Goal: Task Accomplishment & Management: Complete application form

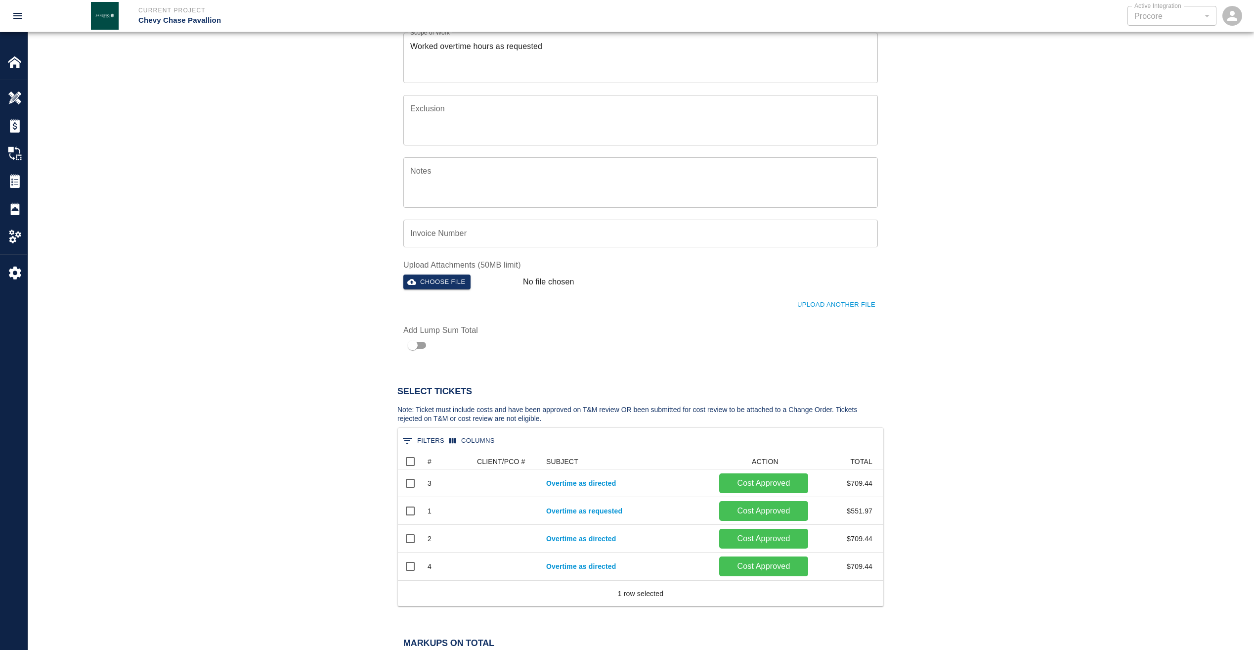
scroll to position [119, 478]
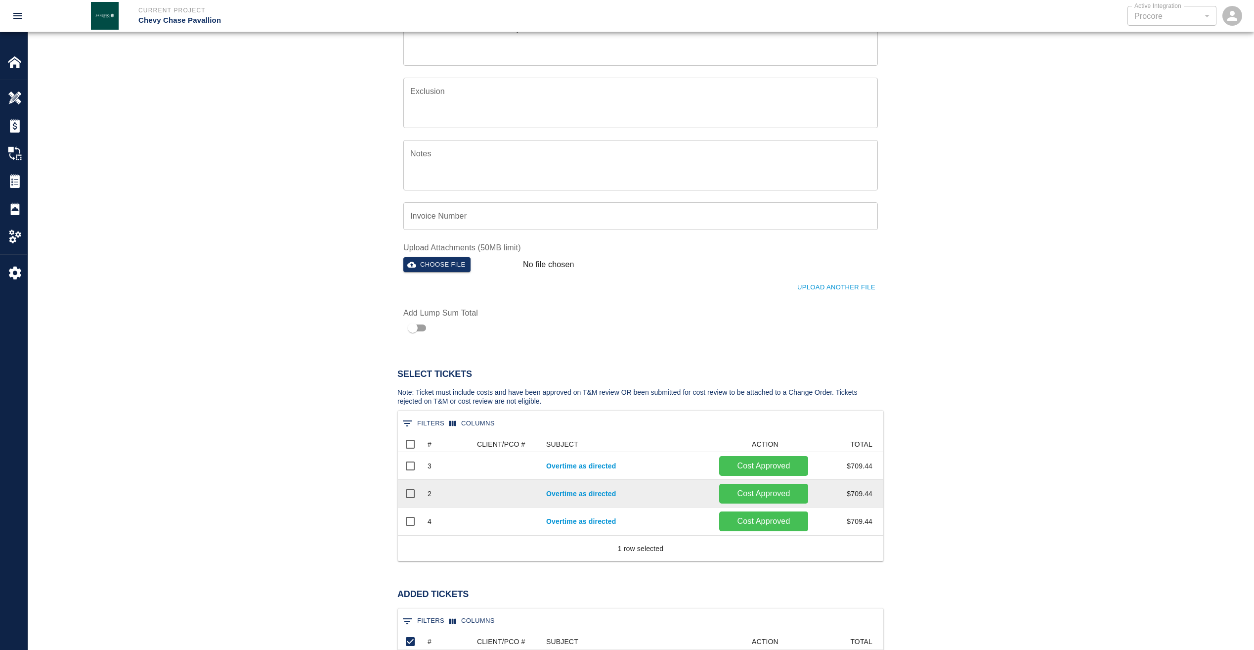
scroll to position [85, 0]
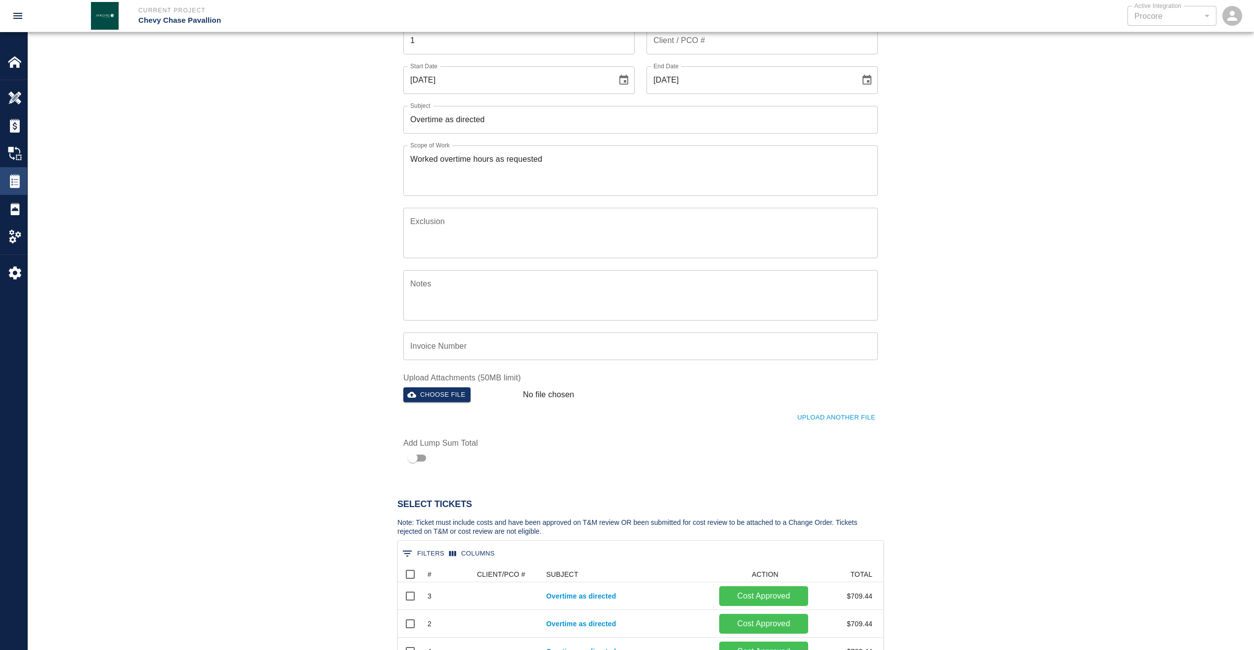
click at [14, 185] on img at bounding box center [15, 181] width 14 height 14
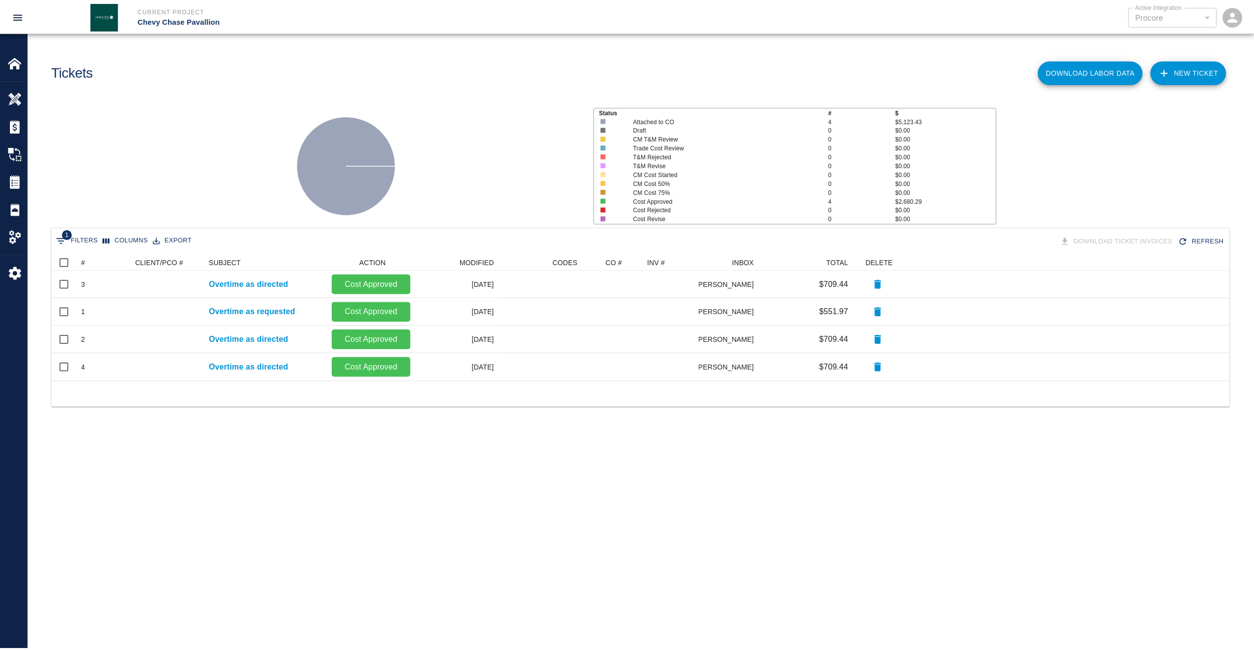
scroll to position [119, 1178]
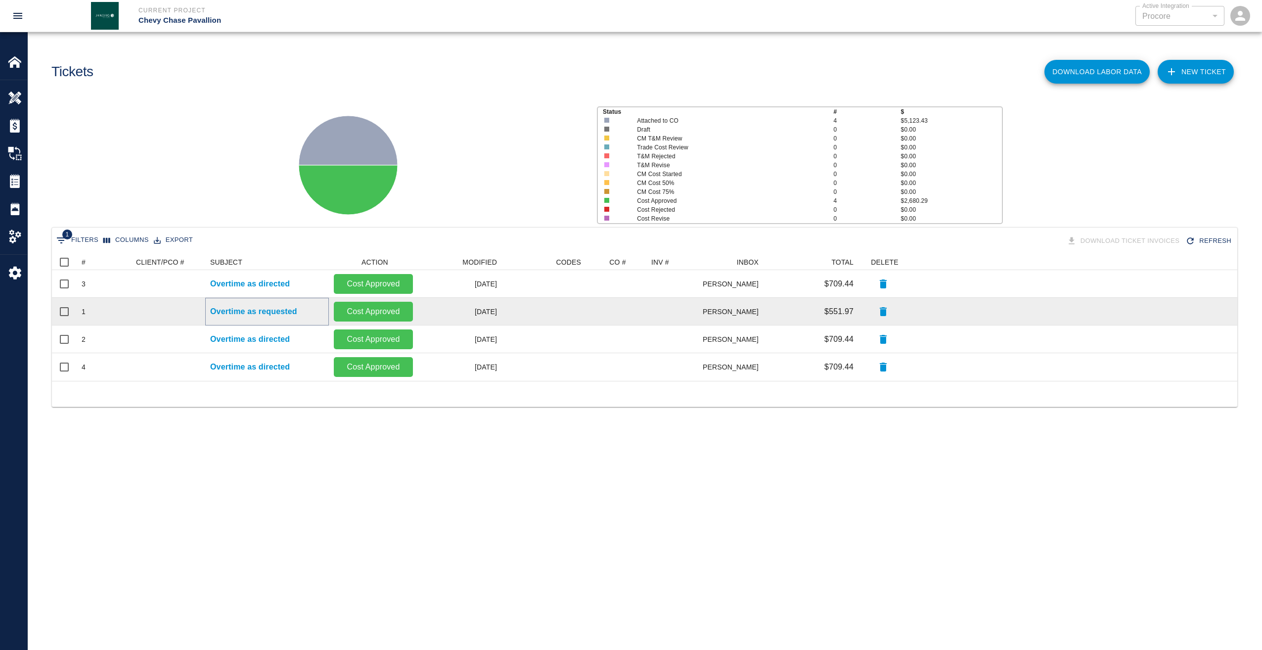
click at [225, 312] on p "Overtime as requested" at bounding box center [253, 312] width 87 height 12
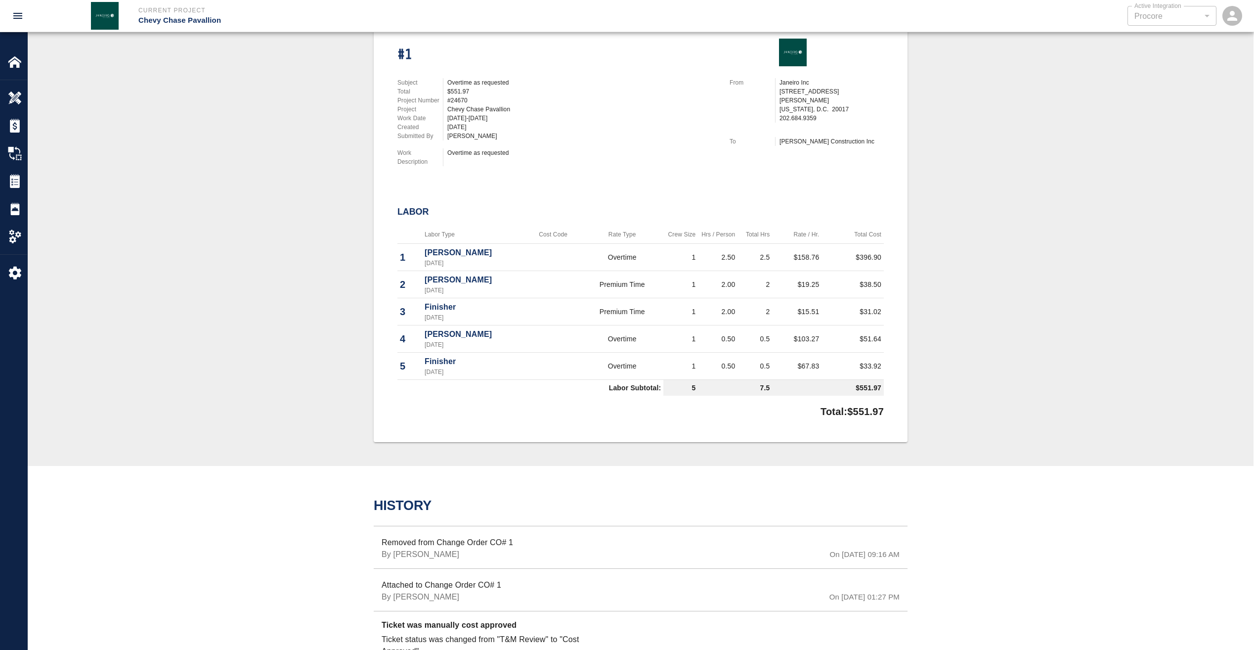
scroll to position [99, 0]
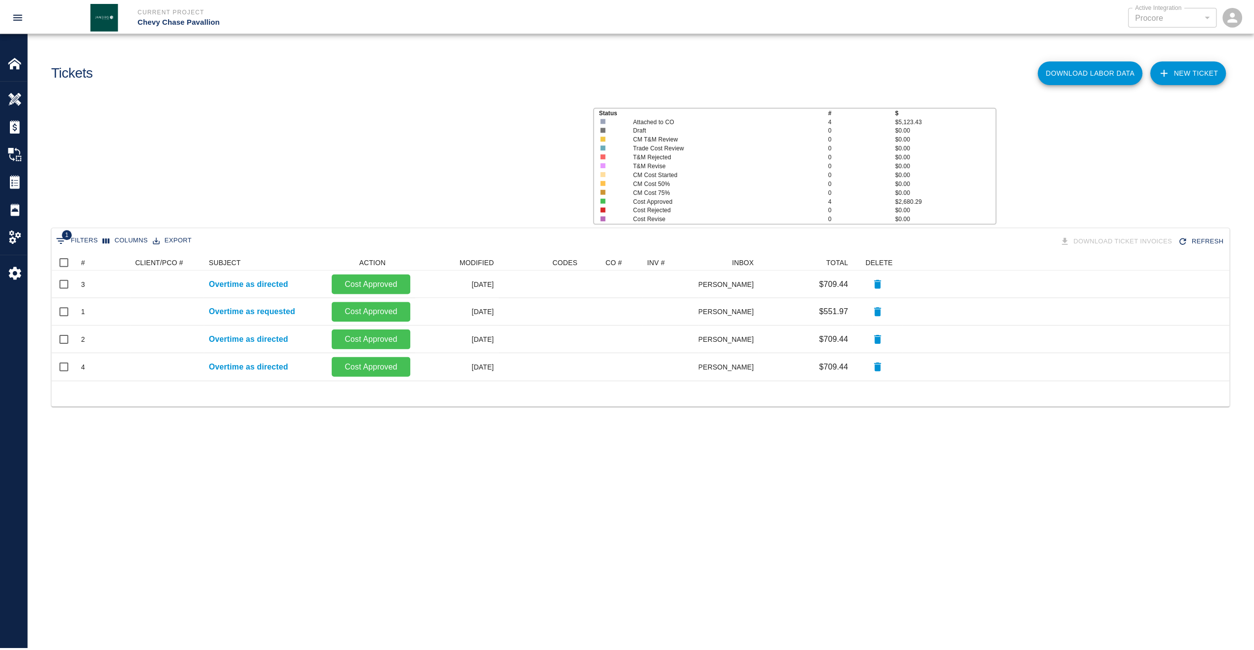
scroll to position [119, 1178]
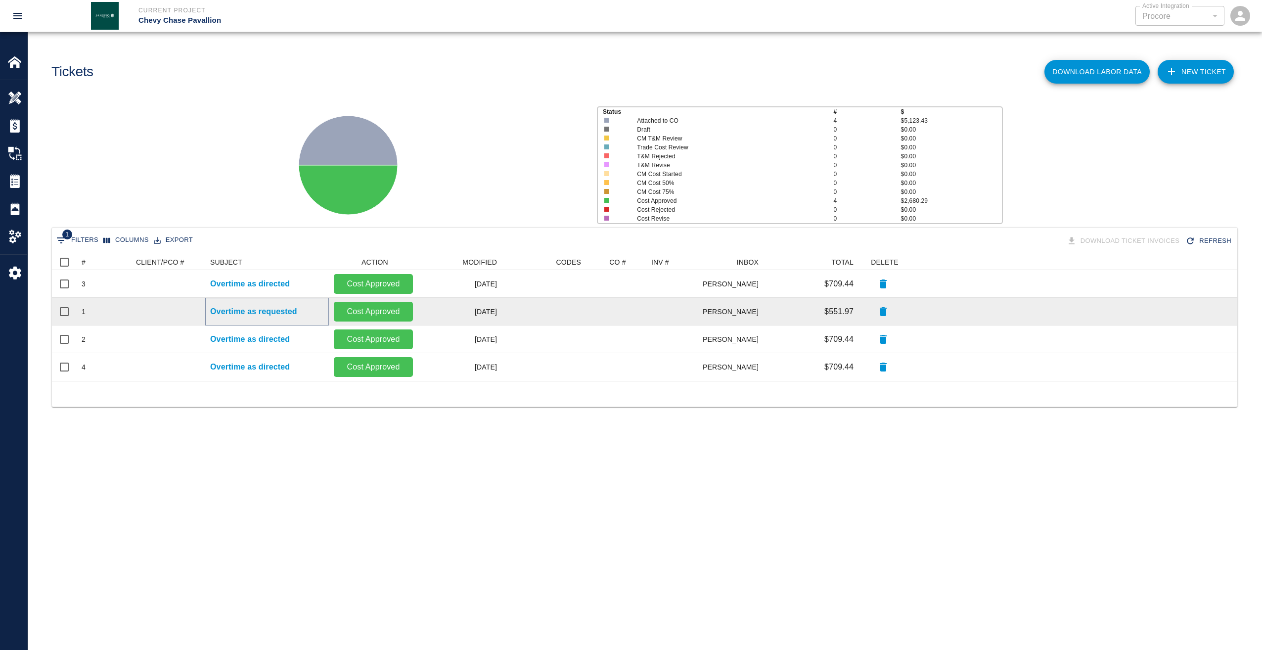
click at [279, 313] on p "Overtime as requested" at bounding box center [253, 312] width 87 height 12
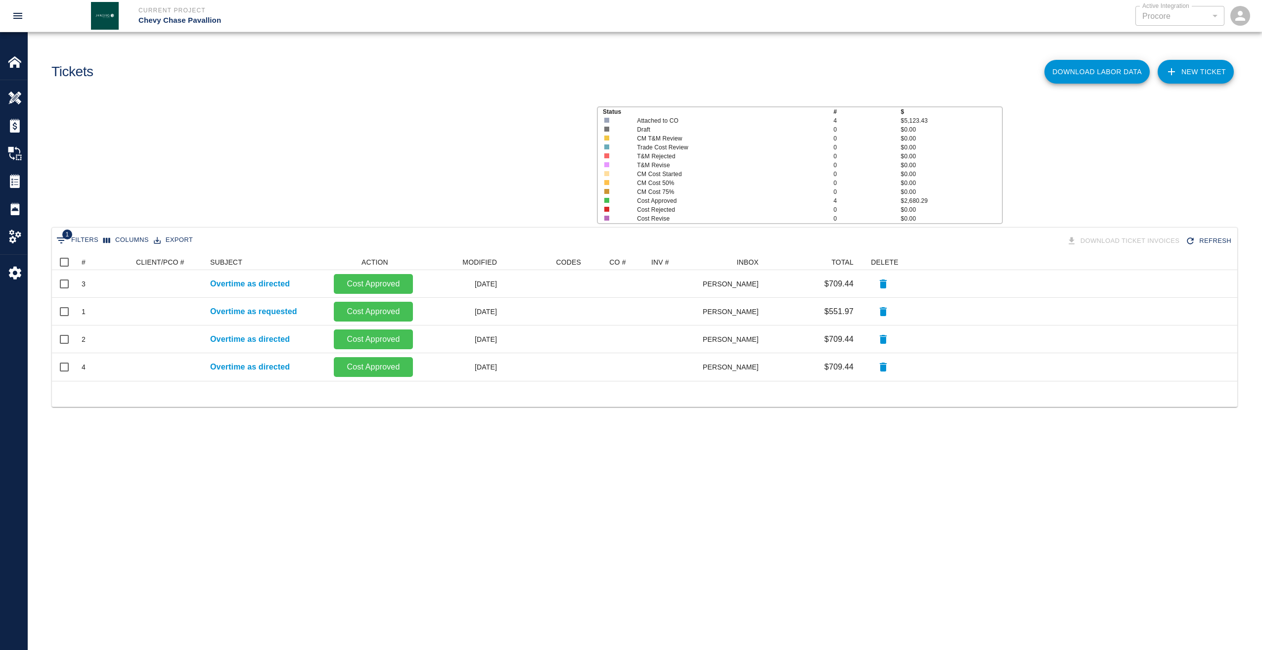
scroll to position [119, 1178]
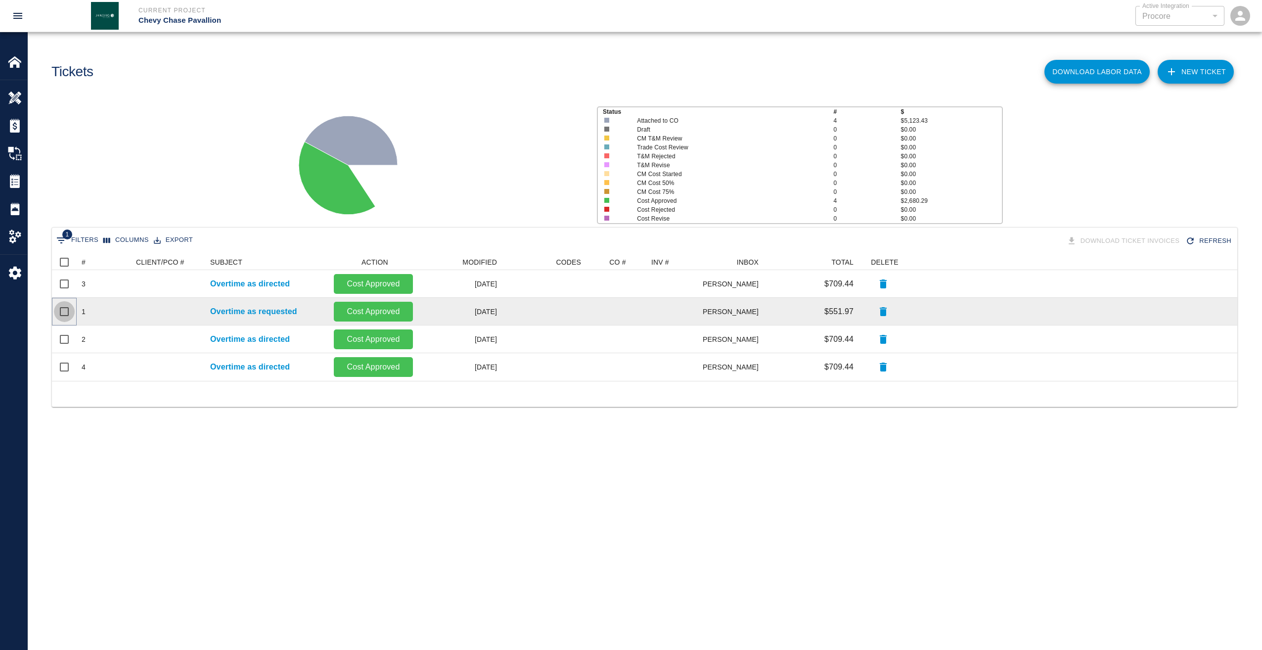
click at [56, 310] on input "Select row" at bounding box center [64, 311] width 21 height 21
checkbox input "true"
click at [883, 314] on icon "button" at bounding box center [883, 311] width 7 height 9
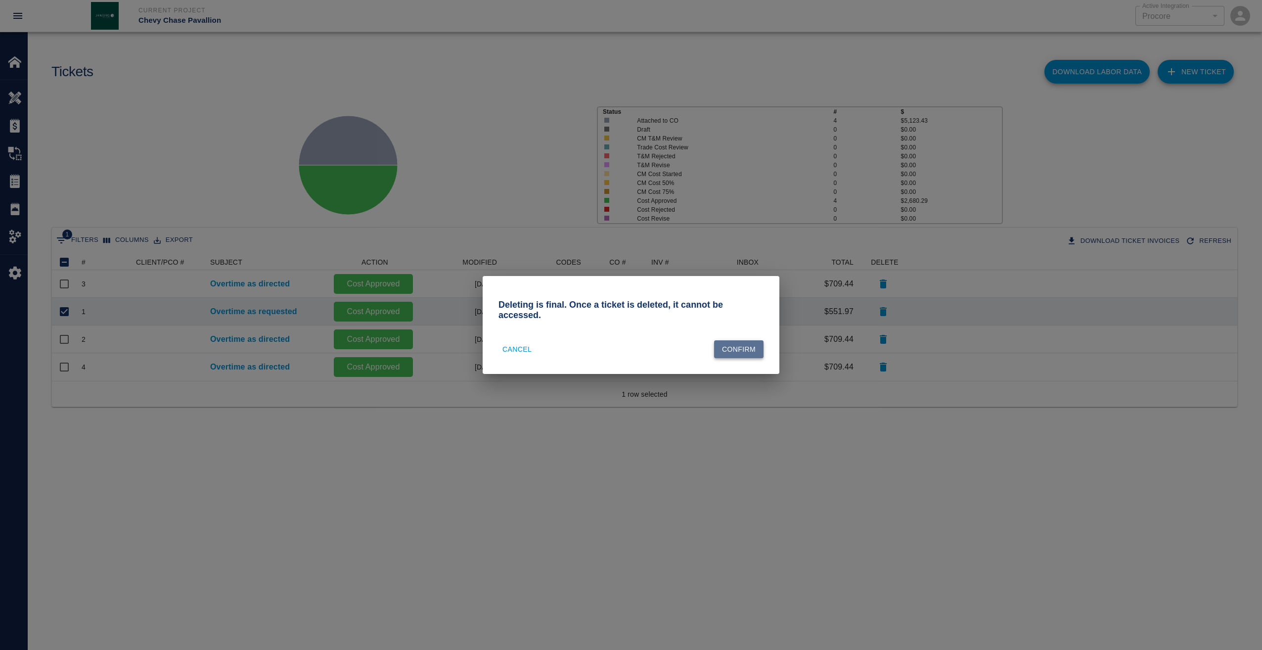
click at [741, 340] on button "Confirm" at bounding box center [738, 349] width 49 height 18
checkbox input "false"
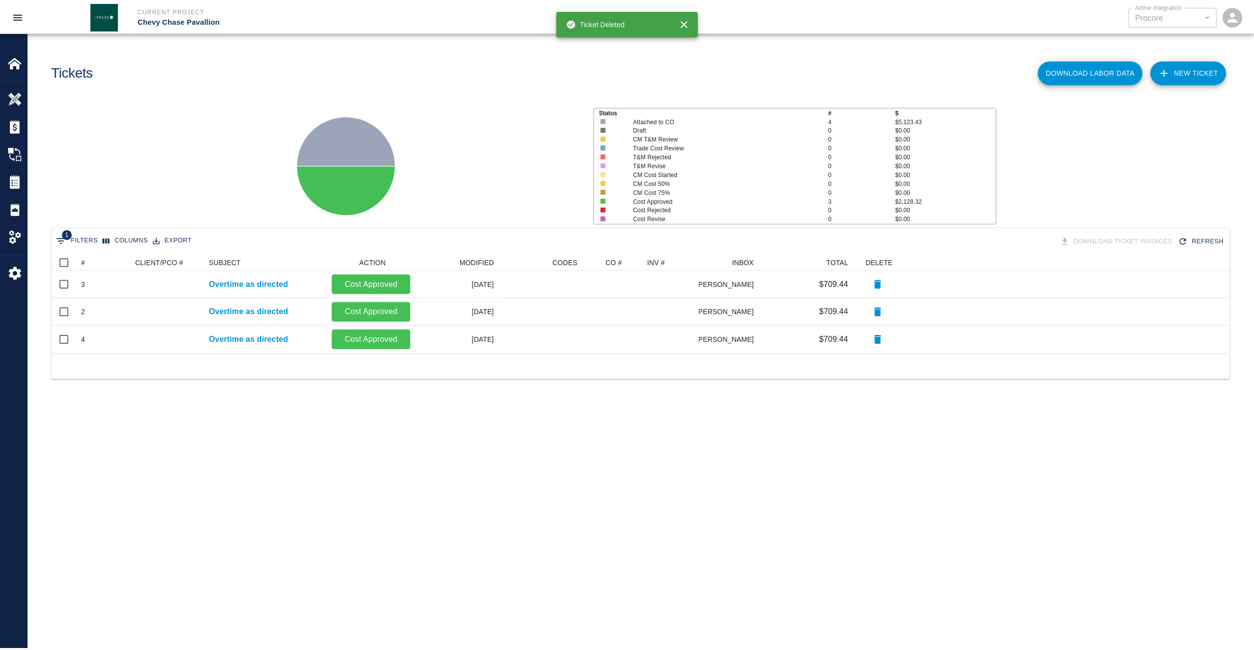
scroll to position [91, 1178]
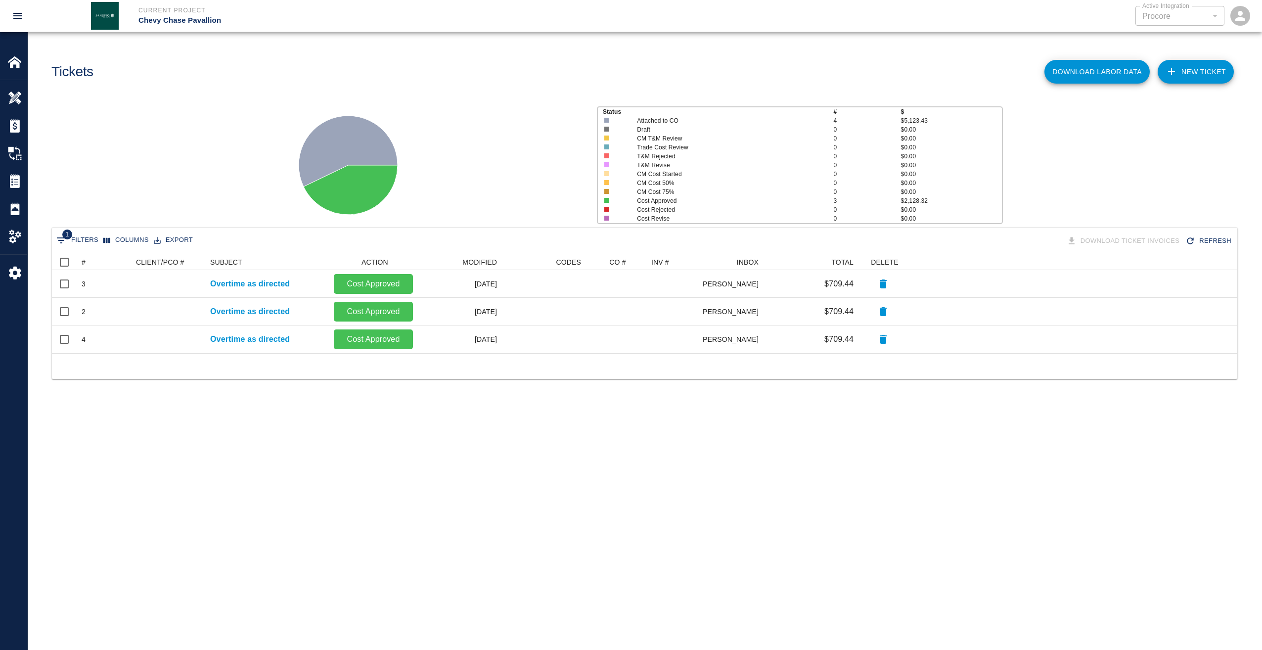
click at [1202, 74] on link "NEW TICKET" at bounding box center [1196, 72] width 76 height 24
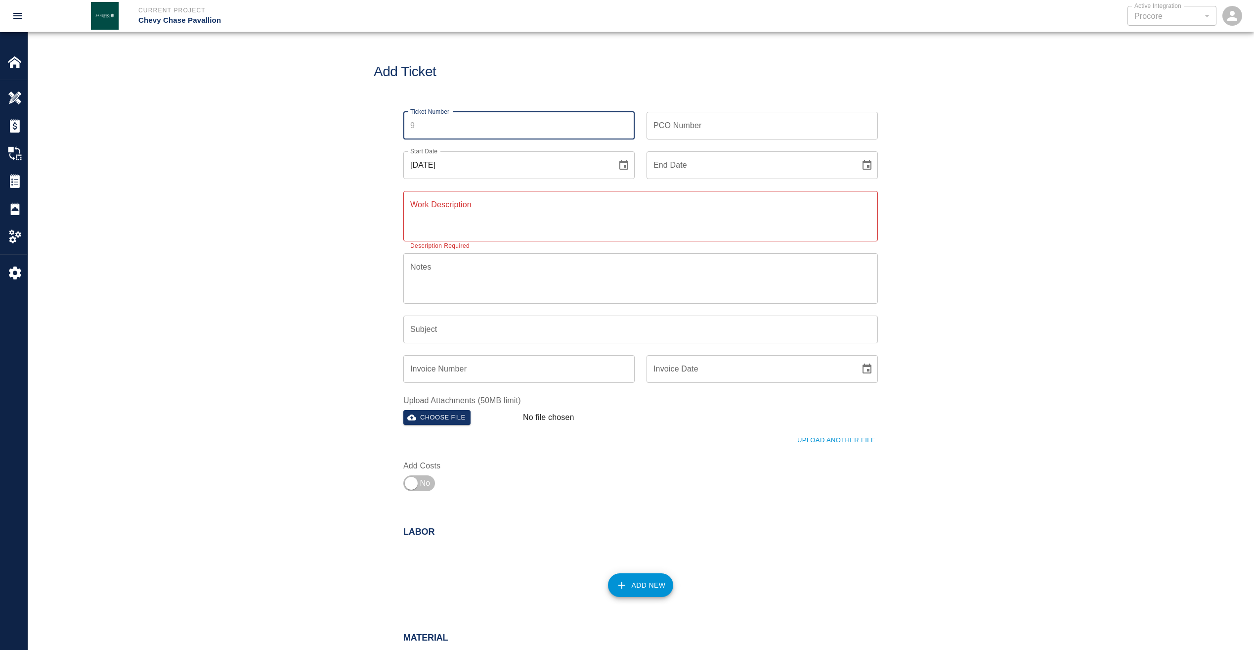
drag, startPoint x: 443, startPoint y: 126, endPoint x: 426, endPoint y: 126, distance: 16.3
click at [427, 126] on input "Ticket Number" at bounding box center [518, 126] width 231 height 28
type input "1"
click at [462, 166] on input "08/11/2025" at bounding box center [506, 165] width 207 height 28
drag, startPoint x: 462, startPoint y: 166, endPoint x: 395, endPoint y: 170, distance: 67.4
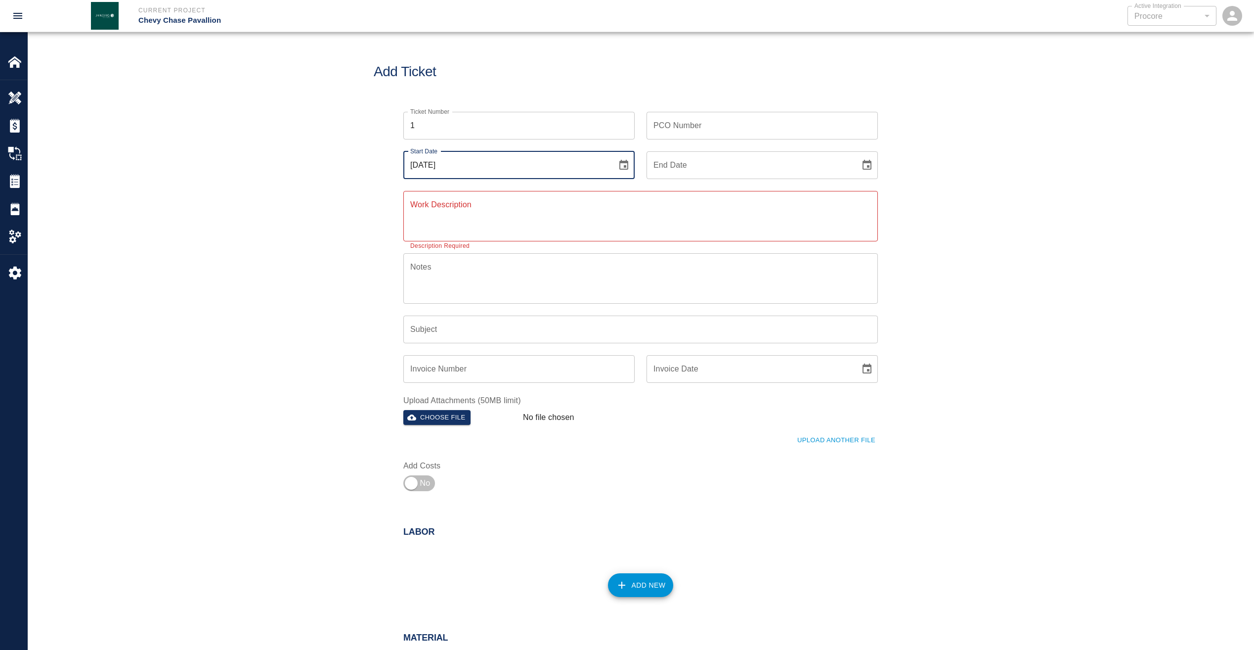
click at [395, 170] on div "Start Date 08/11/2025 Start Date" at bounding box center [513, 159] width 243 height 40
click at [629, 169] on icon "Choose date, selected date is Aug 11, 2025" at bounding box center [624, 165] width 12 height 12
click at [538, 193] on button "Previous month" at bounding box center [545, 194] width 17 height 17
click at [531, 274] on button "17" at bounding box center [527, 273] width 18 height 18
type input "07/17/2025"
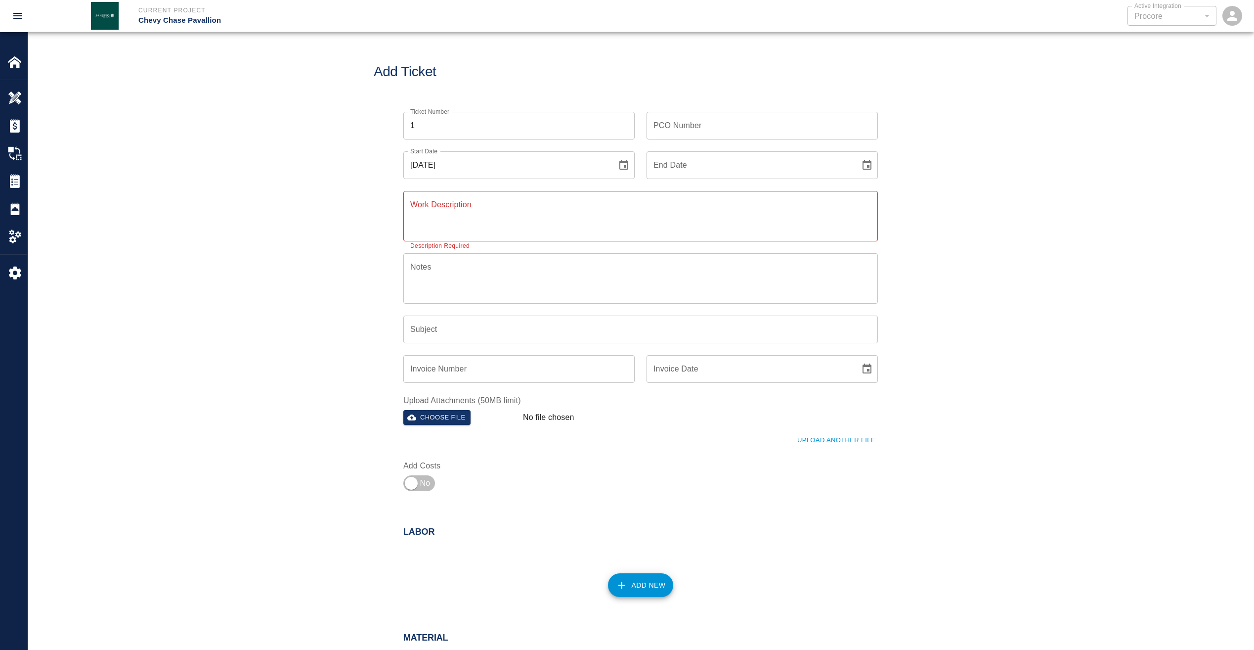
click at [866, 170] on icon "Choose date" at bounding box center [867, 165] width 12 height 12
click at [790, 189] on icon "Previous month" at bounding box center [789, 194] width 12 height 12
click at [766, 270] on button "17" at bounding box center [770, 273] width 18 height 18
type input "07/17/2025"
click at [624, 211] on textarea "Work Description" at bounding box center [640, 216] width 461 height 34
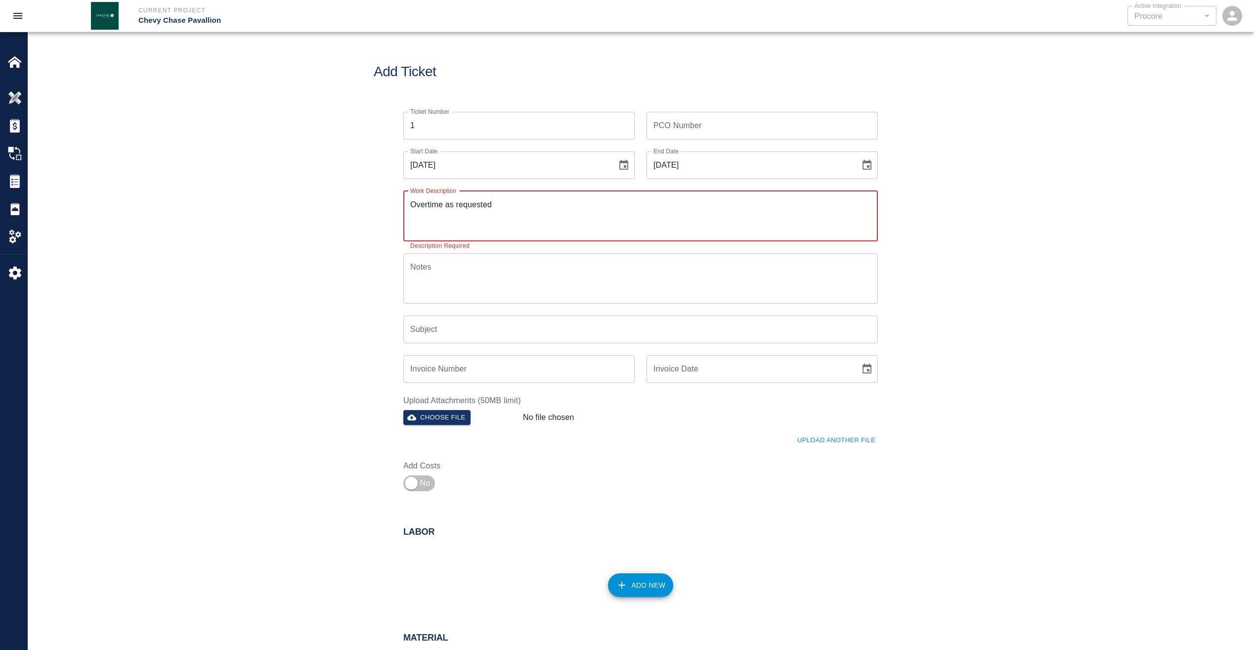
type textarea "Overtime as requested"
click at [520, 333] on input "Subject" at bounding box center [640, 329] width 475 height 28
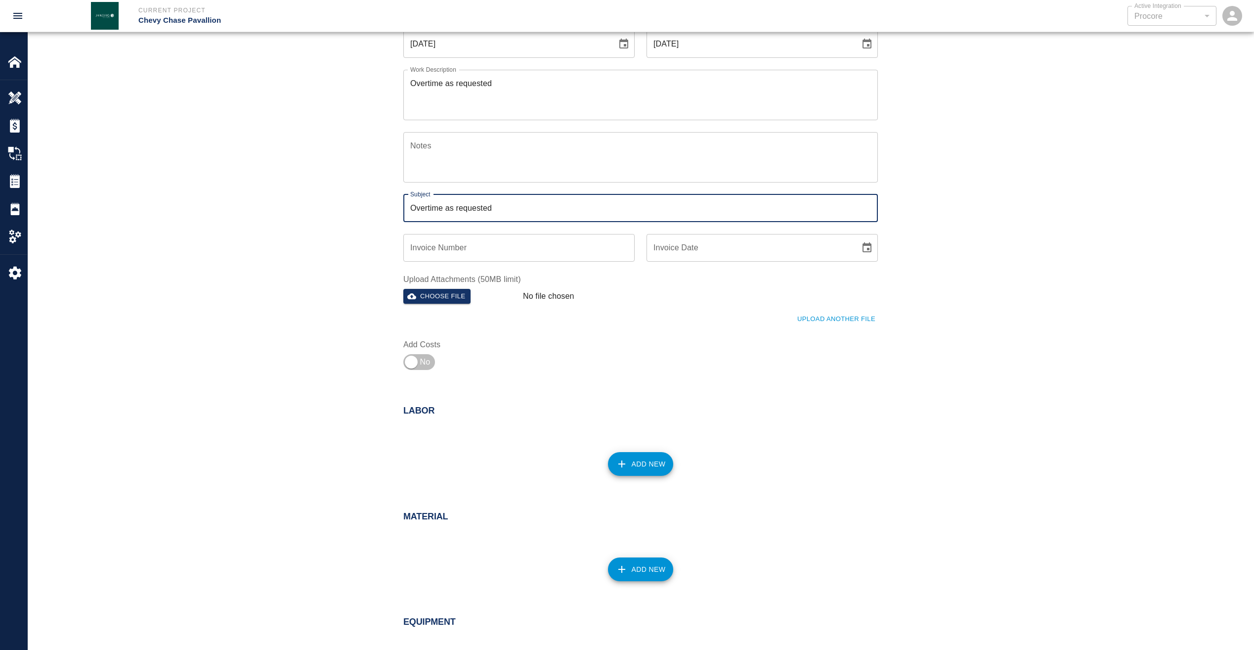
scroll to position [148, 0]
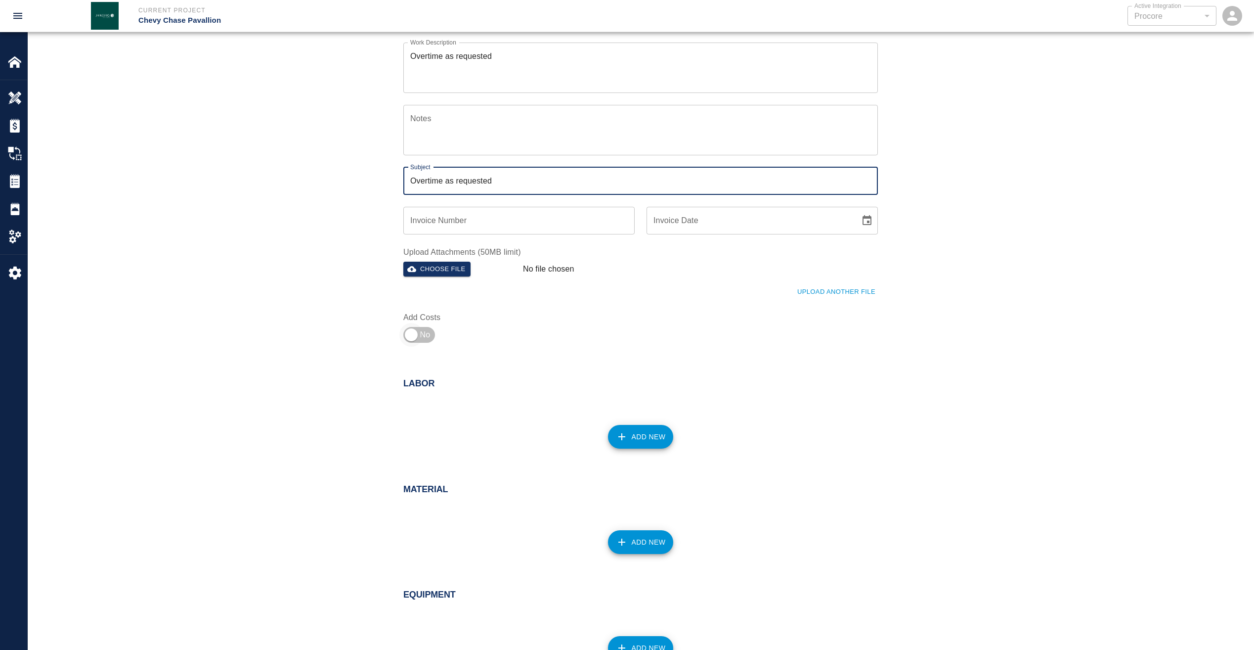
type input "Overtime as requested"
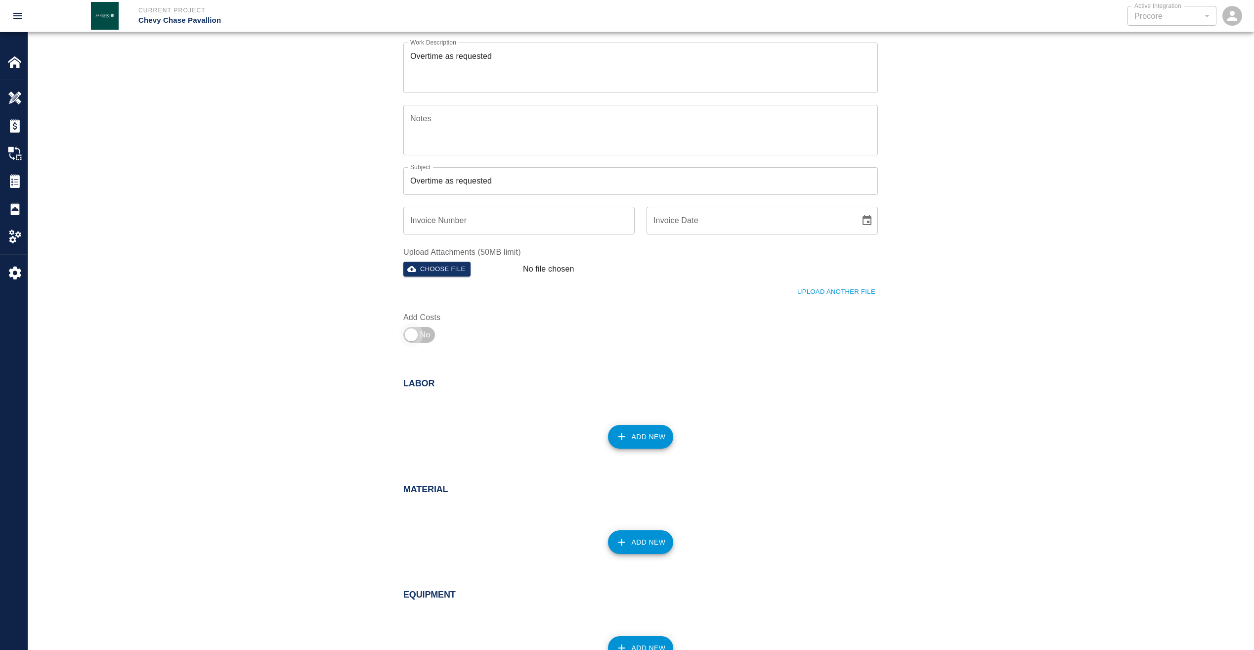
click at [409, 330] on input "checkbox" at bounding box center [411, 335] width 71 height 24
checkbox input "true"
click at [642, 435] on button "Add New" at bounding box center [641, 437] width 66 height 24
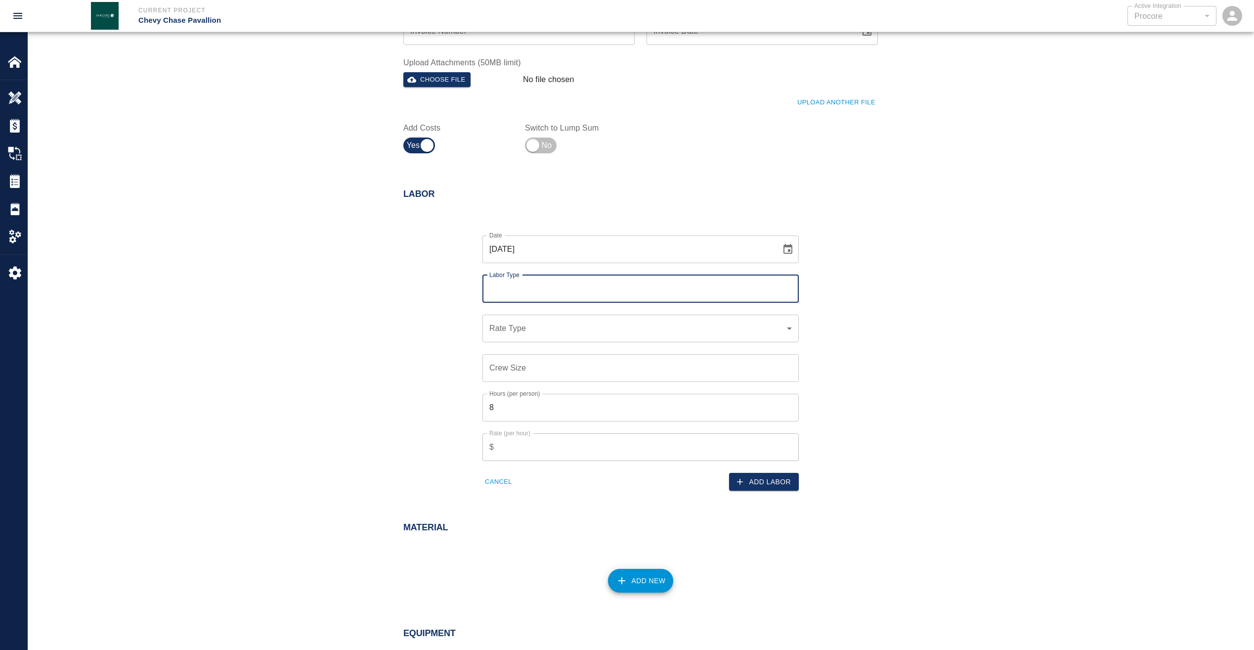
scroll to position [346, 0]
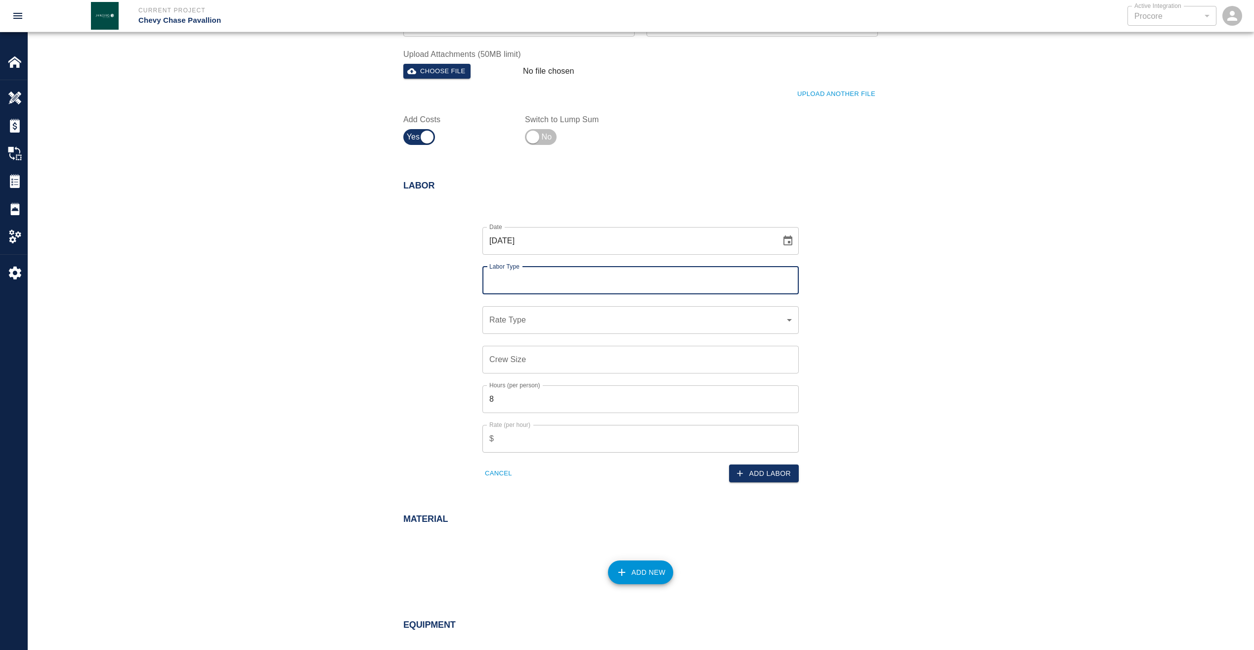
click at [590, 276] on input "Labor Type" at bounding box center [641, 280] width 308 height 19
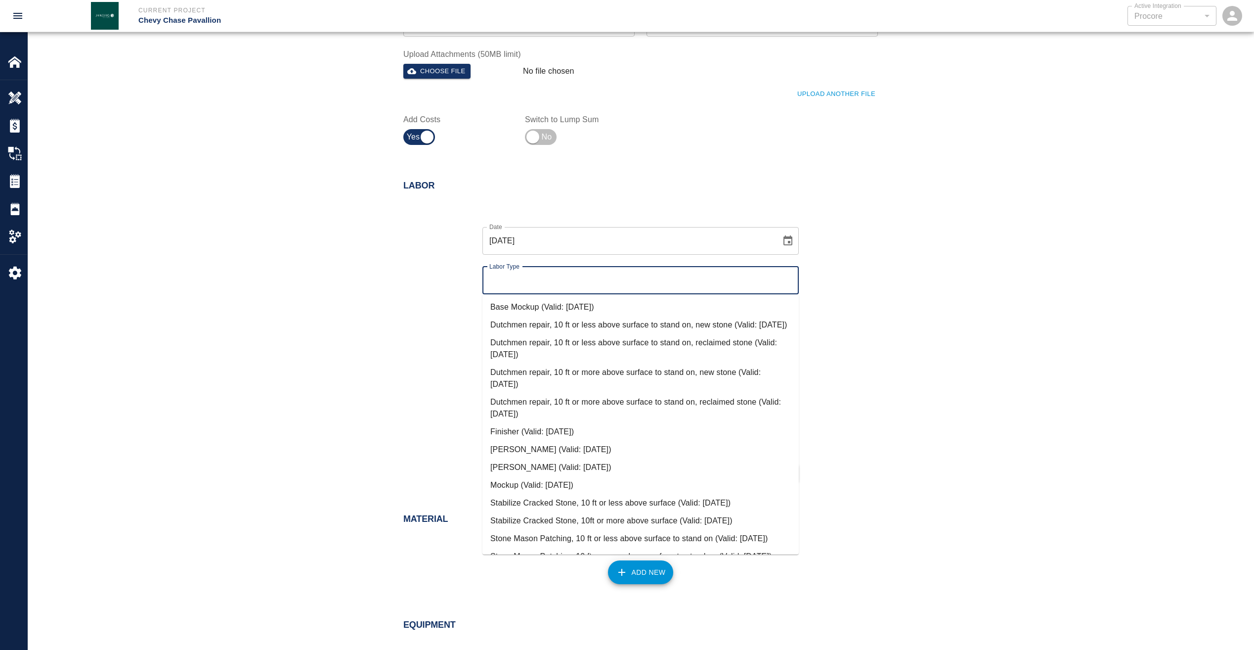
click at [520, 458] on li "Foreman (Valid: 07/16/2025)" at bounding box center [641, 450] width 316 height 18
type input "Foreman"
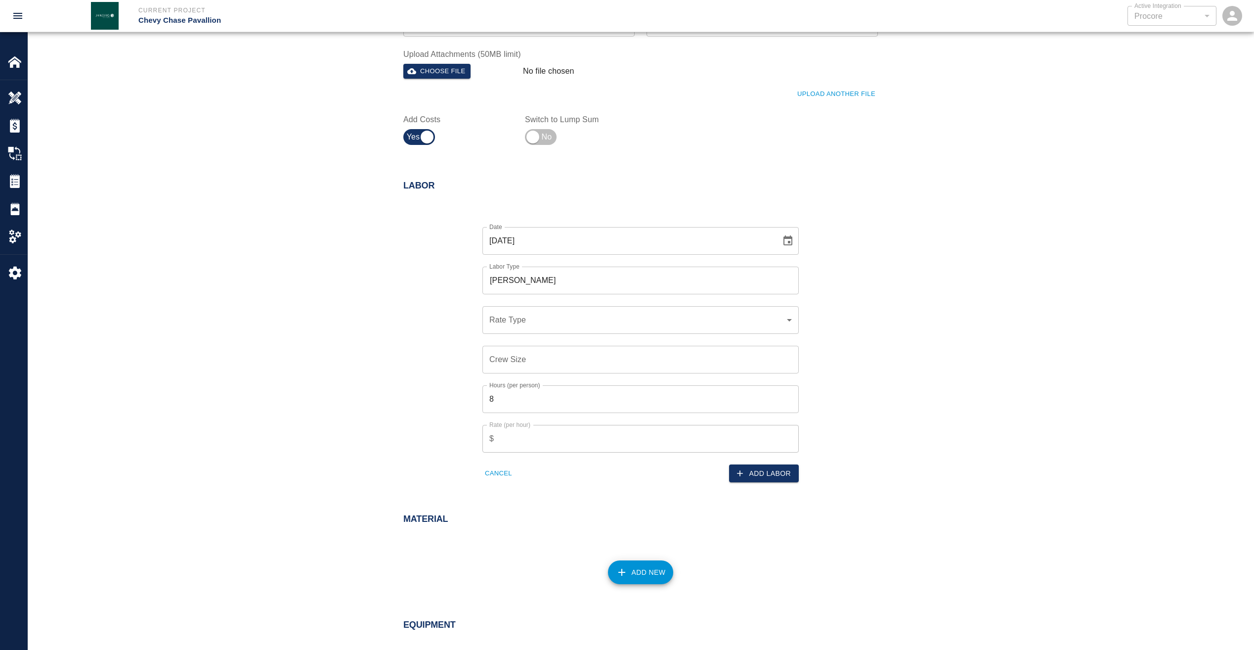
click at [588, 312] on div "​ Rate Type" at bounding box center [641, 320] width 316 height 28
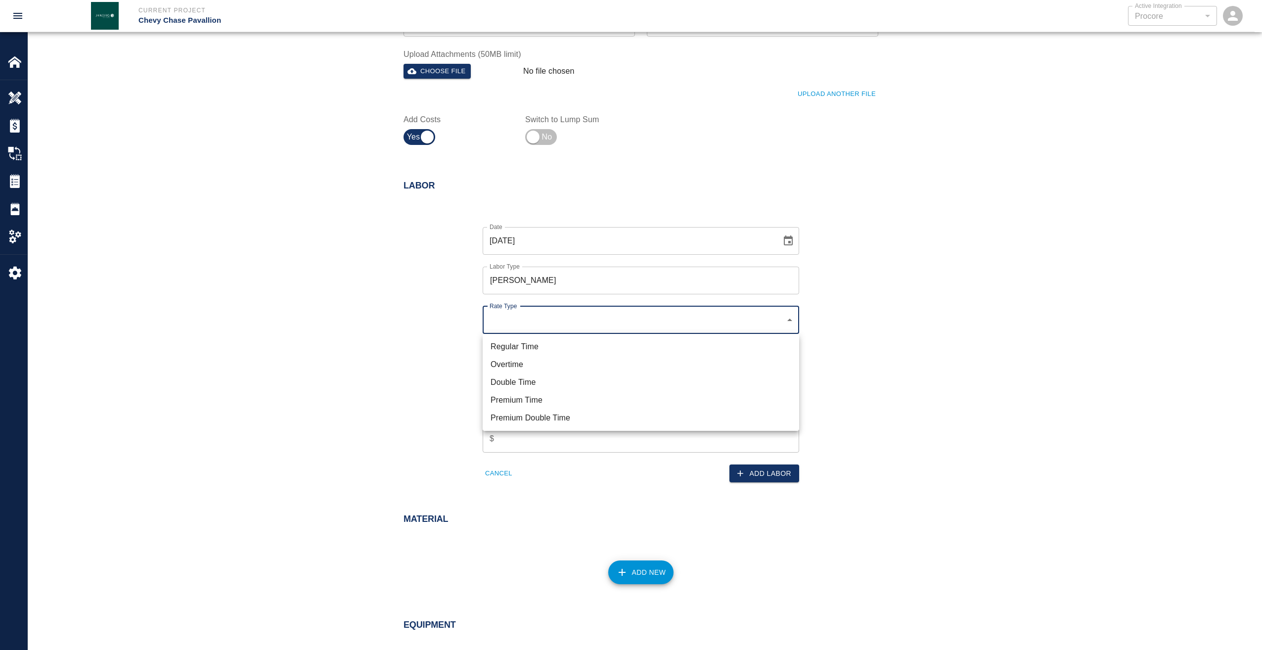
click at [525, 363] on li "Overtime" at bounding box center [641, 365] width 316 height 18
type input "rate_ot"
type input "158.76"
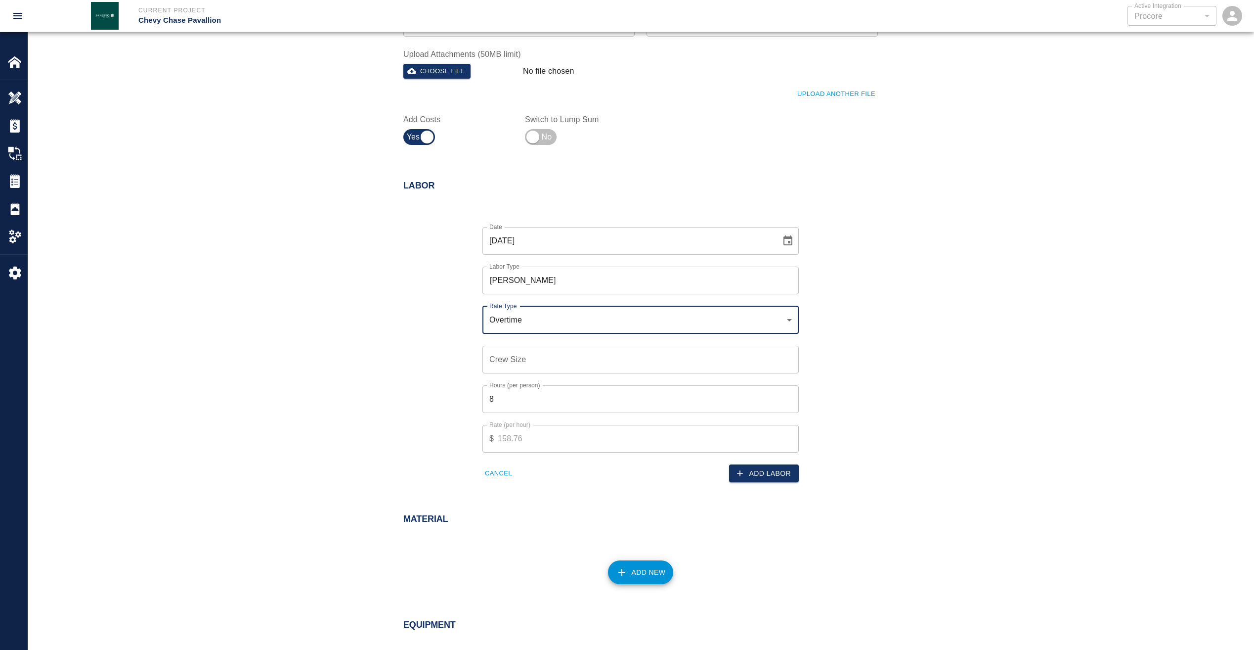
click at [540, 362] on input "Crew Size" at bounding box center [641, 360] width 316 height 28
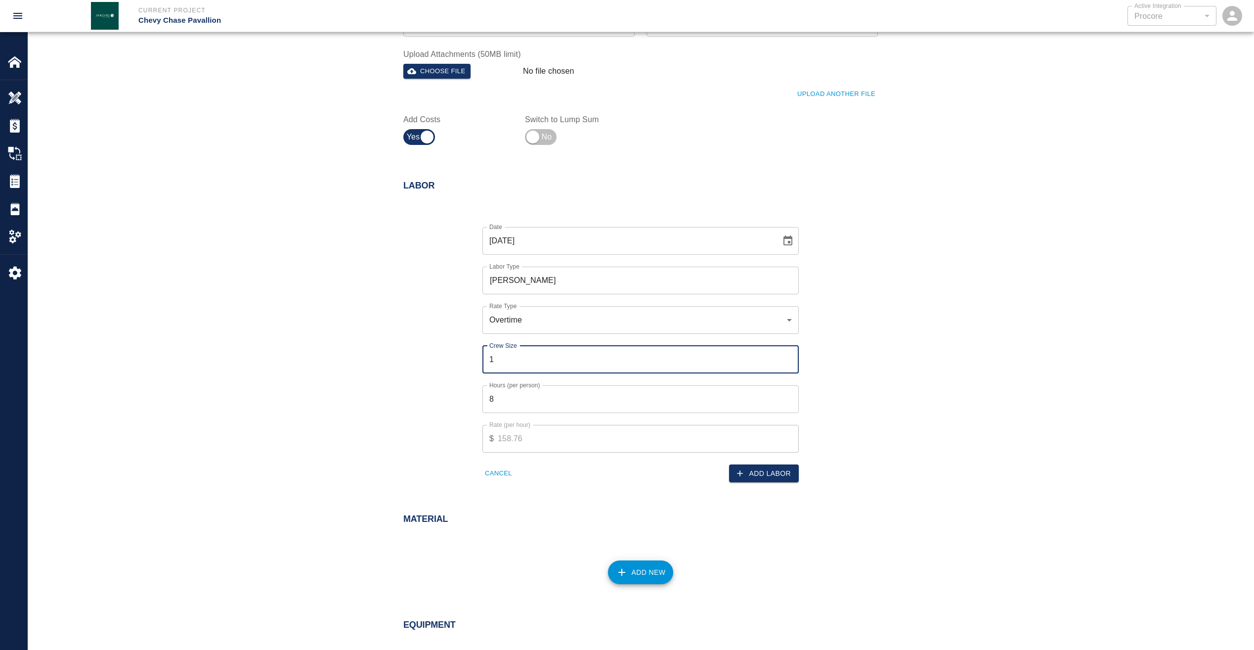
type input "1"
click at [540, 401] on input "8" at bounding box center [641, 399] width 316 height 28
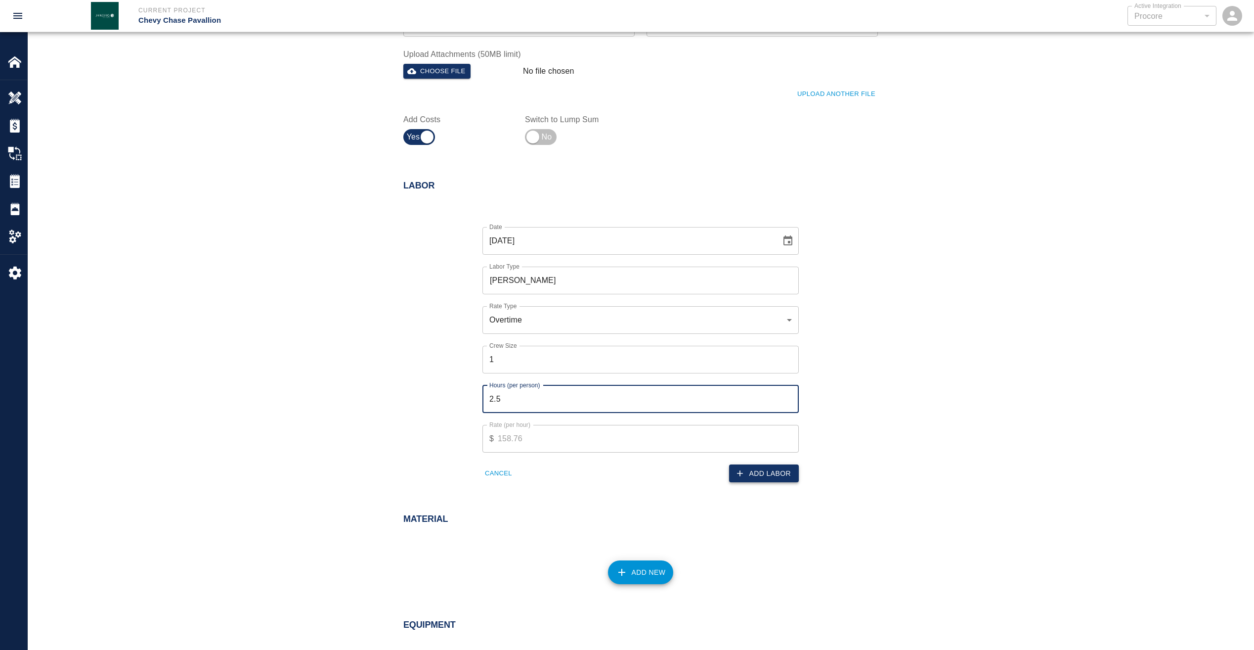
type input "2.5"
click at [789, 474] on button "Add Labor" at bounding box center [764, 473] width 70 height 18
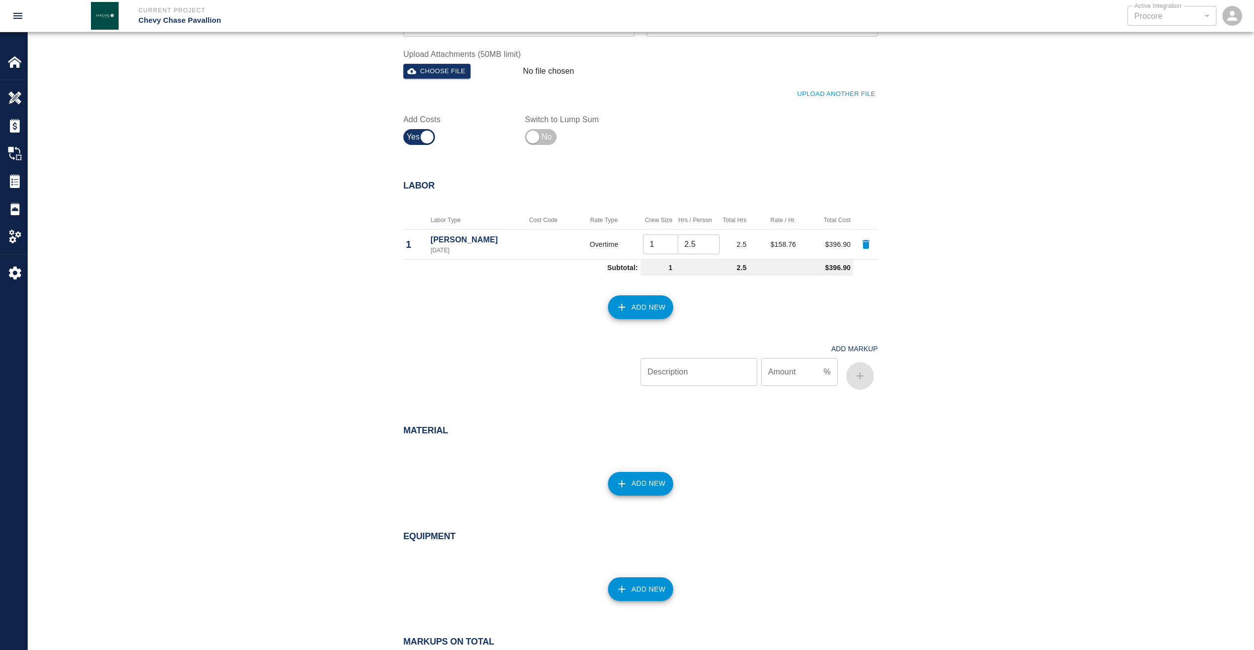
click at [640, 303] on button "Add New" at bounding box center [641, 307] width 66 height 24
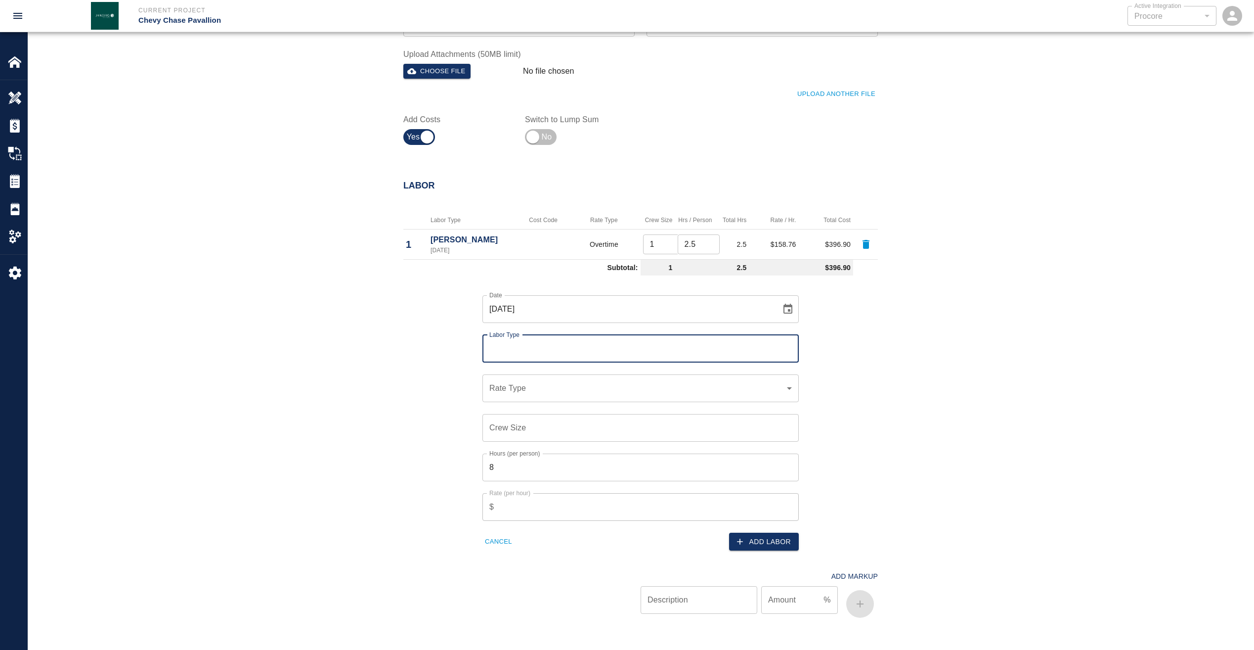
click at [559, 348] on input "Labor Type" at bounding box center [641, 348] width 308 height 19
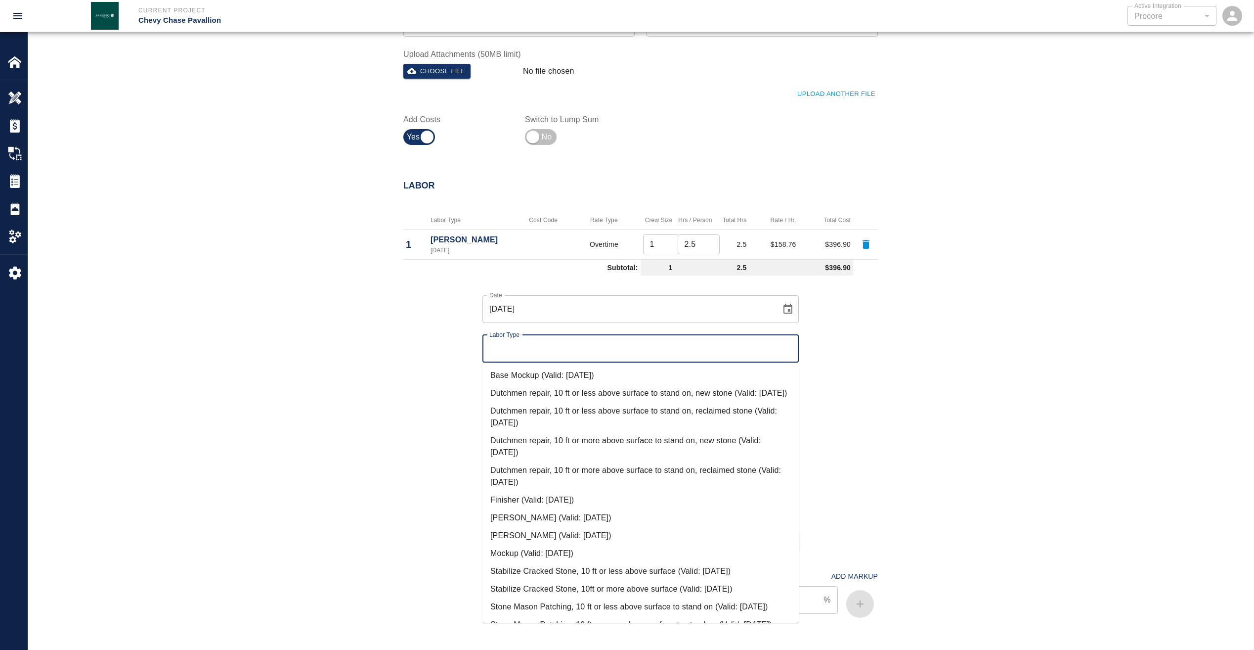
click at [516, 544] on li "Mason (Valid: 07/16/2025)" at bounding box center [641, 536] width 316 height 18
type input "Mason"
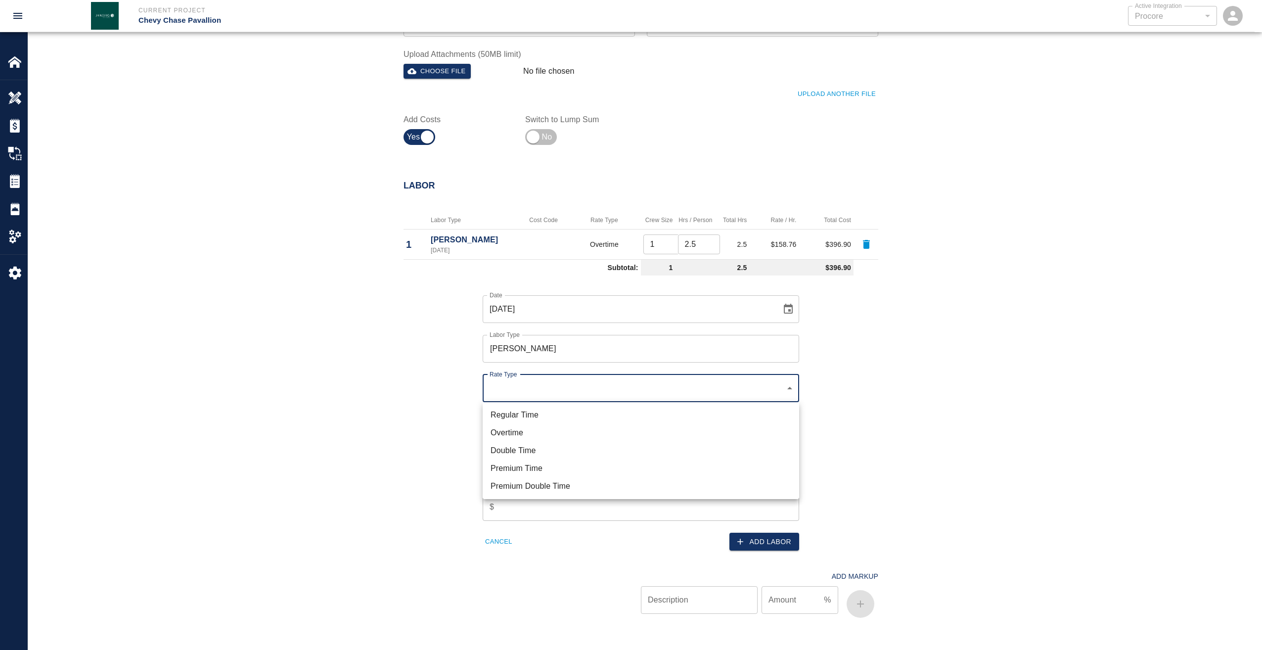
click at [518, 467] on li "Premium Time" at bounding box center [641, 468] width 316 height 18
type input "rate_pot"
type input "19.25"
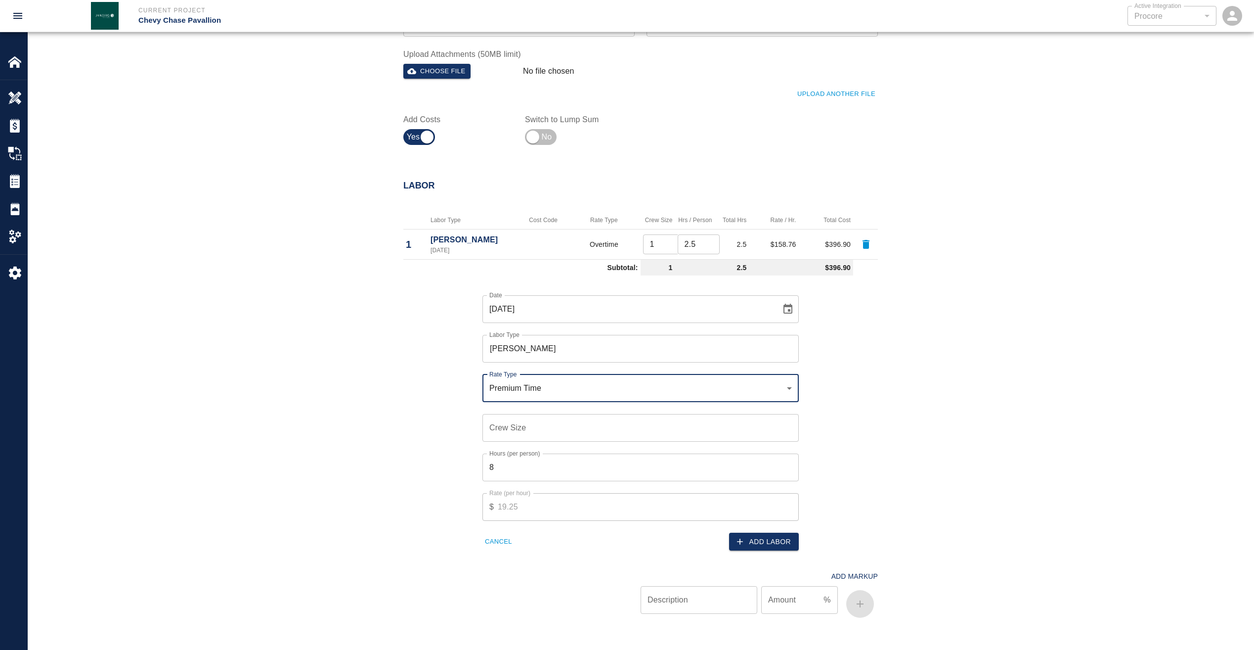
click at [538, 426] on input "Crew Size" at bounding box center [641, 428] width 316 height 28
drag, startPoint x: 538, startPoint y: 426, endPoint x: 443, endPoint y: 431, distance: 95.6
click at [443, 431] on div "Date 07/17/2025 Date Labor Type Mason Labor Type Rate Type Premium Time rate_po…" at bounding box center [635, 414] width 487 height 271
drag, startPoint x: 494, startPoint y: 433, endPoint x: 467, endPoint y: 436, distance: 27.8
click at [467, 436] on div "Date 07/17/2025 Date Labor Type Mason Labor Type Rate Type Premium Time rate_po…" at bounding box center [635, 414] width 487 height 271
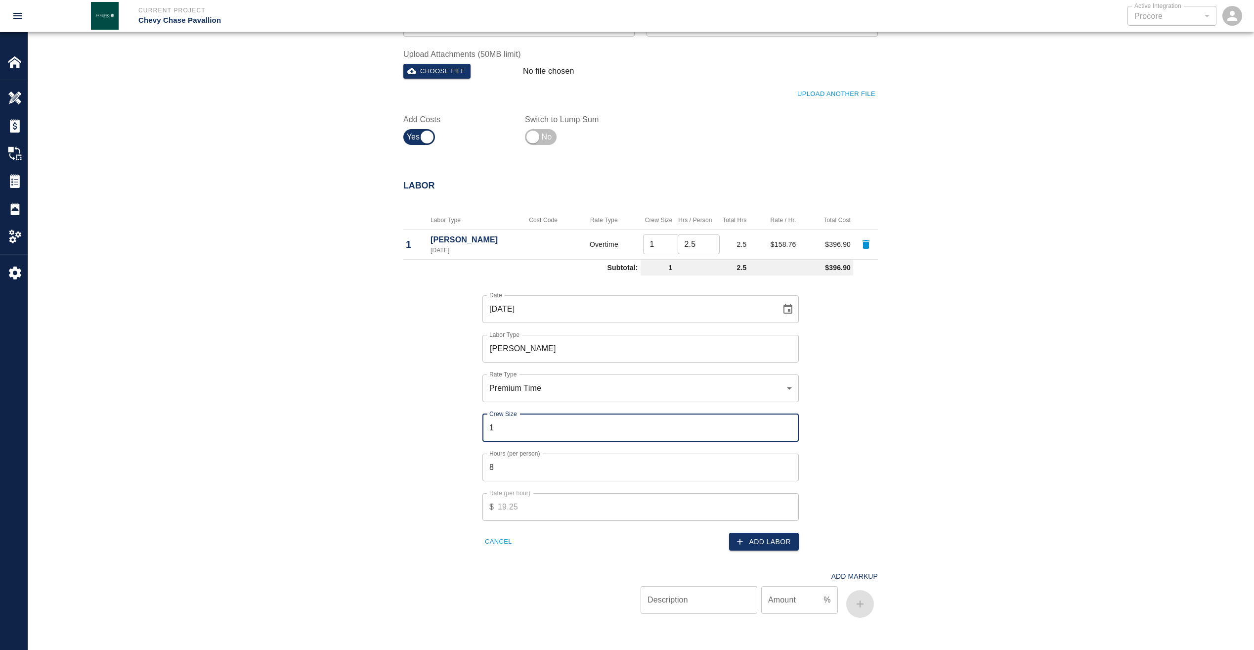
type input "1"
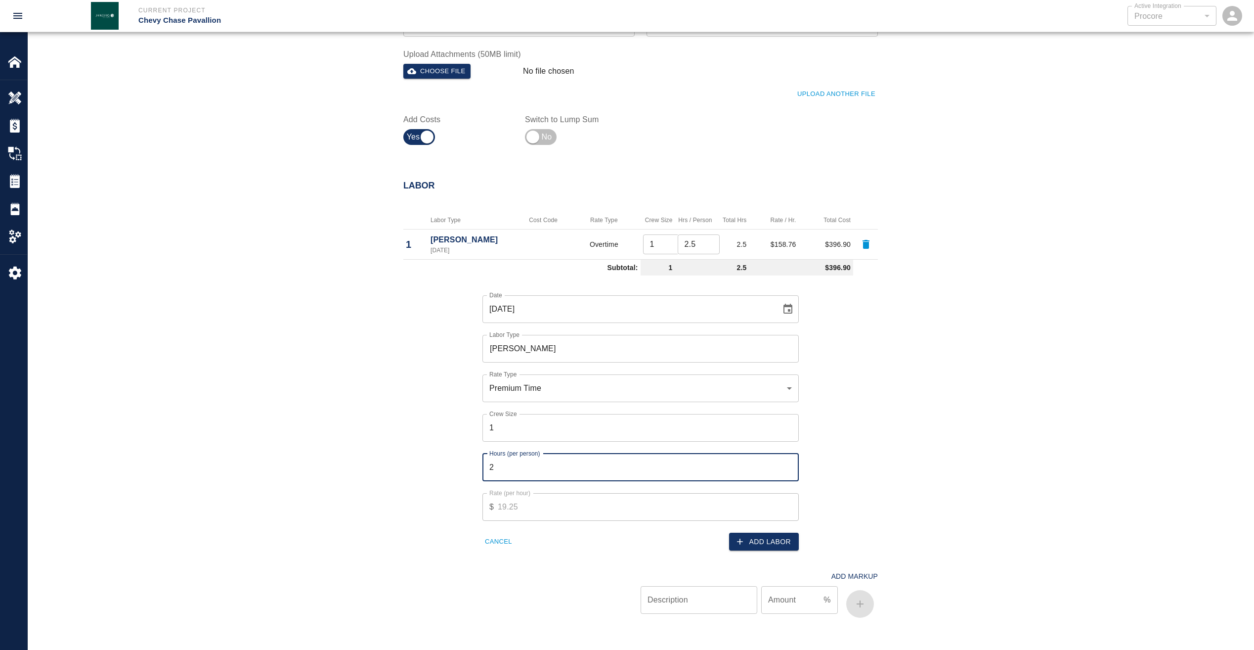
type input "2"
click at [754, 539] on button "Add Labor" at bounding box center [764, 542] width 70 height 18
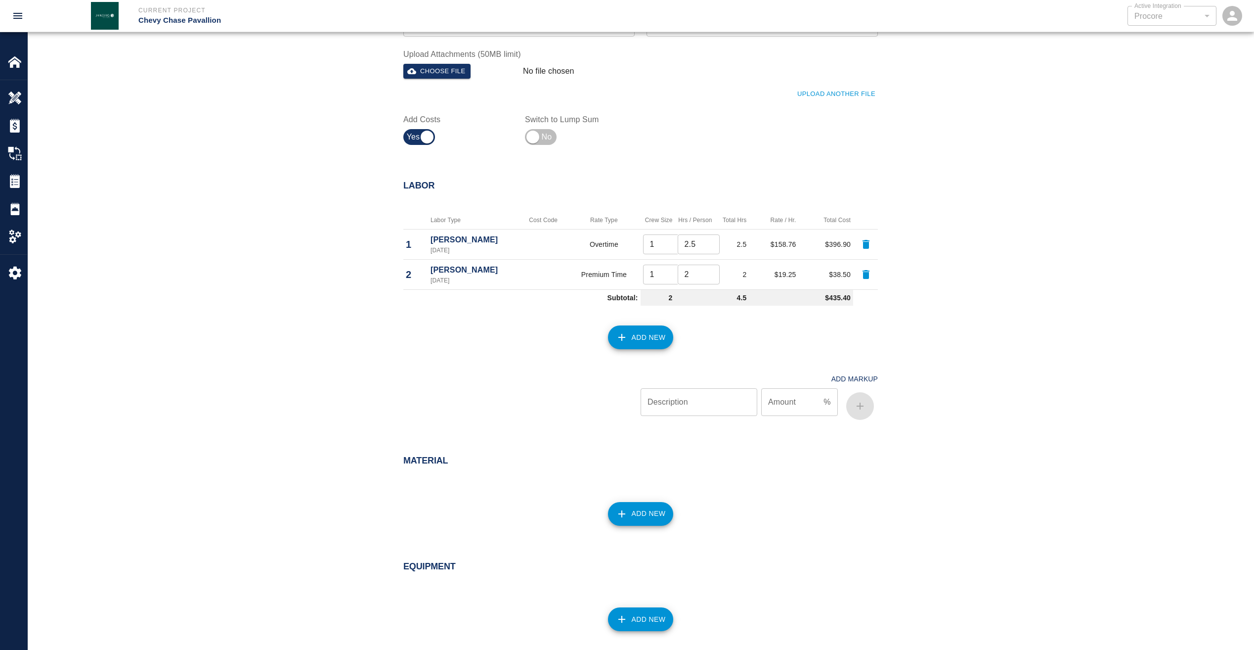
click at [658, 334] on button "Add New" at bounding box center [641, 337] width 66 height 24
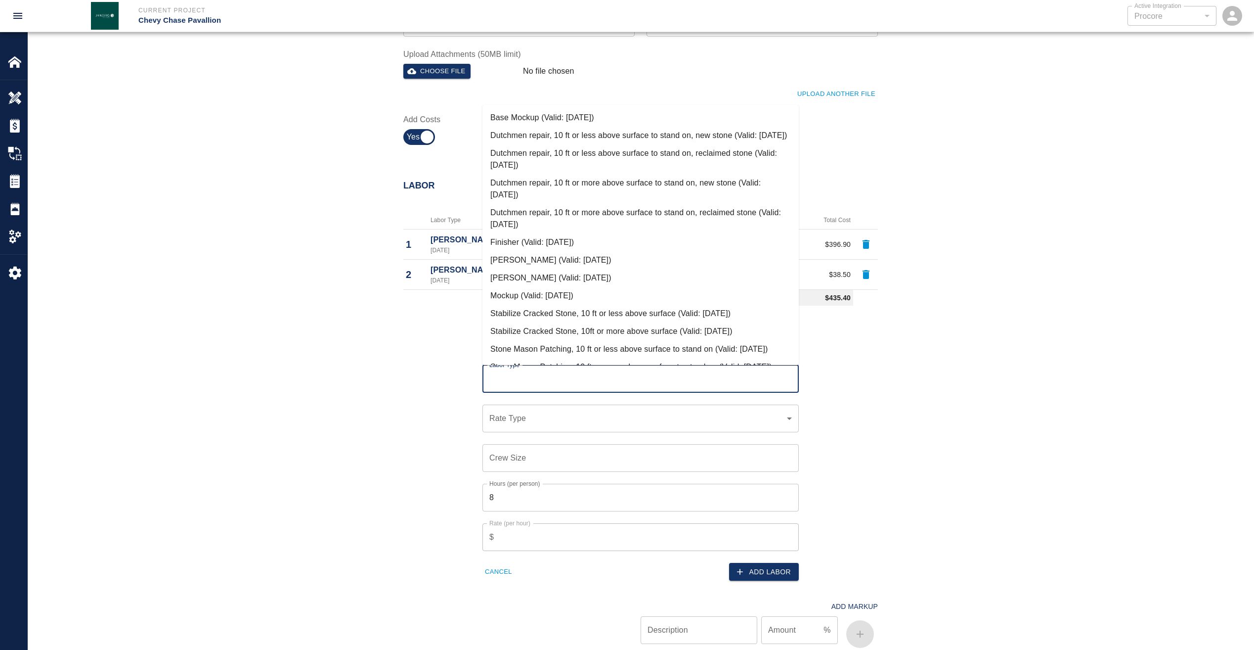
click at [544, 379] on input "Labor Type" at bounding box center [641, 378] width 308 height 19
click at [523, 251] on li "Finisher (Valid: 07/16/2025)" at bounding box center [641, 242] width 316 height 18
type input "Finisher"
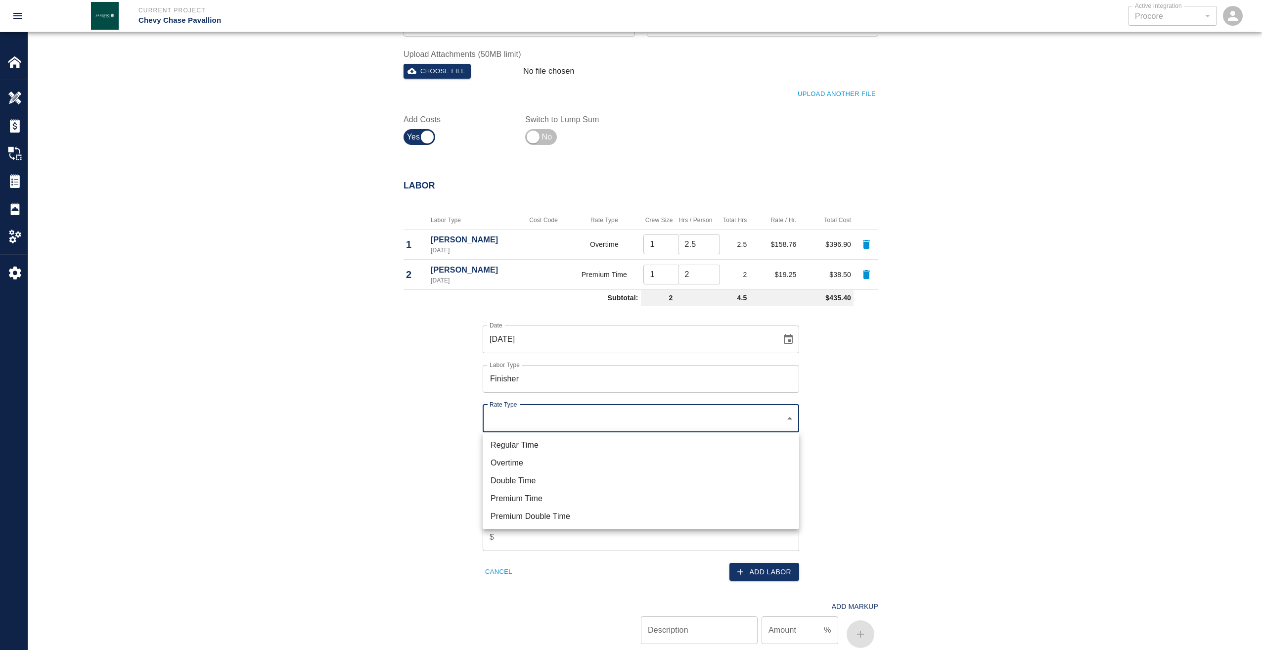
click at [515, 496] on li "Premium Time" at bounding box center [641, 499] width 316 height 18
type input "rate_pot"
type input "15.51"
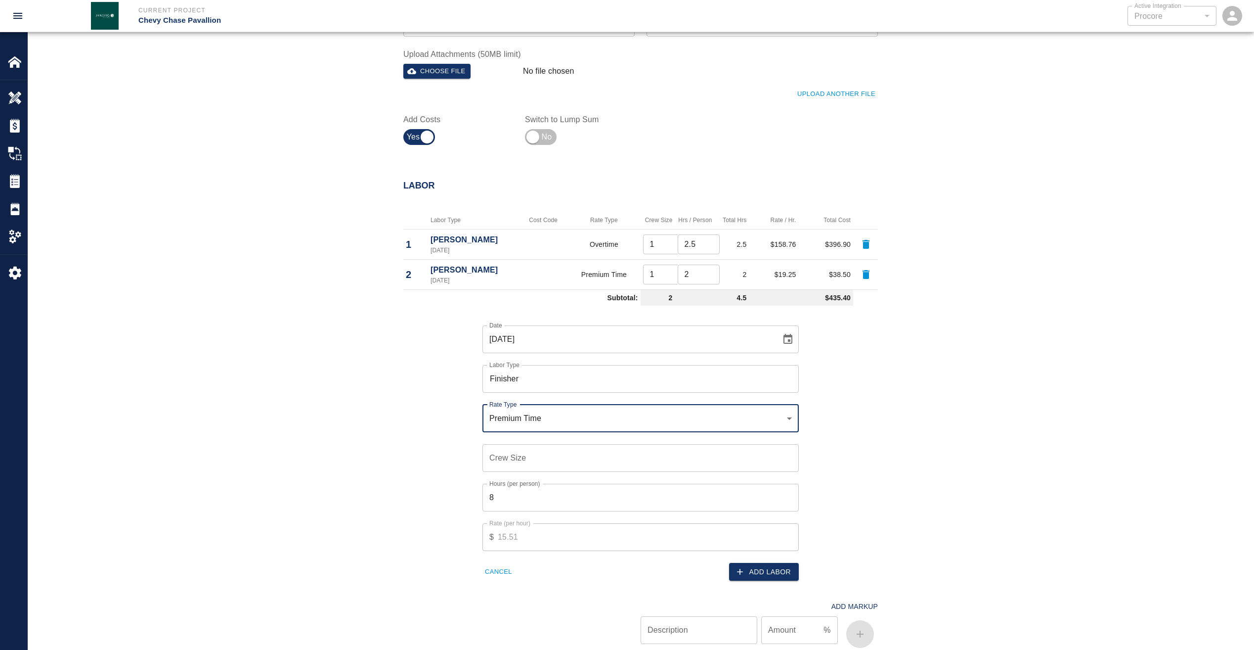
click at [519, 457] on input "Crew Size" at bounding box center [641, 458] width 316 height 28
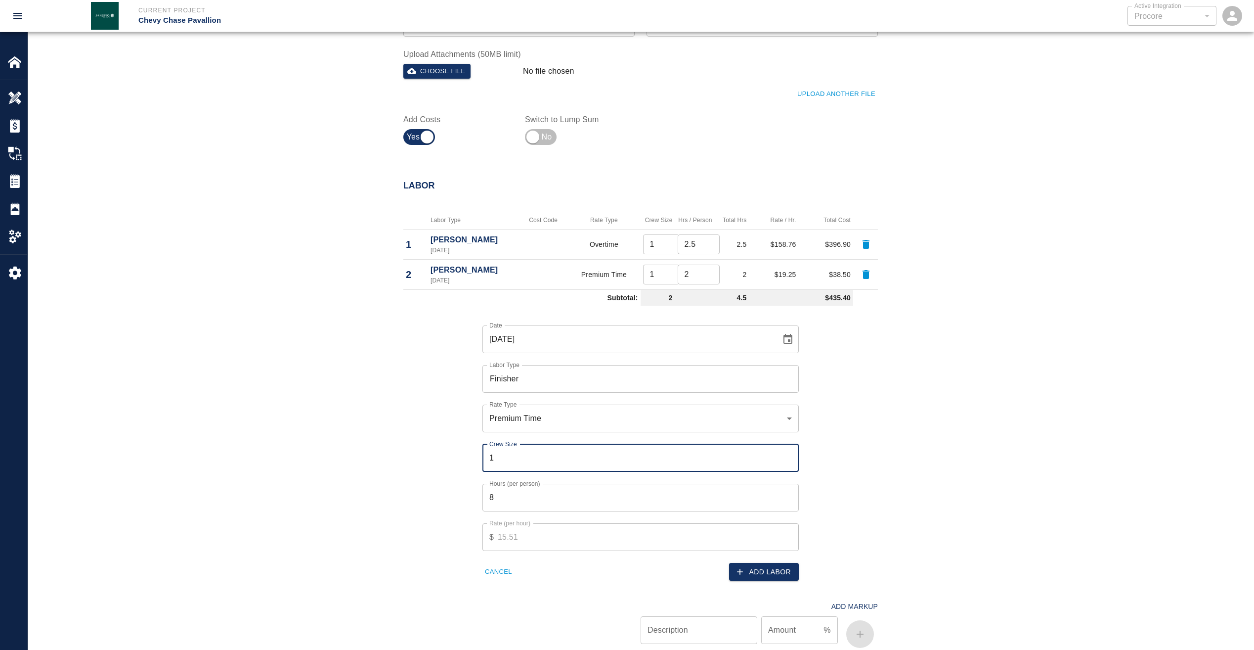
type input "1"
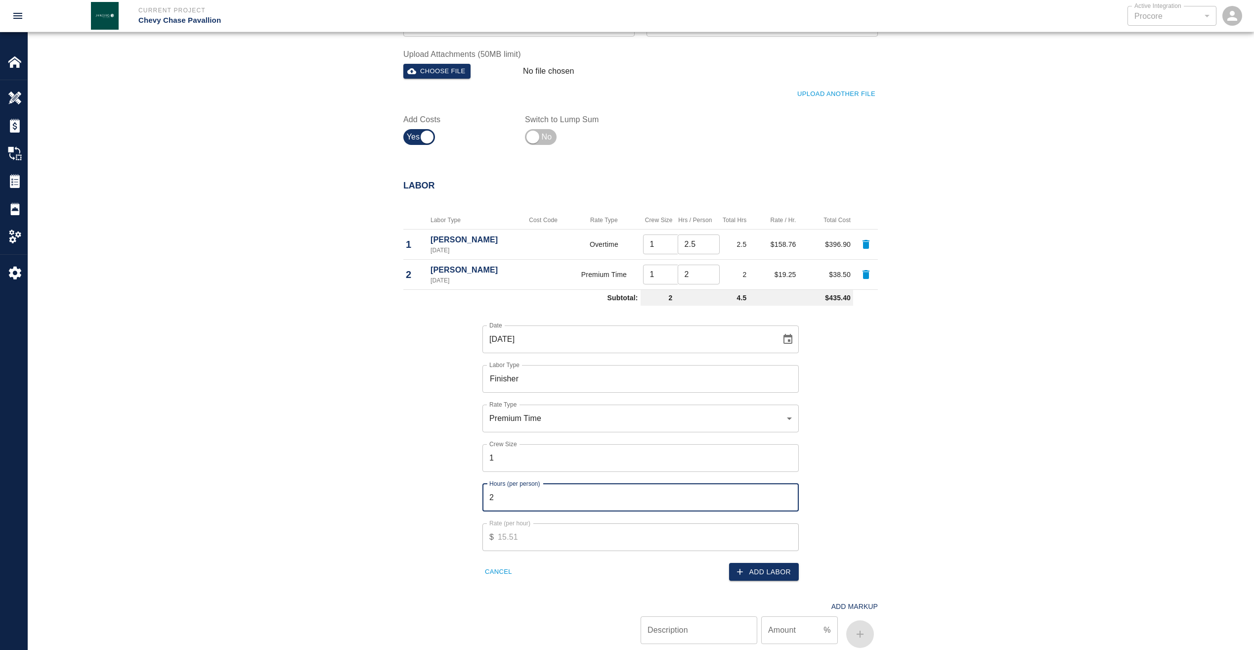
type input "2"
click at [772, 571] on button "Add Labor" at bounding box center [764, 572] width 70 height 18
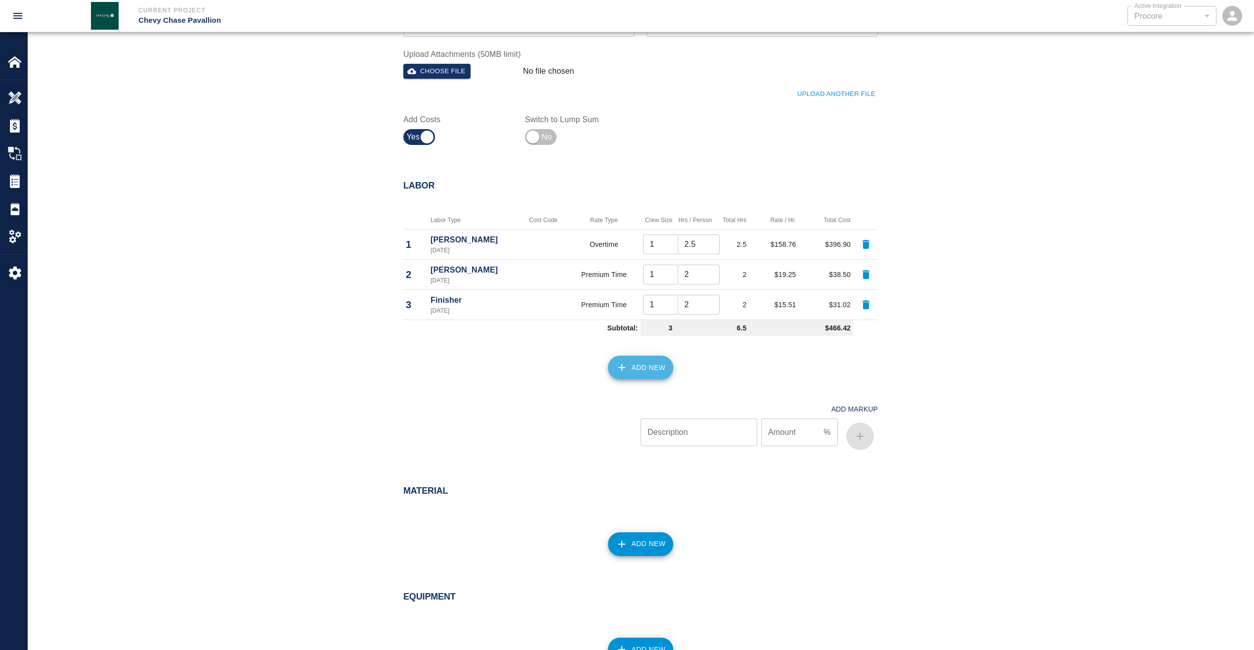
click at [641, 365] on button "Add New" at bounding box center [641, 368] width 66 height 24
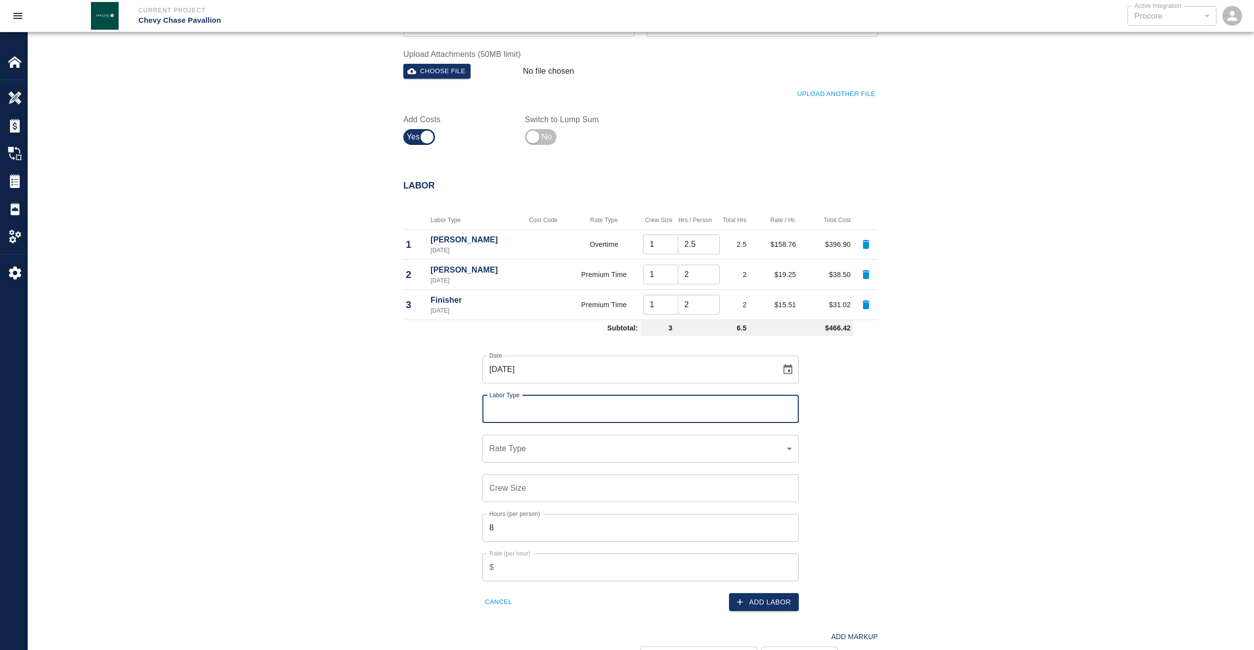
click at [538, 409] on input "Labor Type" at bounding box center [641, 409] width 308 height 19
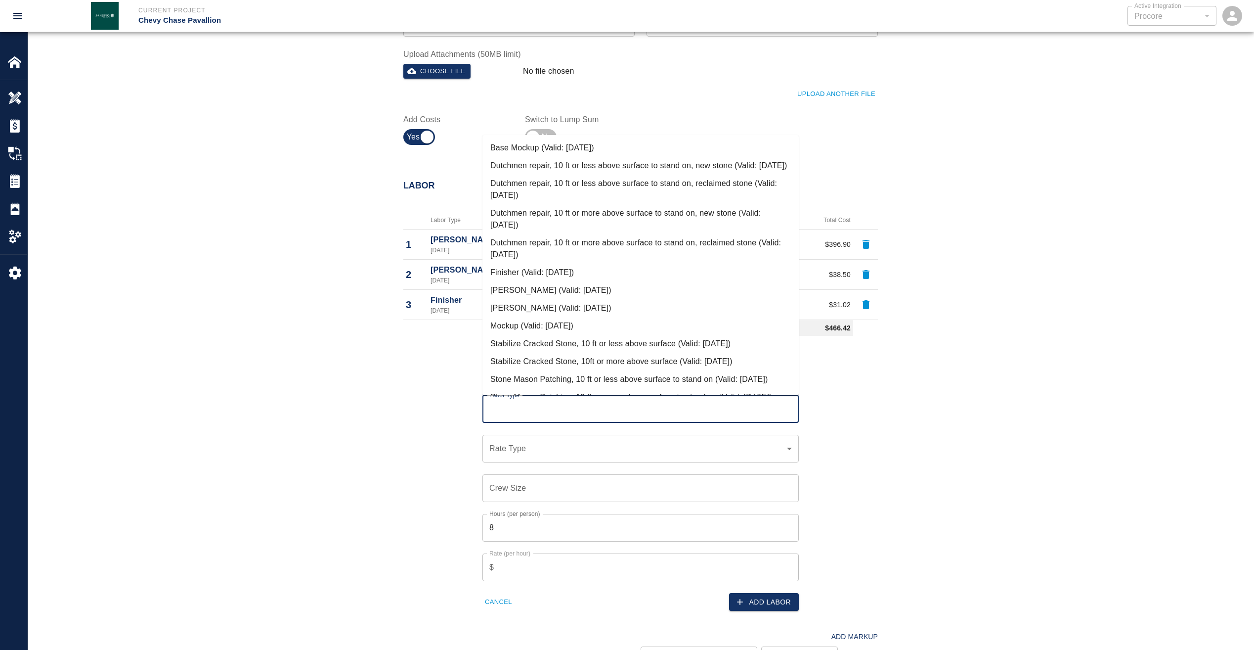
click at [535, 317] on li "Mason (Valid: 07/16/2025)" at bounding box center [641, 308] width 316 height 18
type input "Mason"
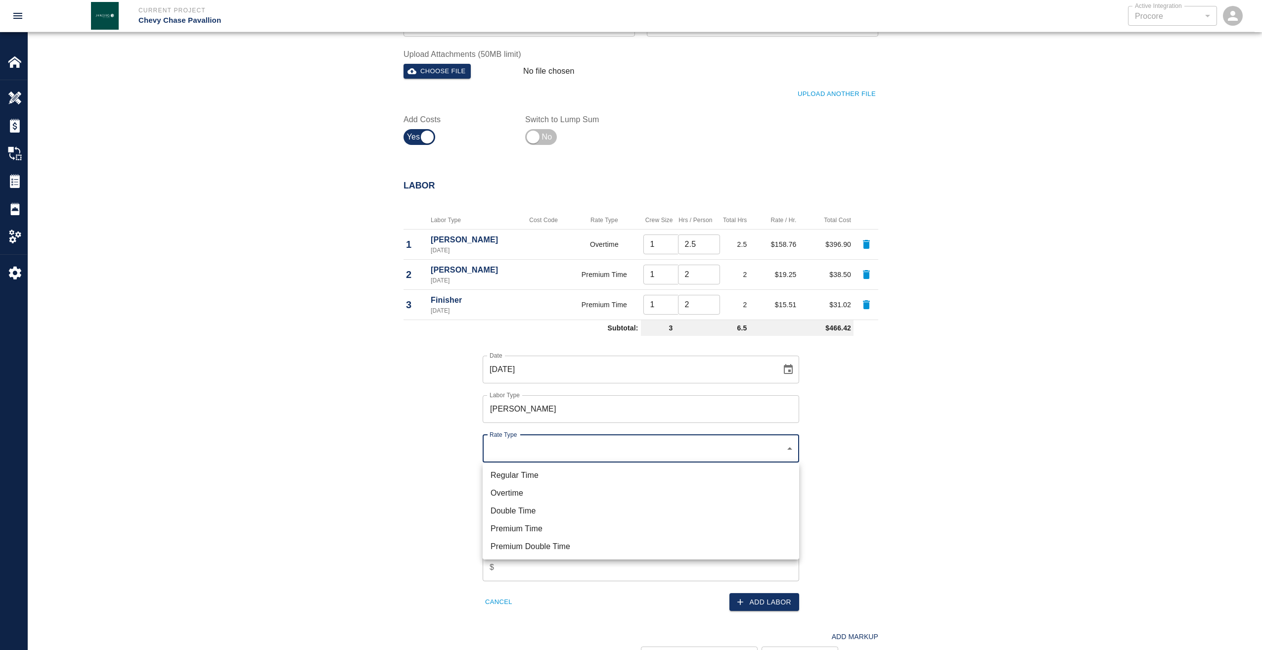
click at [514, 490] on li "Overtime" at bounding box center [641, 493] width 316 height 18
type input "rate_ot"
type input "103.27"
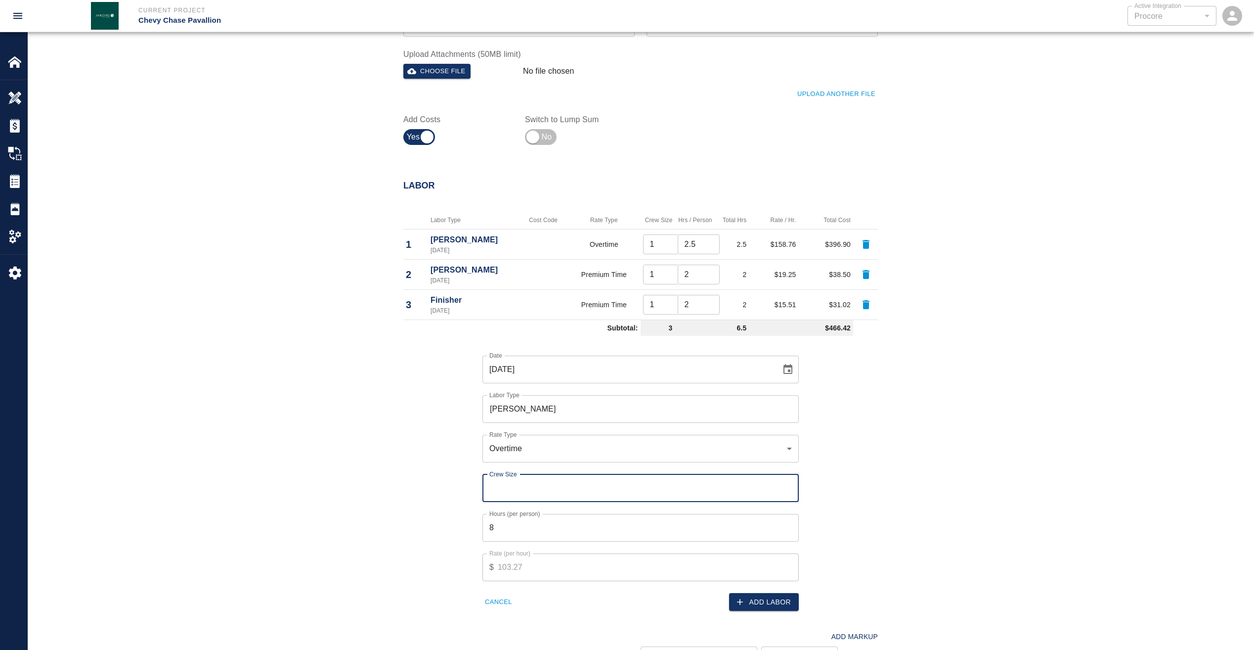
click at [528, 491] on input "Crew Size" at bounding box center [641, 488] width 316 height 28
type input "1"
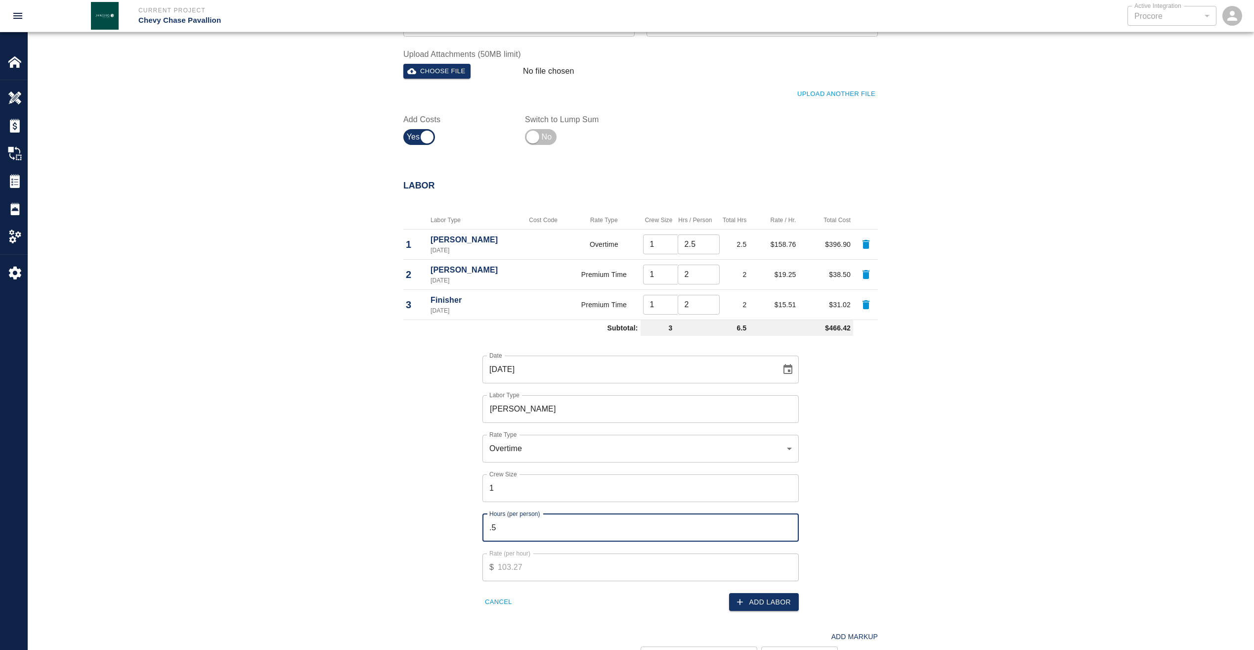
type input ".5"
click at [756, 598] on button "Add Labor" at bounding box center [764, 602] width 70 height 18
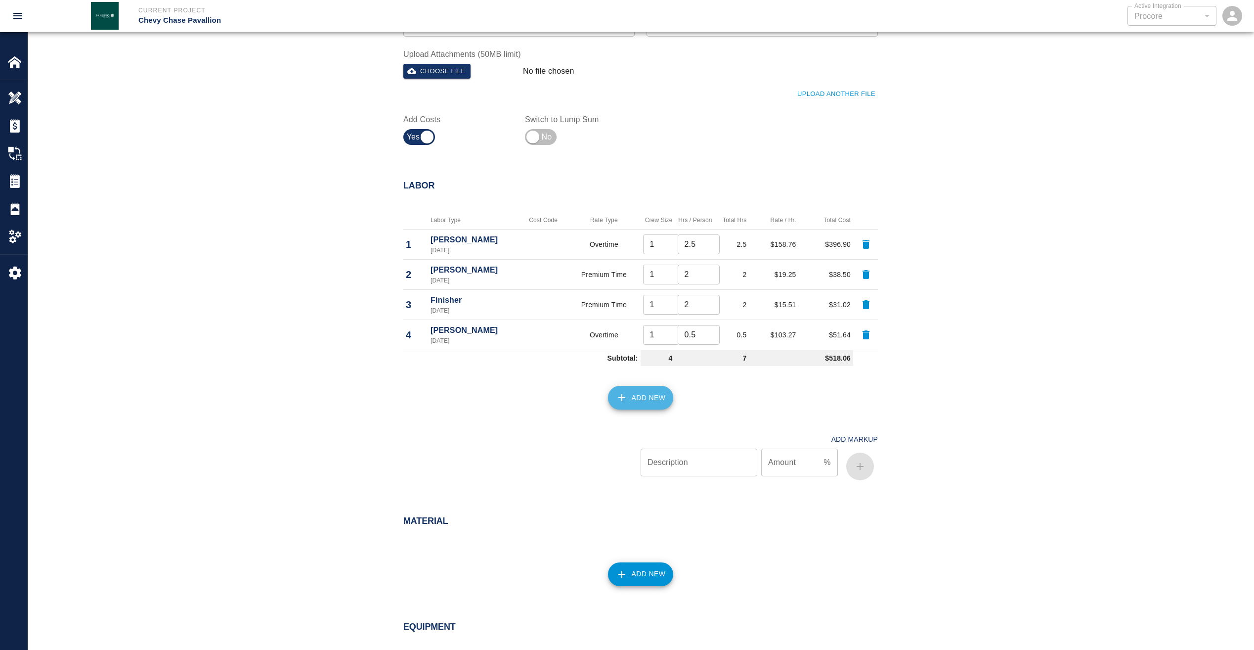
click at [646, 400] on button "Add New" at bounding box center [641, 398] width 66 height 24
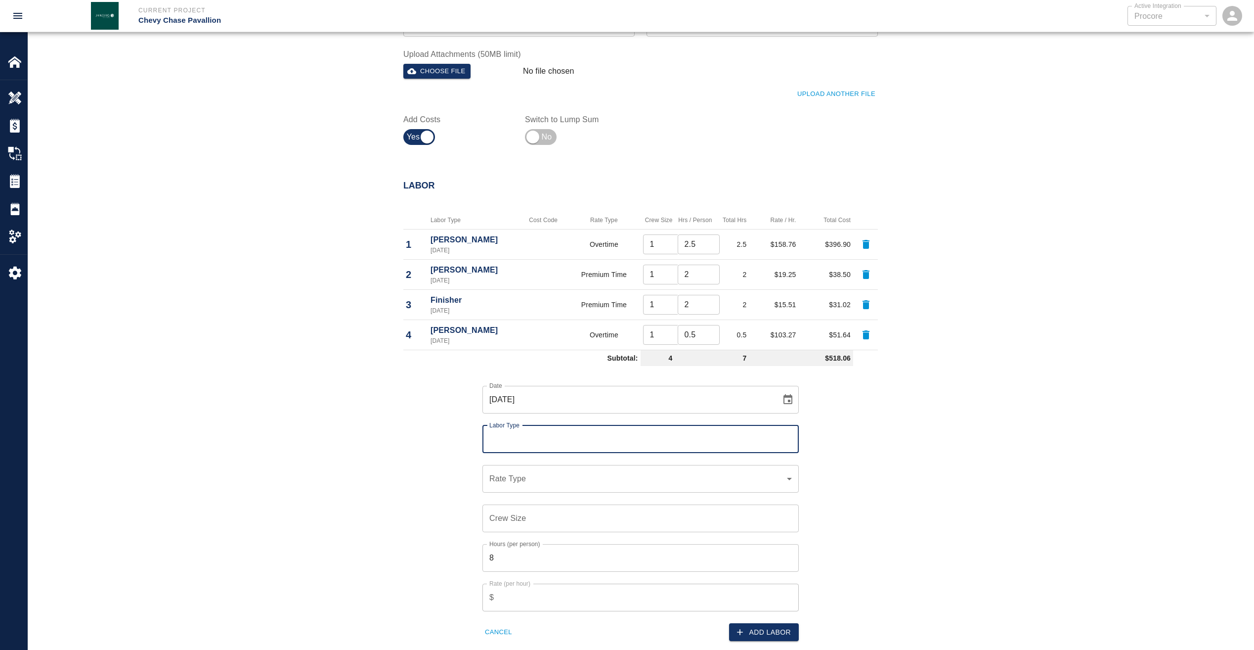
click at [532, 438] on input "Labor Type" at bounding box center [641, 439] width 308 height 19
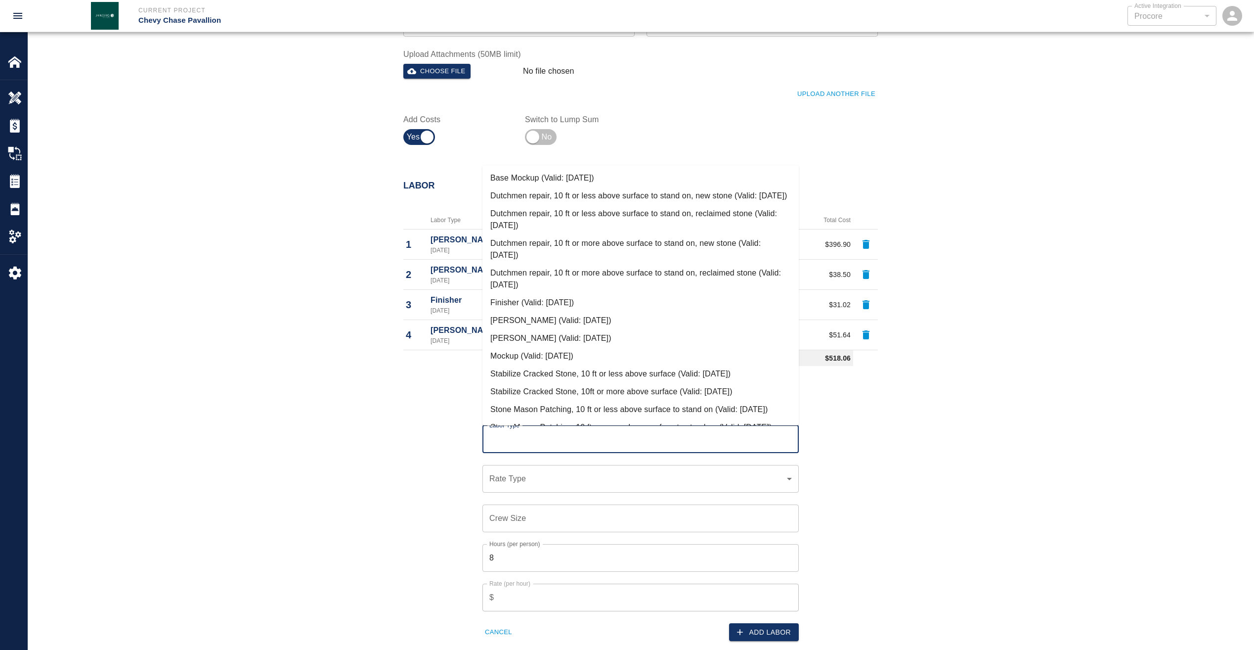
click at [525, 312] on li "Finisher (Valid: 07/16/2025)" at bounding box center [641, 303] width 316 height 18
type input "Finisher"
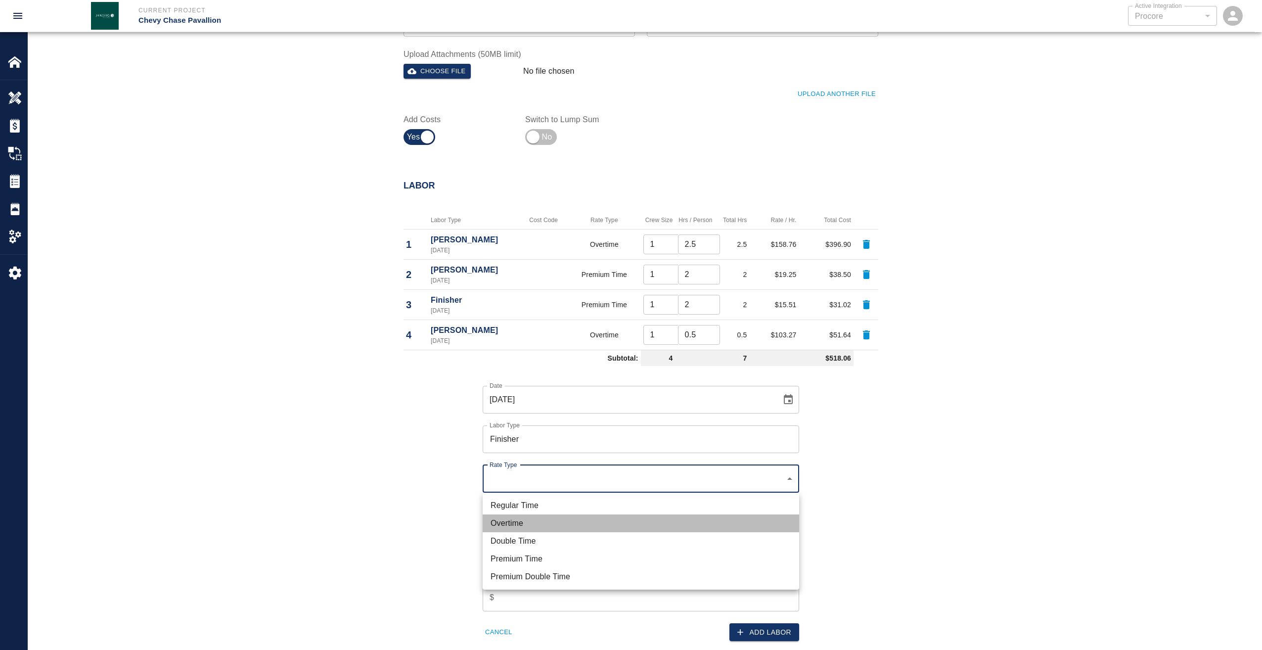
click at [515, 523] on li "Overtime" at bounding box center [641, 523] width 316 height 18
type input "rate_ot"
type input "67.83"
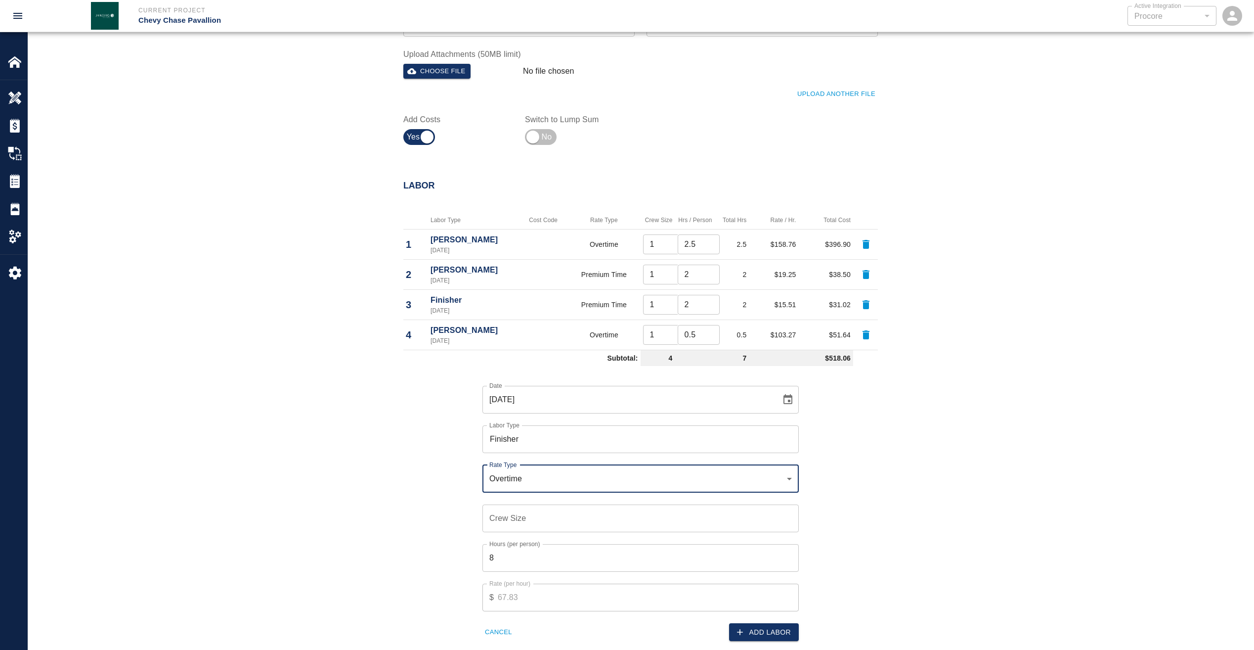
click at [531, 521] on input "Crew Size" at bounding box center [641, 518] width 316 height 28
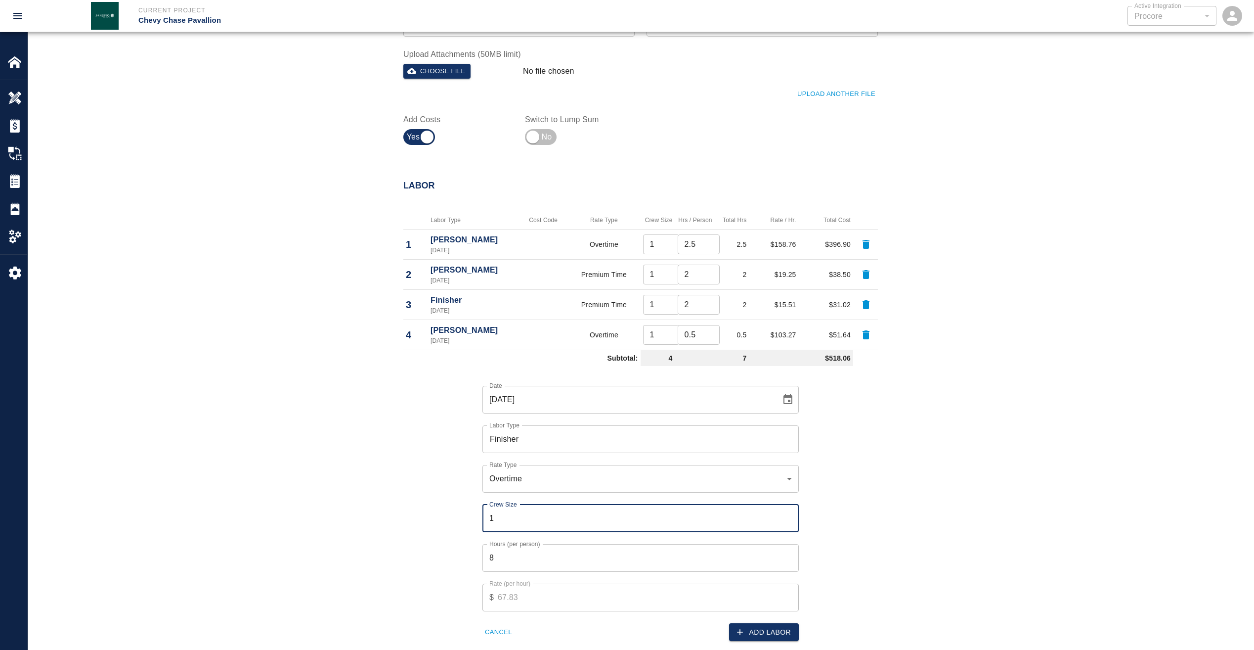
type input "1"
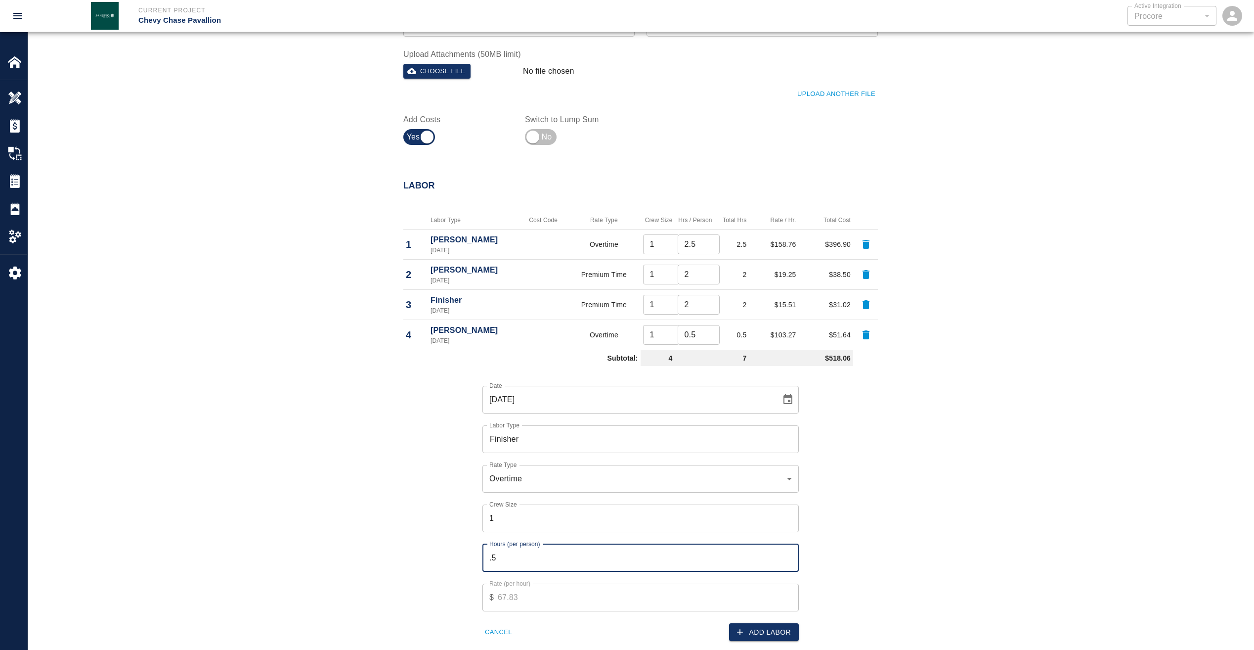
type input ".5"
click at [760, 628] on button "Add Labor" at bounding box center [764, 632] width 70 height 18
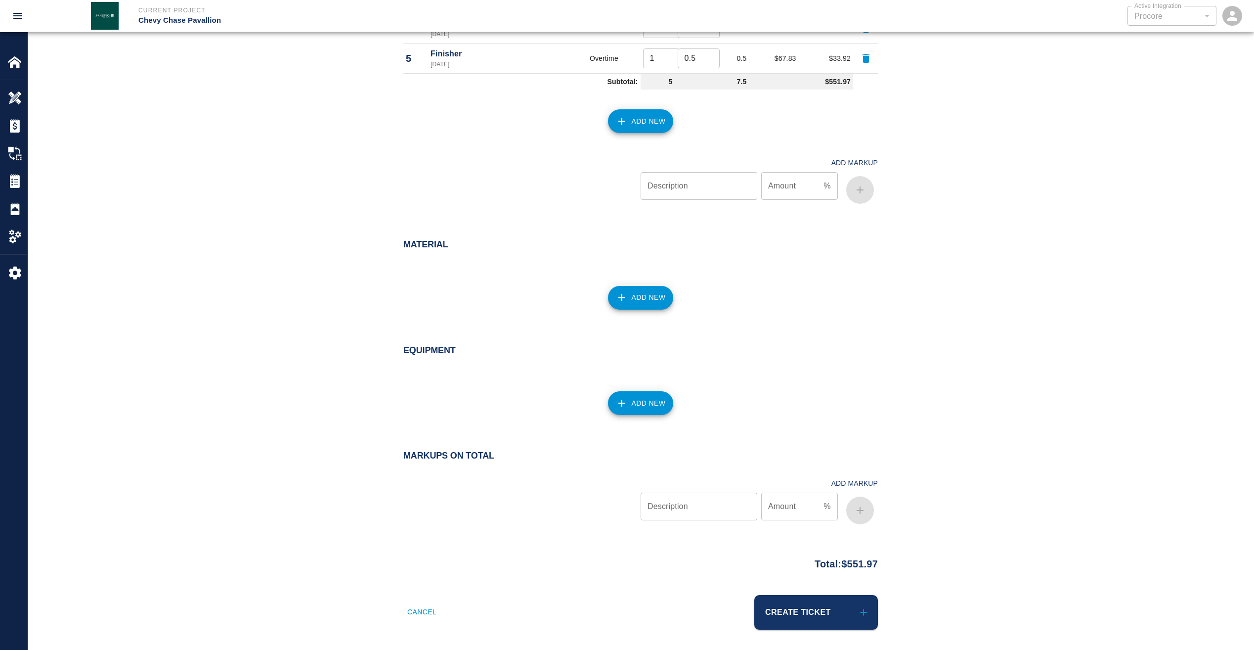
scroll to position [656, 0]
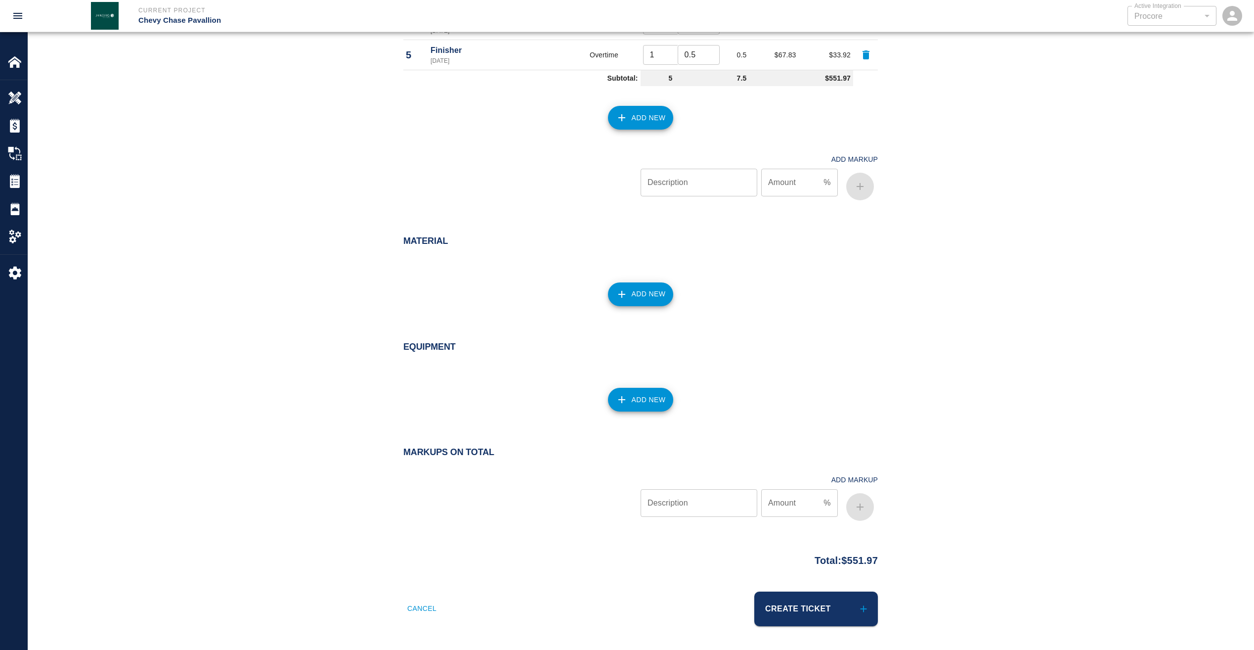
click at [703, 511] on input "Description" at bounding box center [699, 503] width 117 height 28
type input "Markup"
type input "15"
click at [862, 509] on icon "button" at bounding box center [860, 507] width 12 height 12
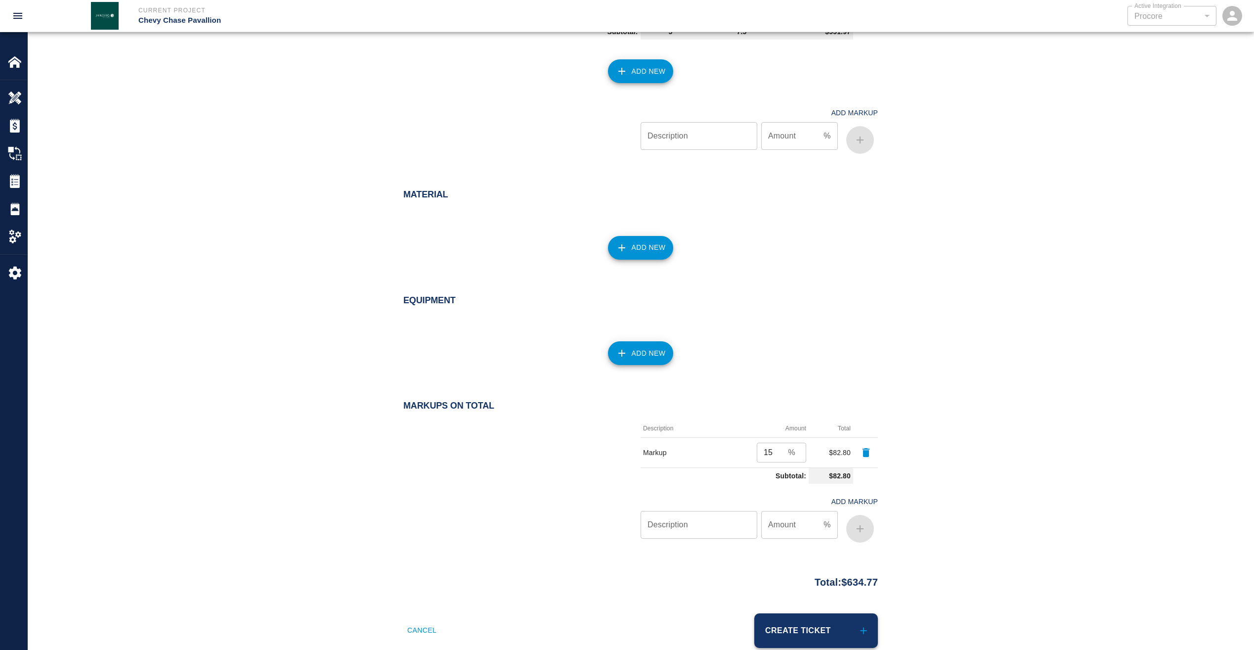
scroll to position [724, 0]
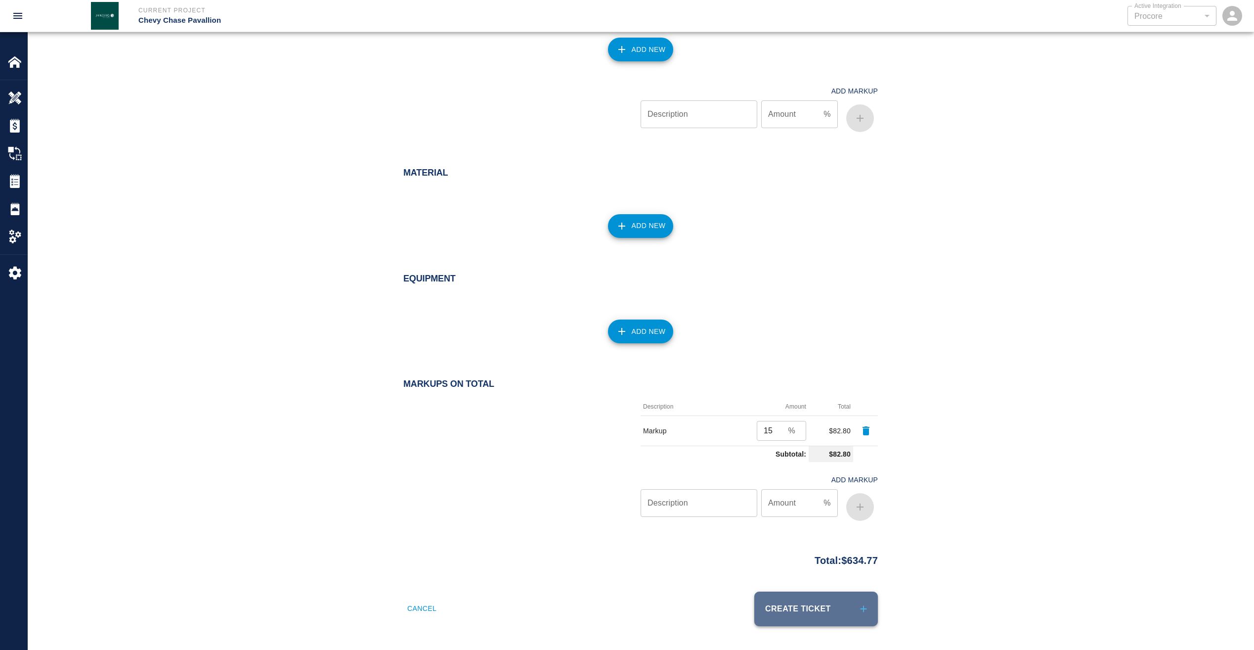
click at [813, 606] on button "Create Ticket" at bounding box center [817, 608] width 124 height 35
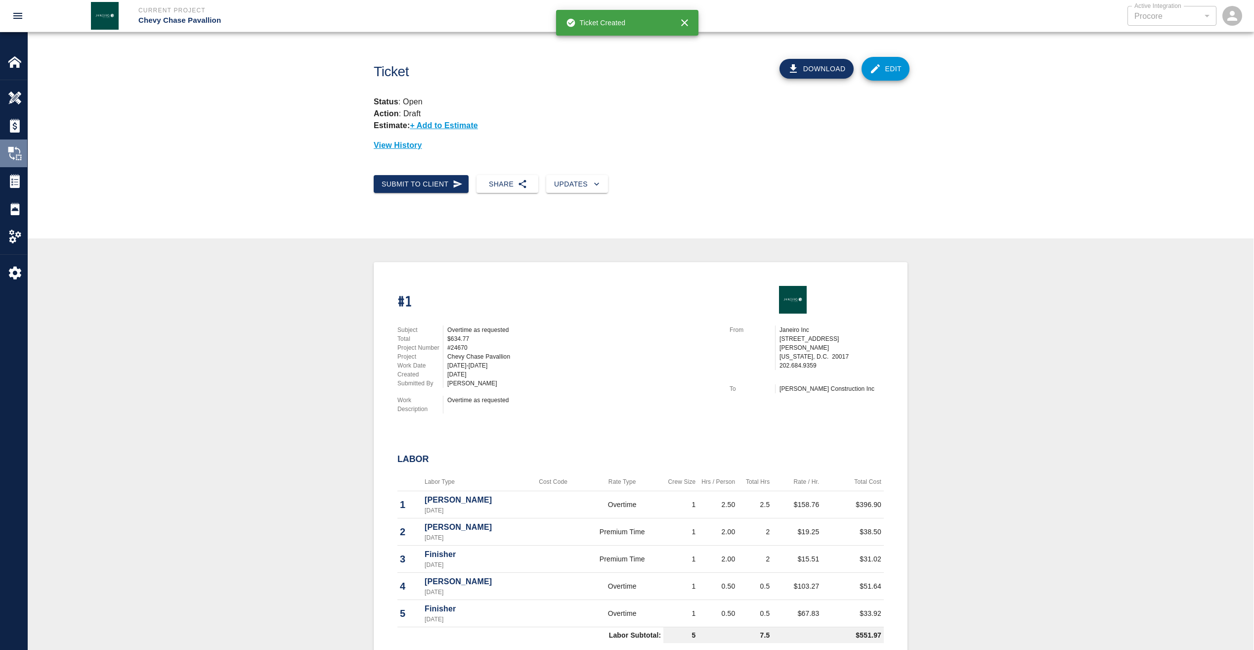
click at [18, 143] on div "Change Orders" at bounding box center [13, 153] width 27 height 28
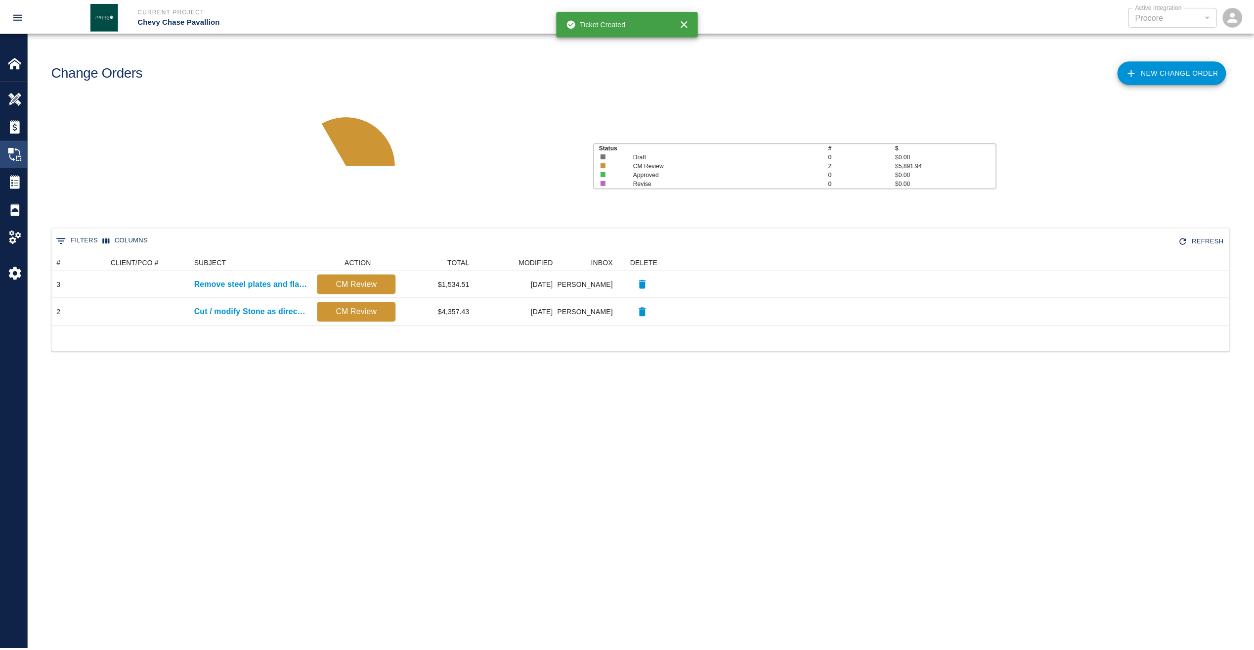
scroll to position [64, 1178]
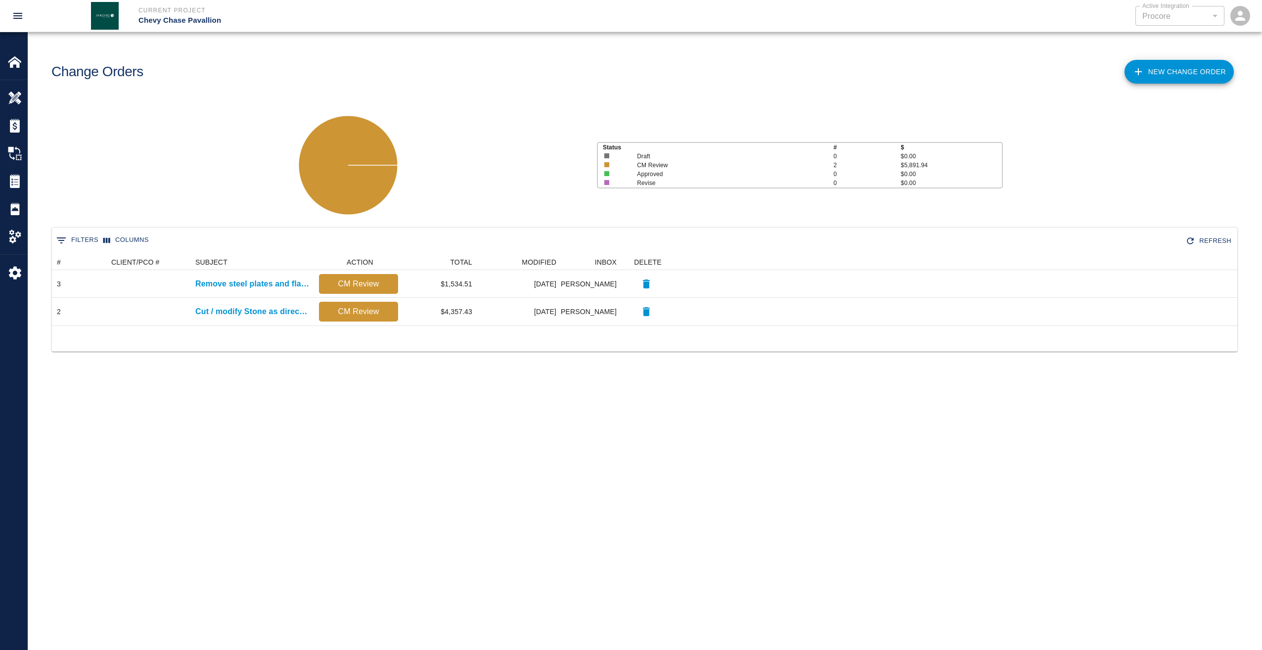
click at [1166, 71] on link "New Change Order" at bounding box center [1178, 72] width 109 height 24
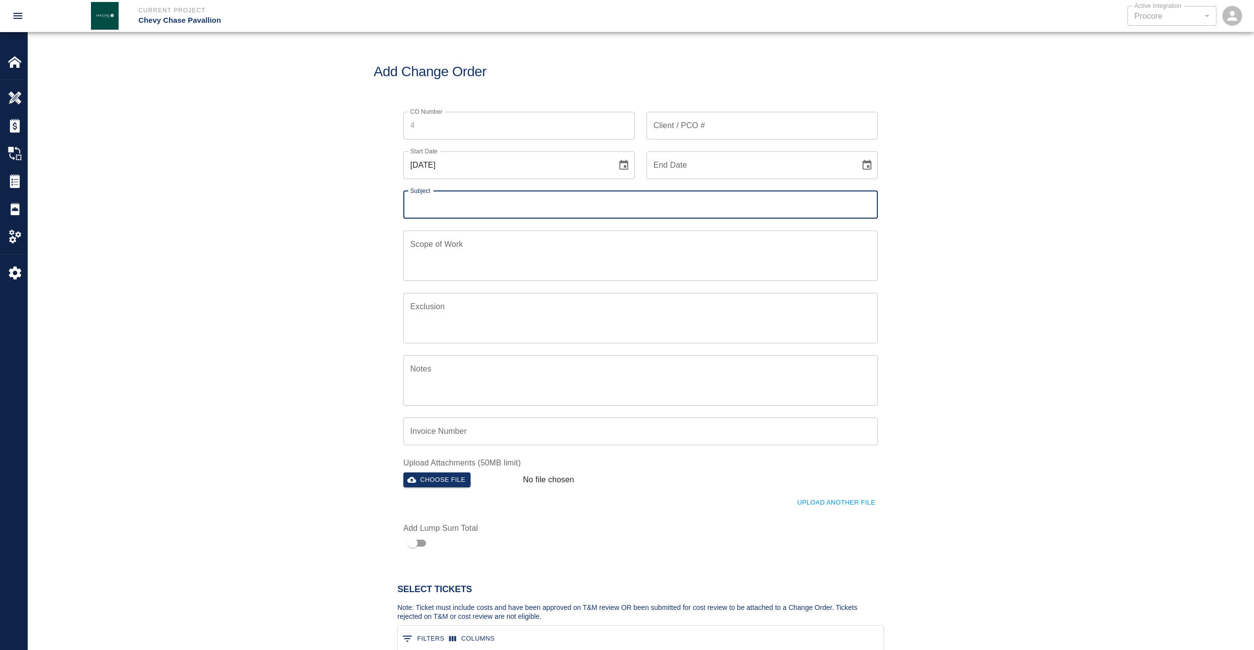
scroll to position [91, 478]
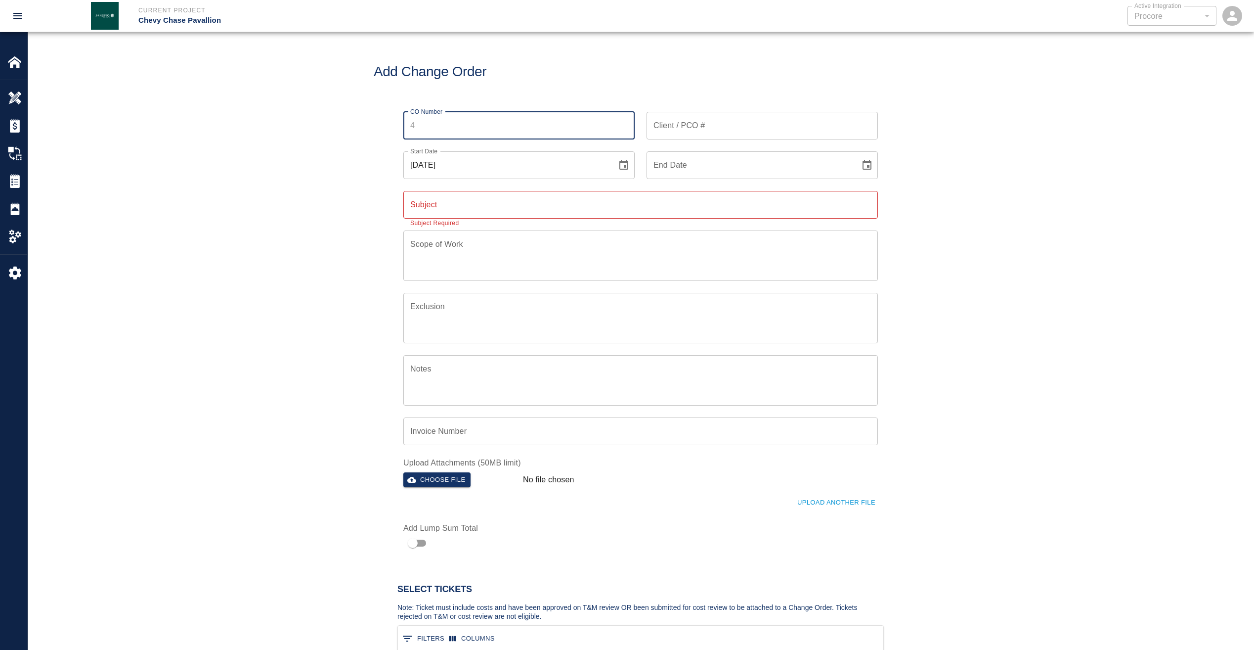
drag, startPoint x: 424, startPoint y: 127, endPoint x: 395, endPoint y: 129, distance: 28.7
click at [395, 129] on div "CO Number CO Number" at bounding box center [513, 120] width 243 height 40
type input "1"
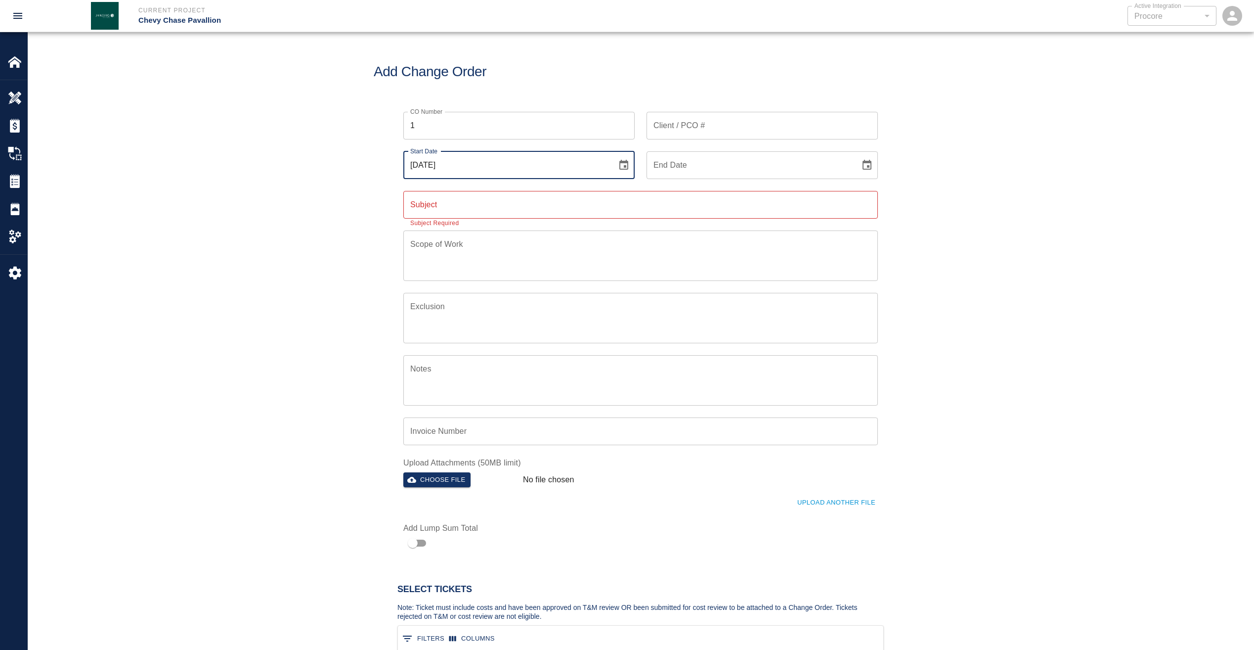
click at [470, 167] on input "08/11/2025" at bounding box center [506, 165] width 207 height 28
drag, startPoint x: 470, startPoint y: 167, endPoint x: 368, endPoint y: 168, distance: 101.4
click at [368, 168] on div "CO Number 1 CO Number Client / PCO # Client / PCO # Start Date 08/11/2025 Start…" at bounding box center [641, 326] width 1226 height 453
click at [625, 165] on icon "Choose date, selected date is Aug 11, 2025" at bounding box center [624, 165] width 12 height 12
click at [546, 194] on icon "Previous month" at bounding box center [546, 194] width 12 height 12
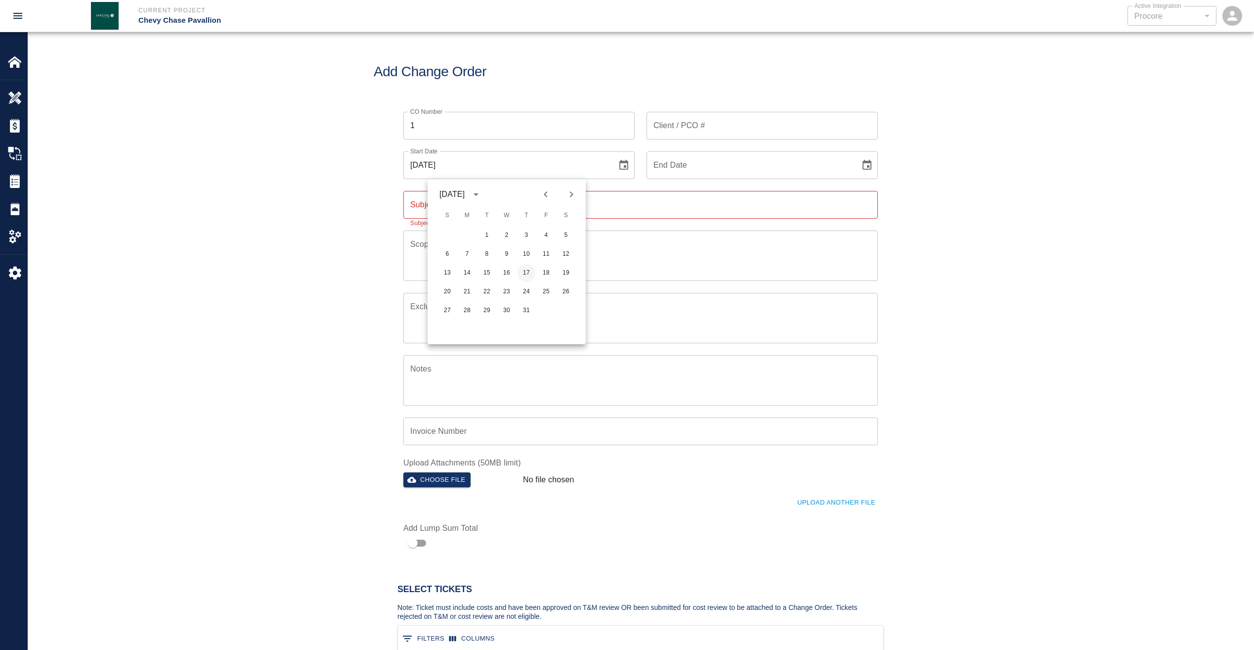
click at [526, 268] on button "17" at bounding box center [527, 273] width 18 height 18
type input "07/17/2025"
click at [867, 163] on icon "Choose date" at bounding box center [867, 165] width 12 height 12
click at [786, 194] on icon "Previous month" at bounding box center [789, 194] width 12 height 12
click at [712, 291] on button "21" at bounding box center [711, 292] width 18 height 18
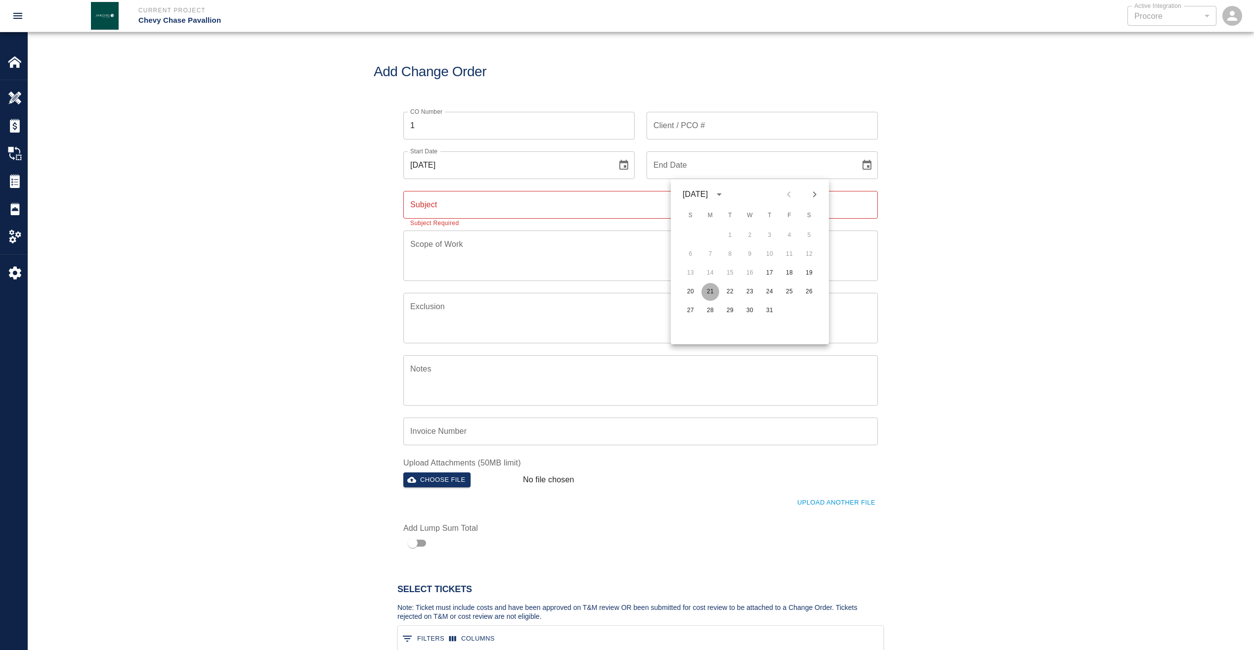
type input "07/21/2025"
click at [522, 203] on input "Subject" at bounding box center [640, 205] width 475 height 28
drag, startPoint x: 568, startPoint y: 203, endPoint x: 402, endPoint y: 212, distance: 166.4
click at [402, 212] on div "Subject Worked overtime hours as requested Subject Subject Required" at bounding box center [635, 199] width 487 height 40
type input "Worked overtime hours as requested"
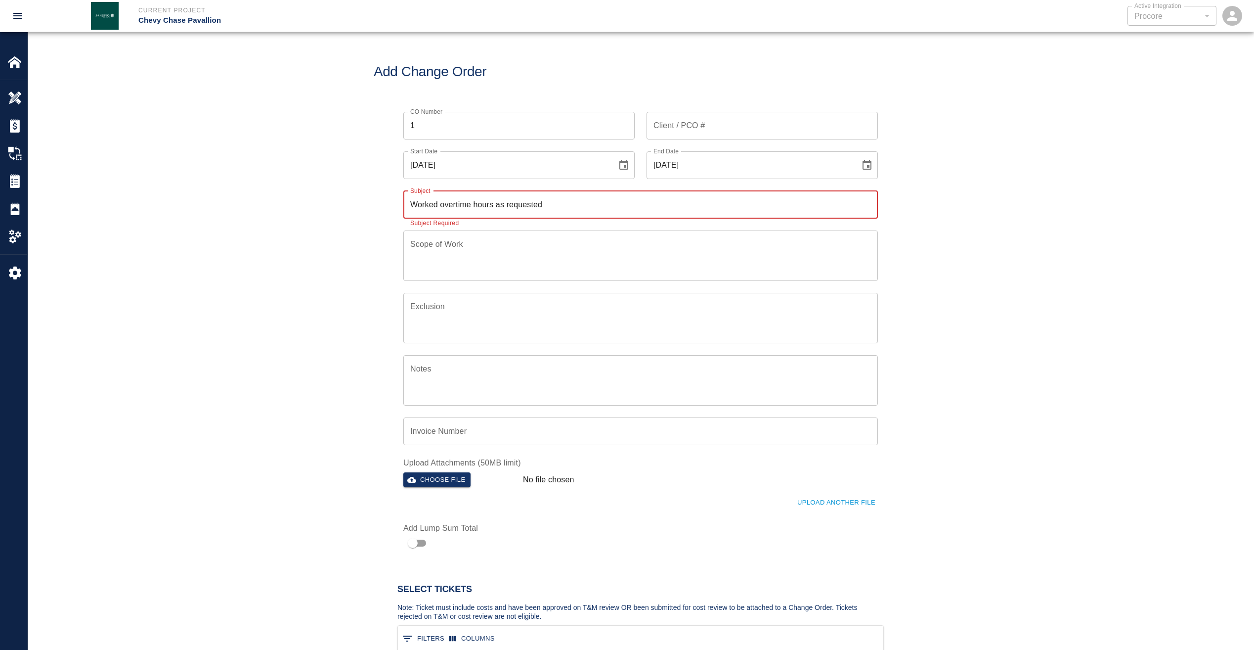
click at [480, 246] on textarea "Scope of Work" at bounding box center [640, 255] width 461 height 34
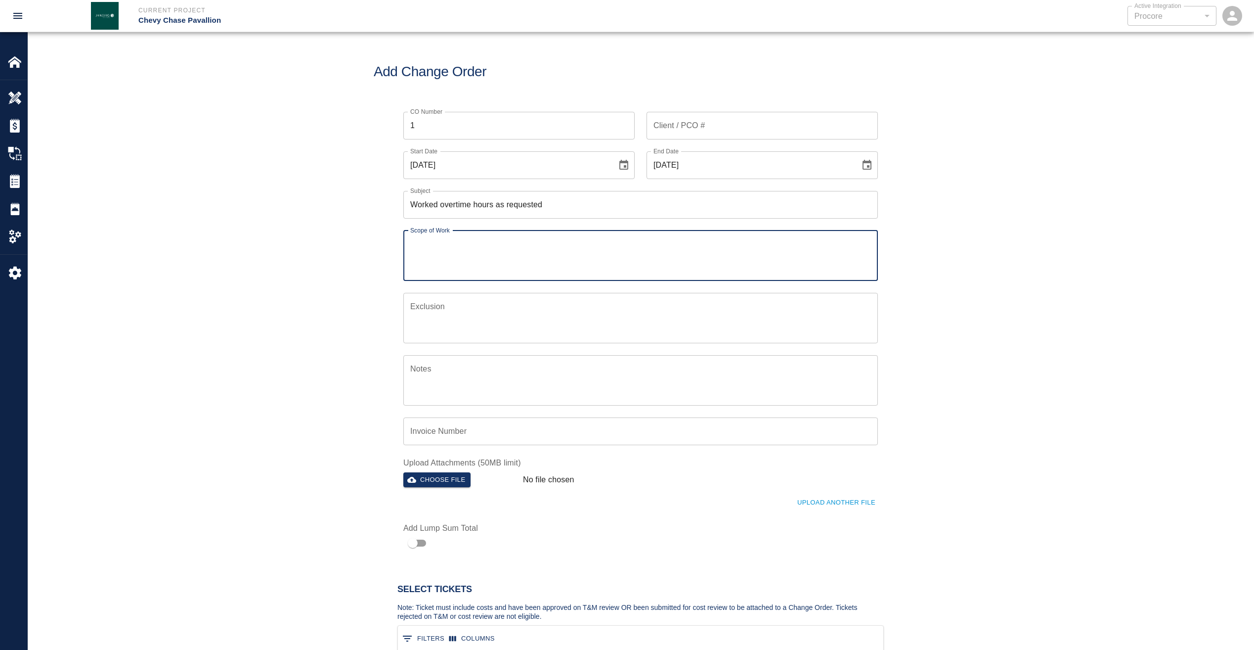
paste textarea "Worked overtime hours as requested"
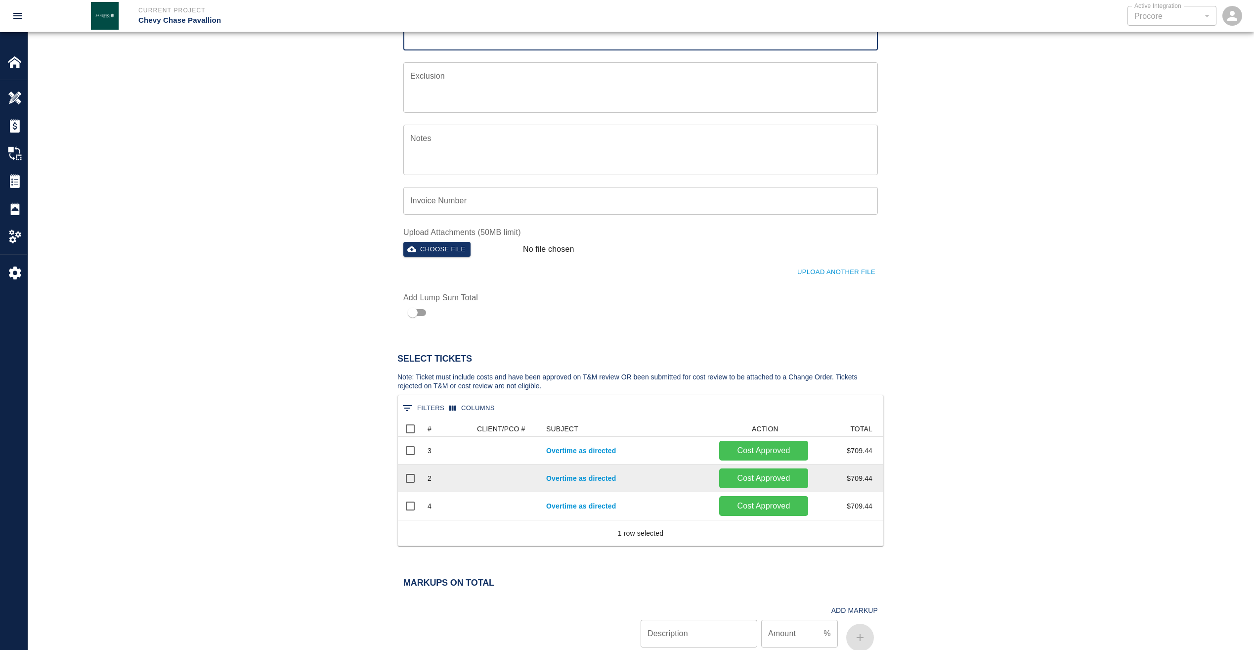
scroll to position [247, 0]
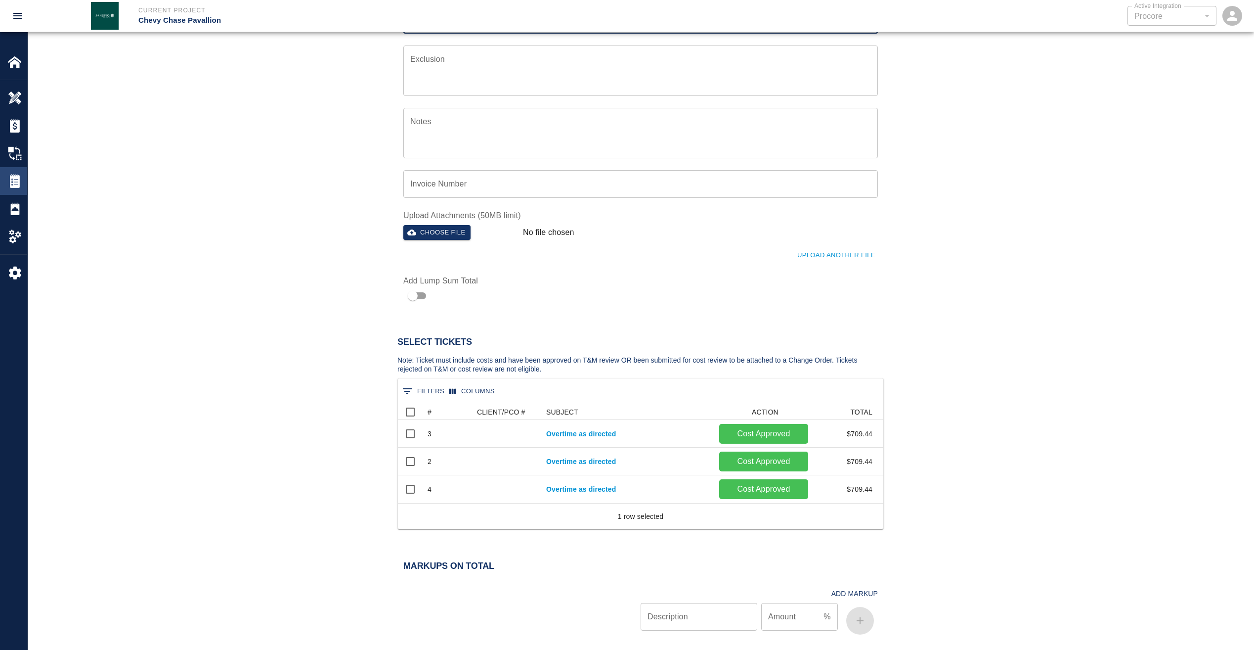
type textarea "Worked overtime hours as requested"
click at [13, 181] on img at bounding box center [15, 181] width 14 height 14
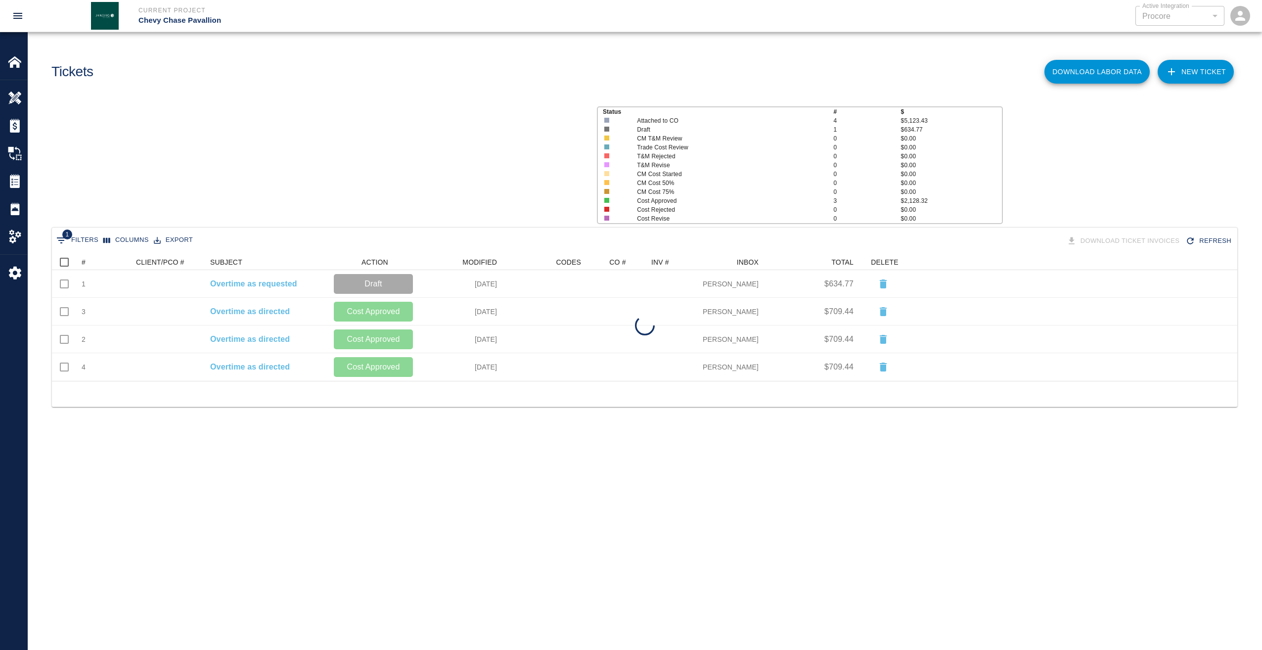
scroll to position [119, 1178]
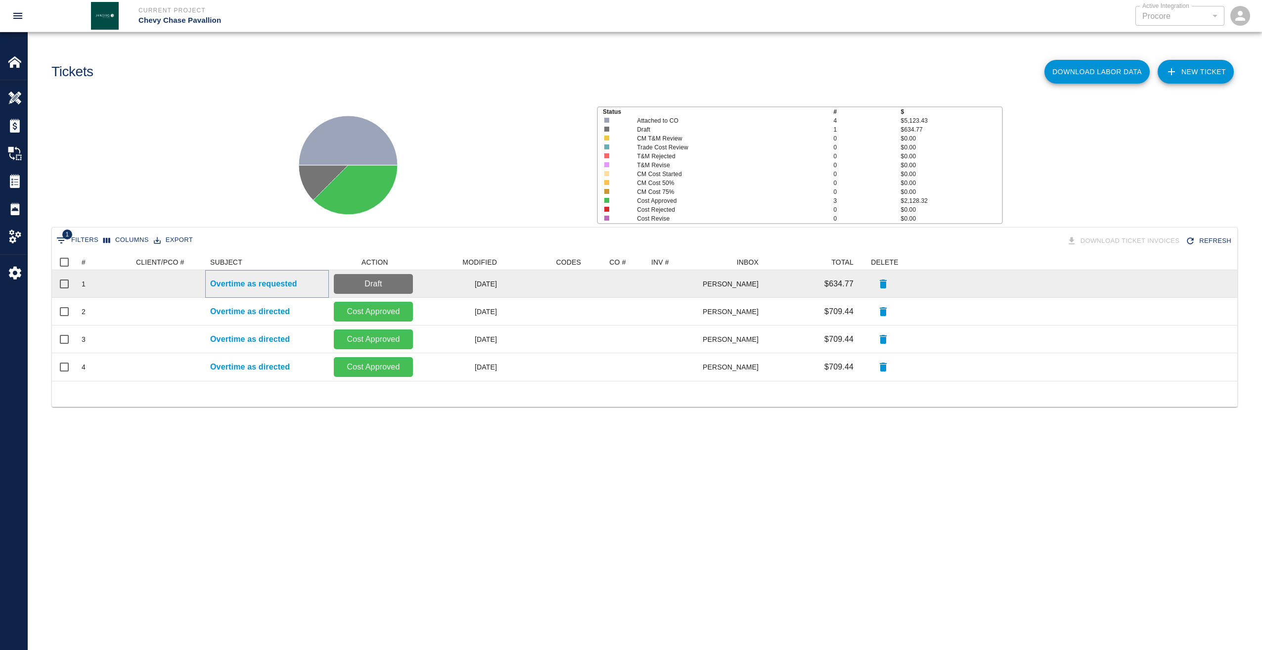
click at [273, 283] on p "Overtime as requested" at bounding box center [253, 284] width 87 height 12
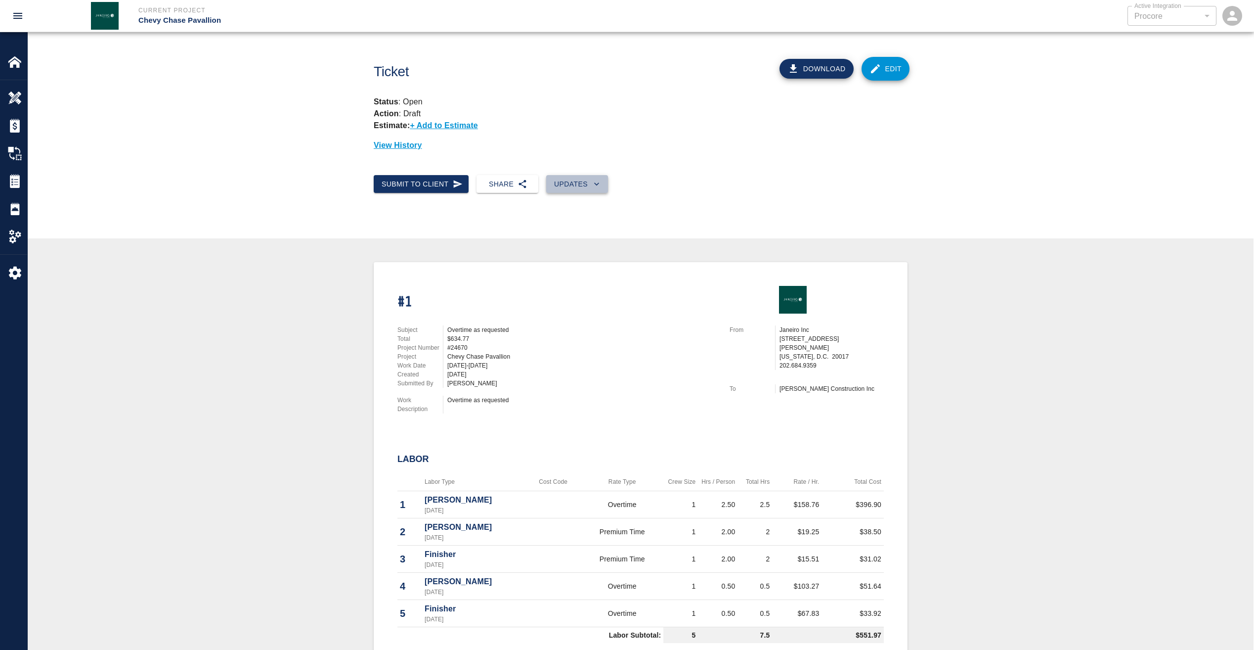
click at [579, 185] on button "Updates" at bounding box center [577, 184] width 62 height 18
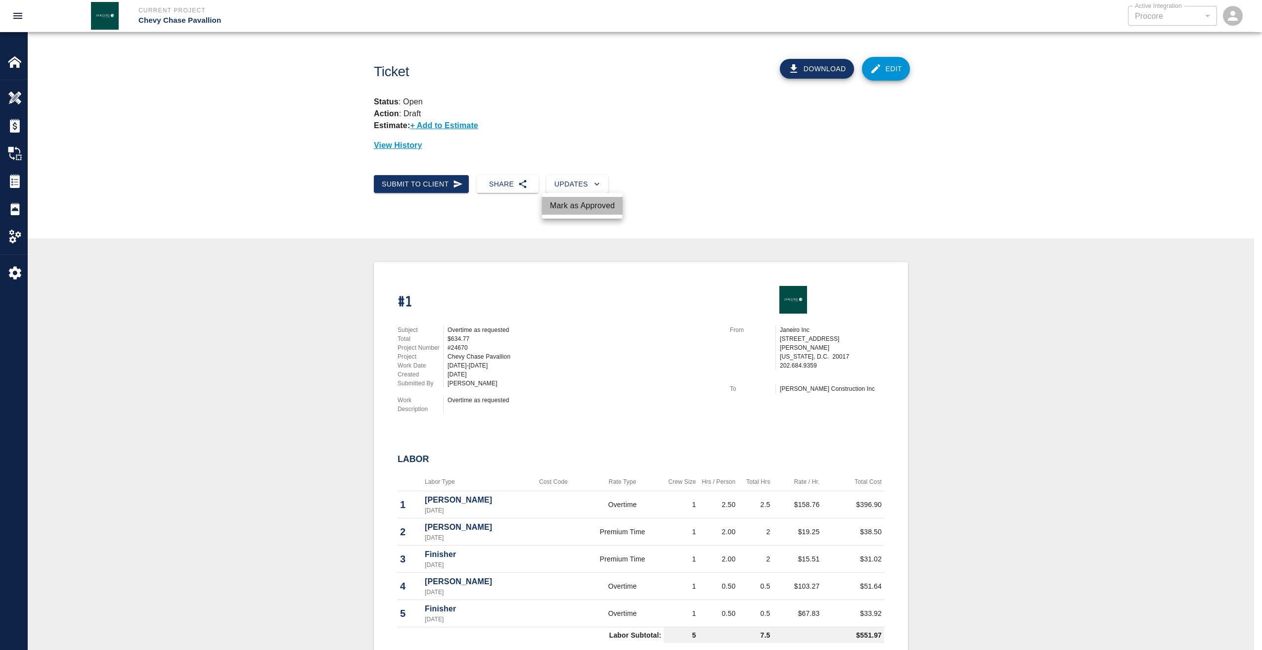
click at [580, 204] on li "Mark as Approved" at bounding box center [582, 206] width 81 height 18
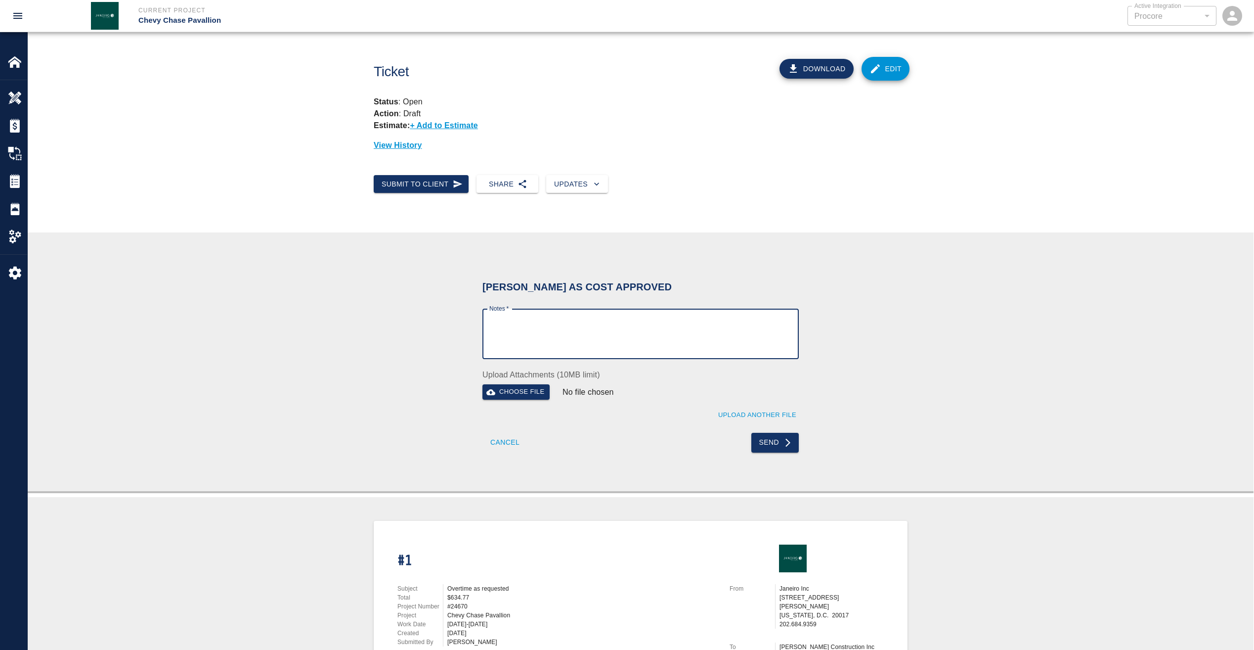
click at [598, 324] on textarea "Notes   *" at bounding box center [641, 334] width 303 height 34
type textarea "wet signature"
click at [764, 441] on button "Send" at bounding box center [776, 443] width 48 height 20
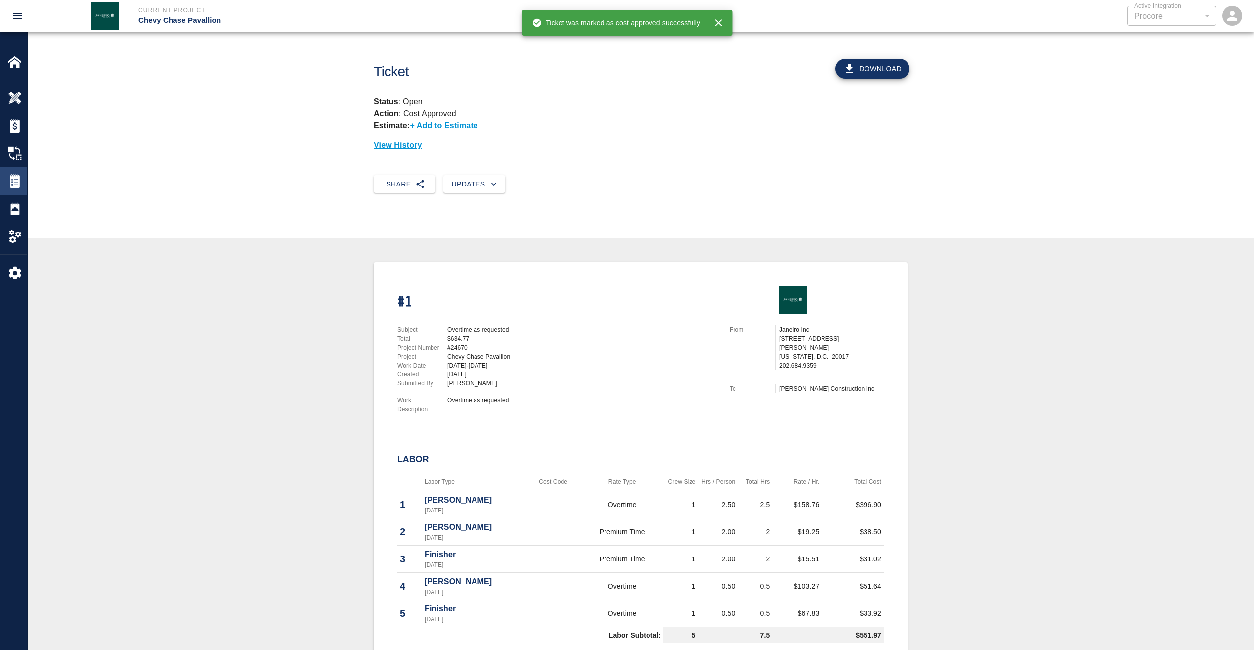
click at [16, 183] on img at bounding box center [15, 181] width 14 height 14
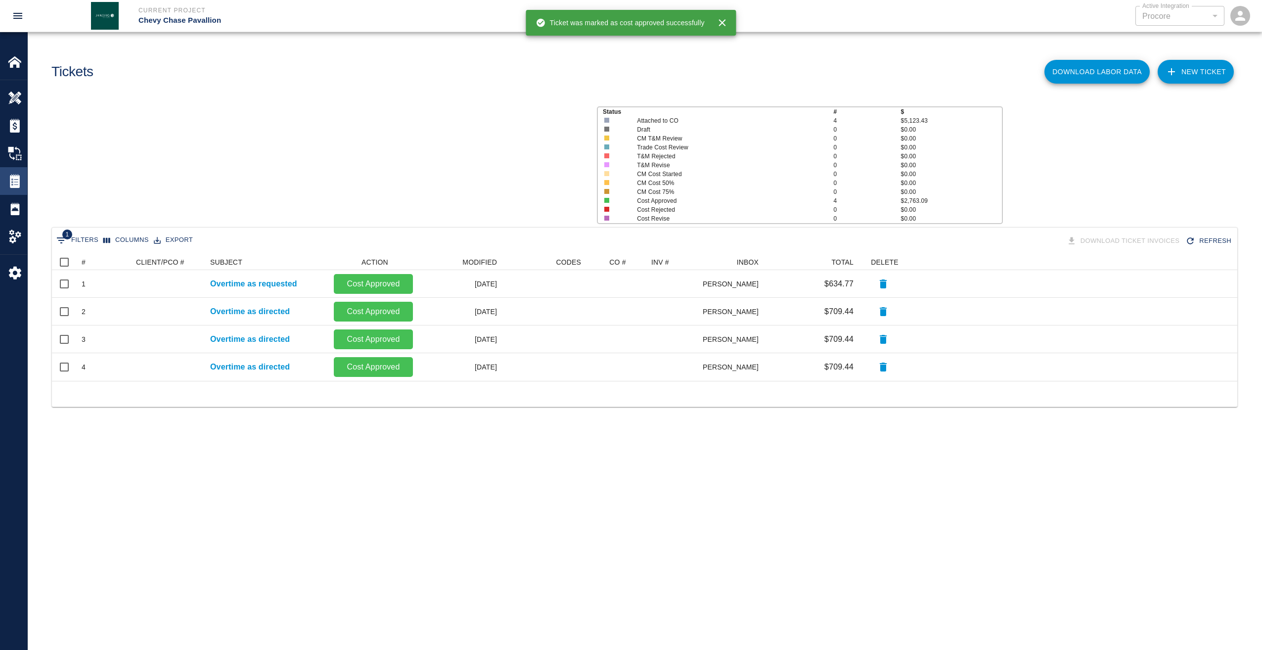
scroll to position [119, 1178]
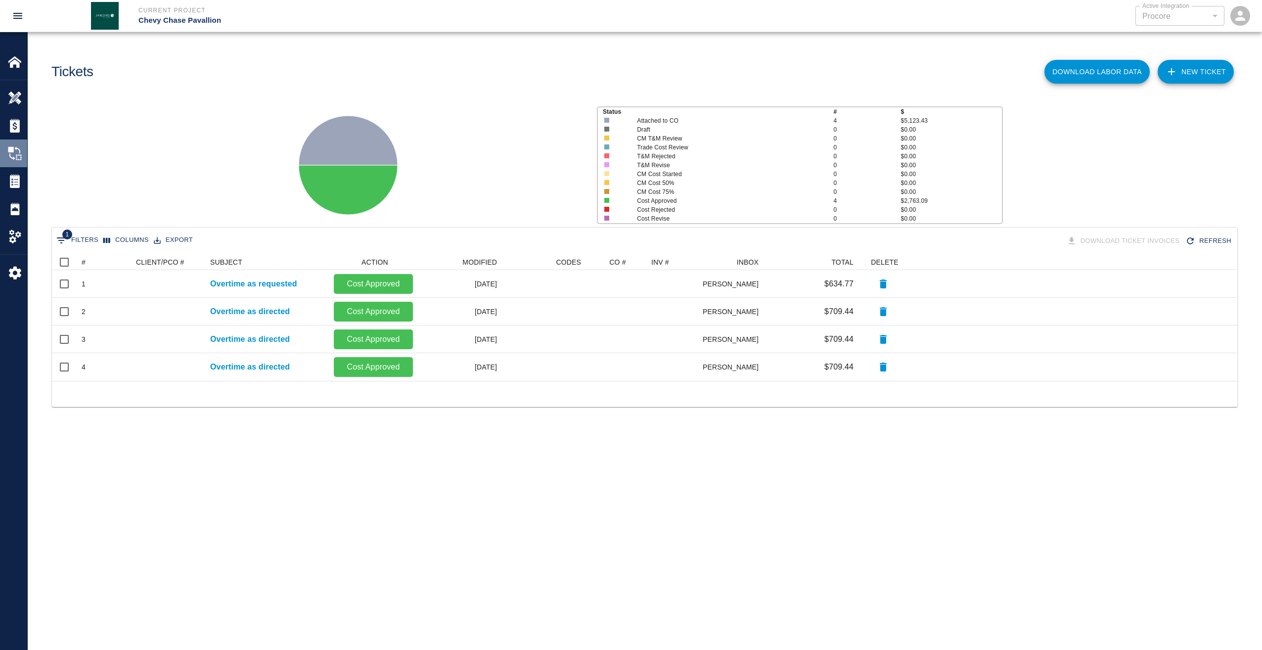
click at [14, 150] on img at bounding box center [15, 153] width 14 height 14
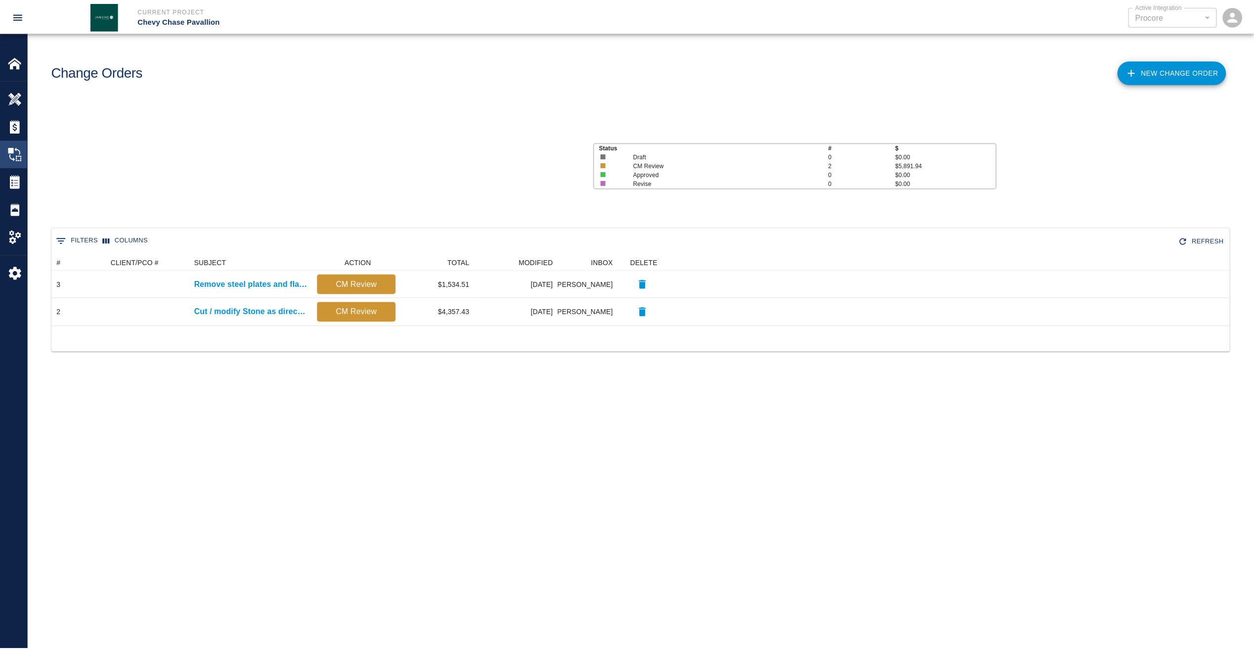
scroll to position [64, 1178]
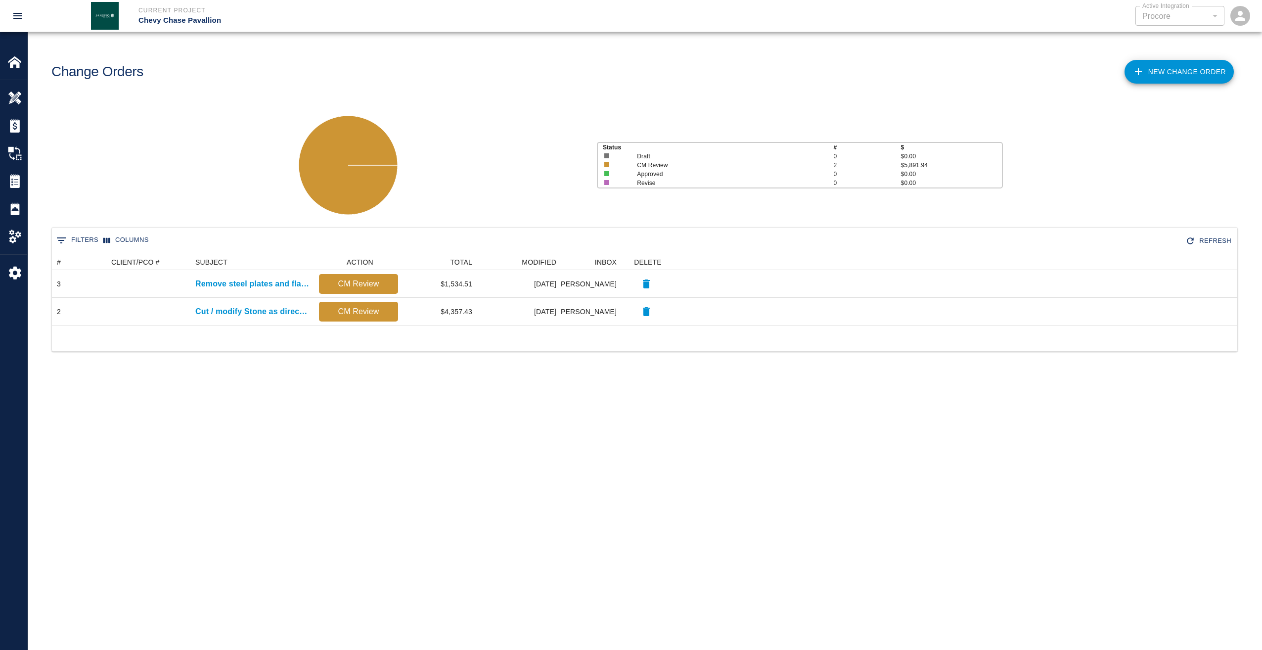
click at [1168, 67] on link "New Change Order" at bounding box center [1178, 72] width 109 height 24
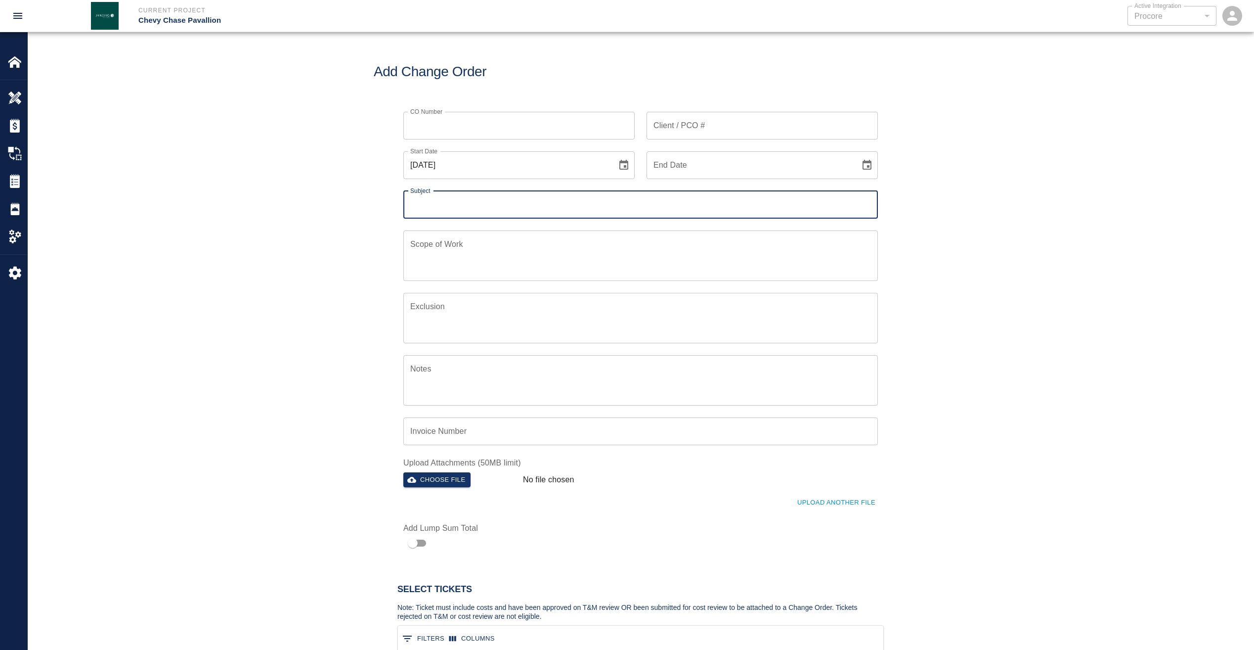
scroll to position [119, 478]
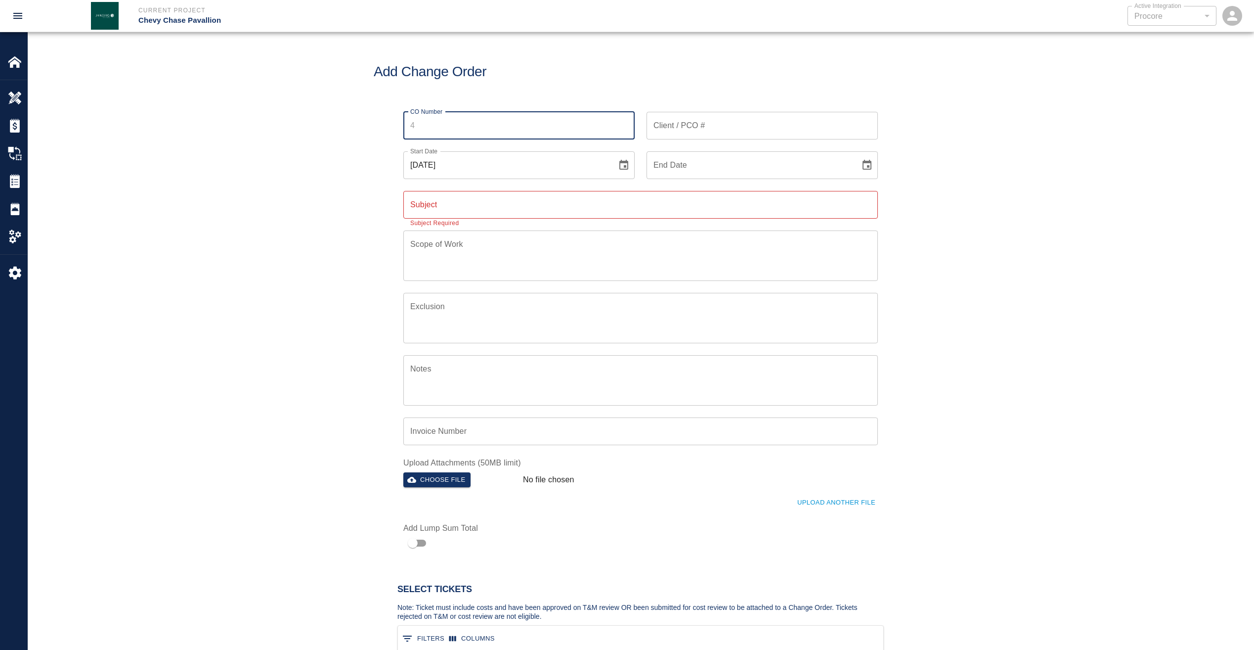
drag, startPoint x: 412, startPoint y: 124, endPoint x: 392, endPoint y: 124, distance: 20.3
click at [392, 124] on div "CO Number CO Number" at bounding box center [513, 120] width 243 height 40
type input "1"
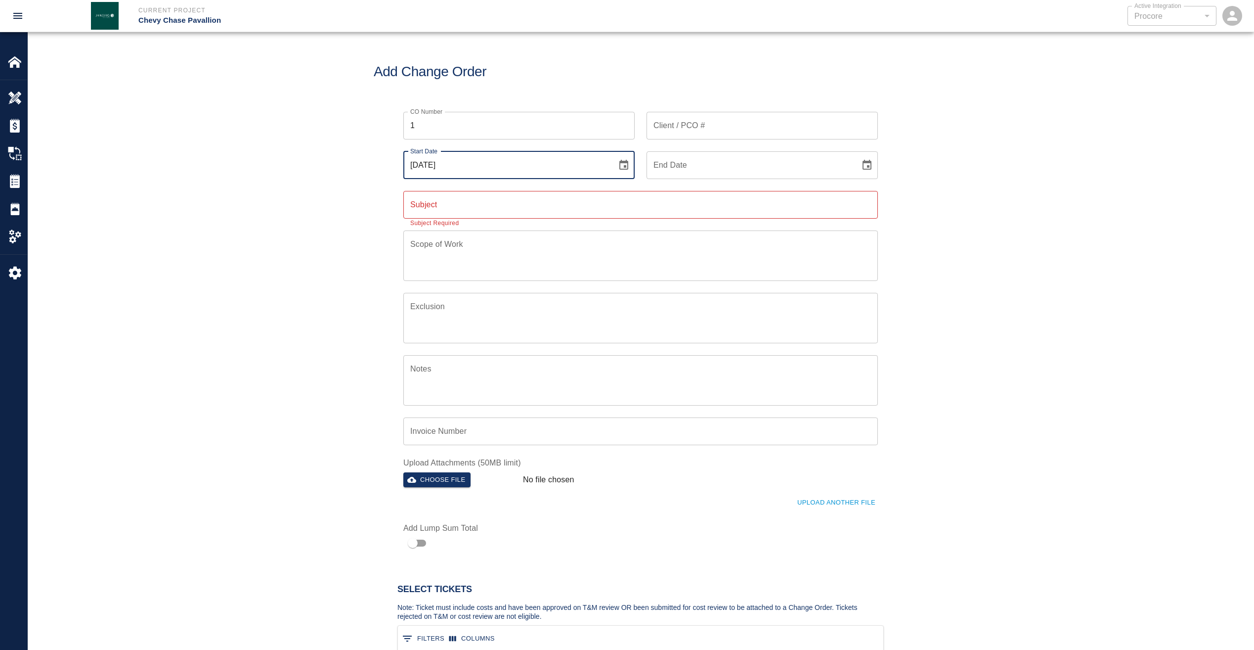
drag, startPoint x: 518, startPoint y: 166, endPoint x: 395, endPoint y: 171, distance: 123.7
click at [395, 171] on div "Start Date 08/11/2025 Start Date" at bounding box center [513, 159] width 243 height 40
click at [625, 165] on icon "Choose date, selected date is Aug 11, 2025" at bounding box center [624, 165] width 9 height 10
click at [544, 194] on icon "Previous month" at bounding box center [545, 194] width 3 height 6
click at [528, 269] on button "17" at bounding box center [527, 273] width 18 height 18
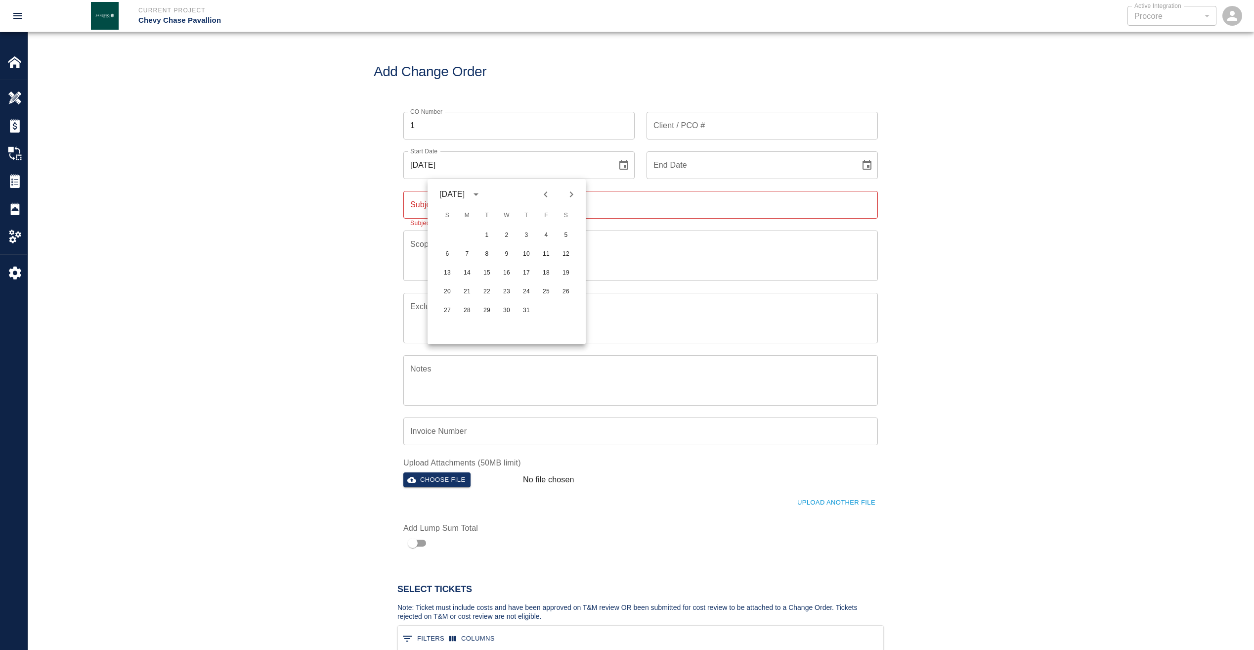
type input "07/17/2025"
click at [861, 164] on icon "Choose date" at bounding box center [867, 165] width 12 height 12
click at [787, 192] on icon "Previous month" at bounding box center [789, 194] width 12 height 12
click at [707, 288] on button "21" at bounding box center [711, 292] width 18 height 18
type input "07/21/2025"
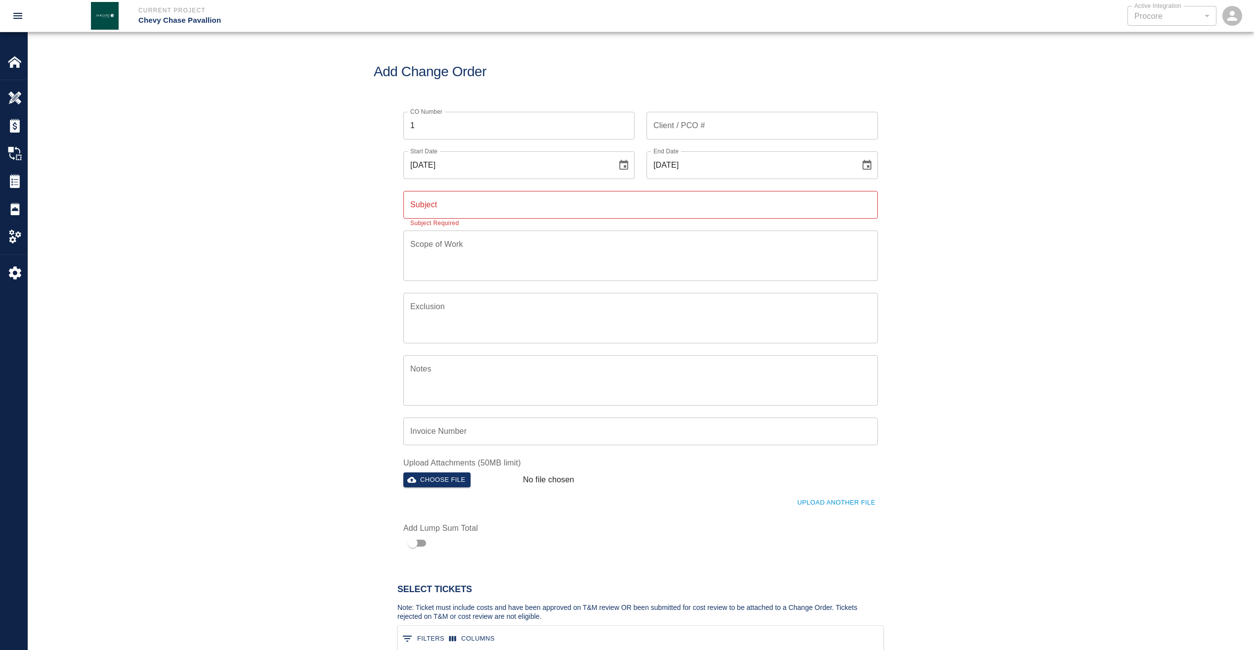
click at [524, 205] on input "Subject" at bounding box center [640, 205] width 475 height 28
type input "W"
paste input "Worked overtime hours as requested"
type input "Worked overtime hours as requested"
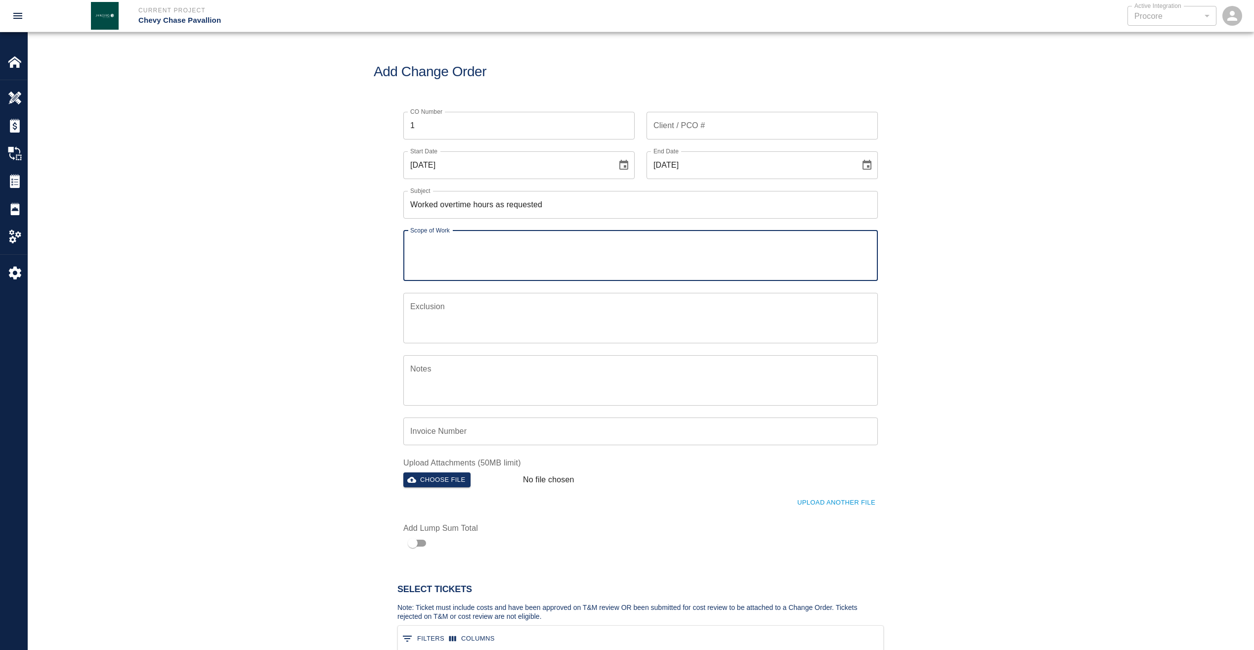
click at [511, 256] on textarea "Scope of Work" at bounding box center [640, 255] width 461 height 34
paste textarea "Worked overtime hours as requested"
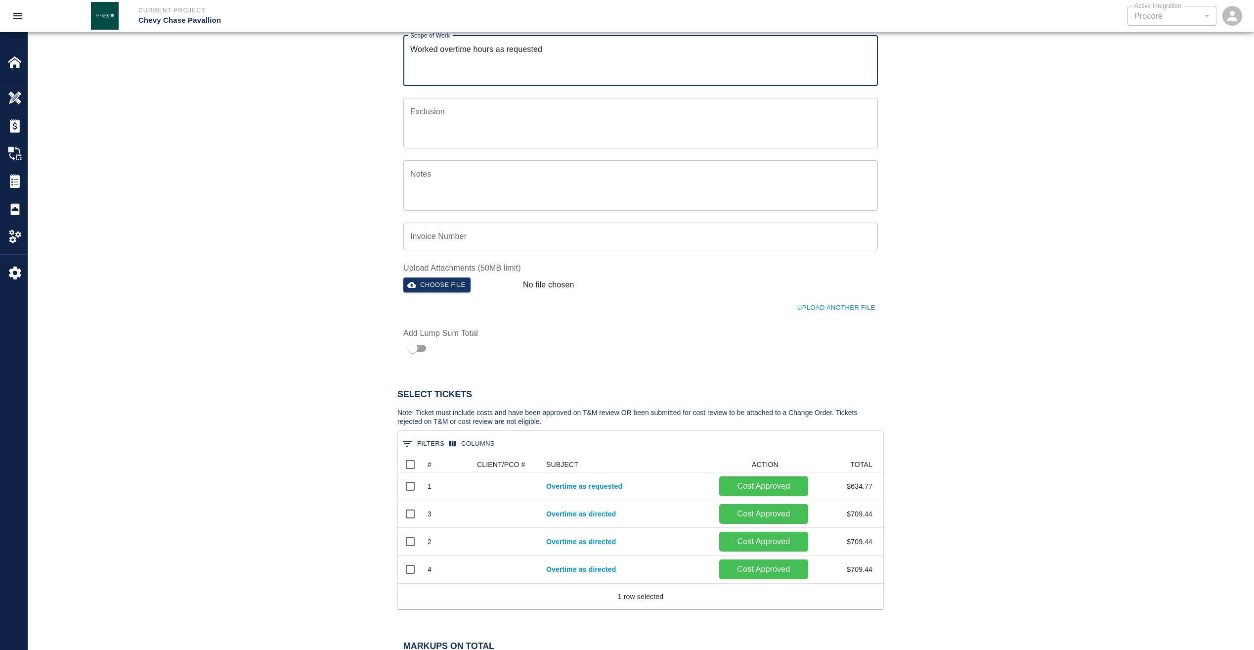
scroll to position [198, 0]
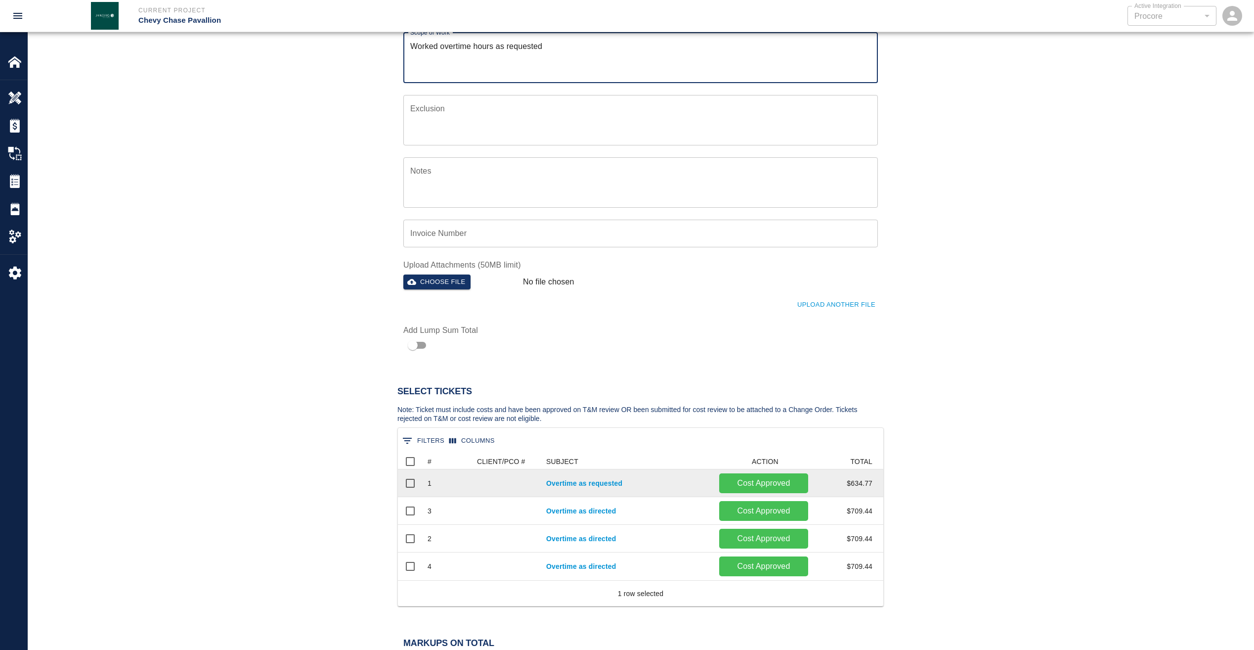
type textarea "Worked overtime hours as requested"
click at [411, 484] on input "Select row" at bounding box center [410, 483] width 21 height 21
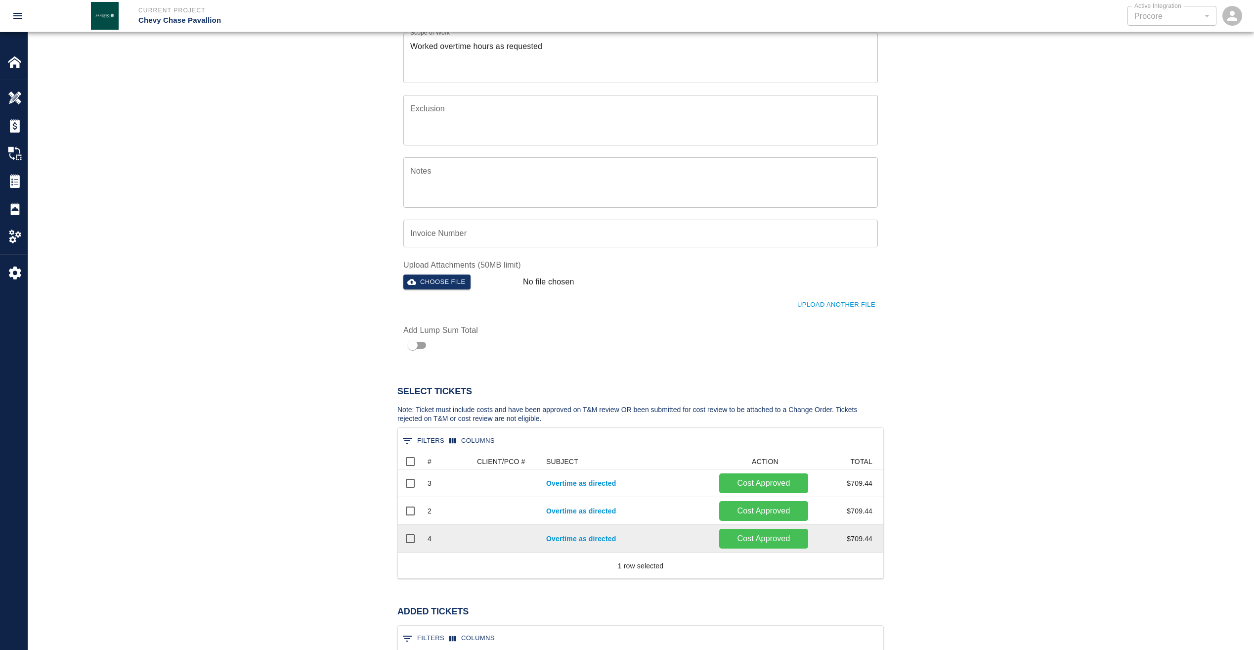
scroll to position [36, 478]
drag, startPoint x: 406, startPoint y: 510, endPoint x: 408, endPoint y: 505, distance: 5.5
click at [406, 510] on input "Select row" at bounding box center [410, 510] width 21 height 21
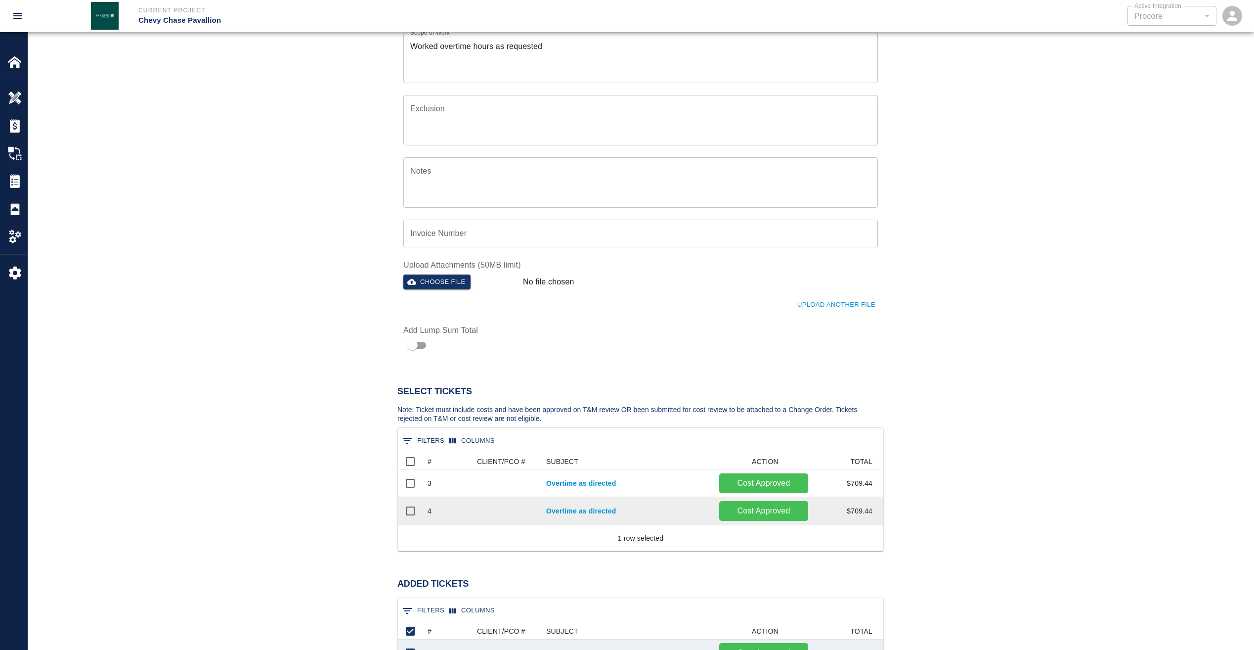
scroll to position [64, 478]
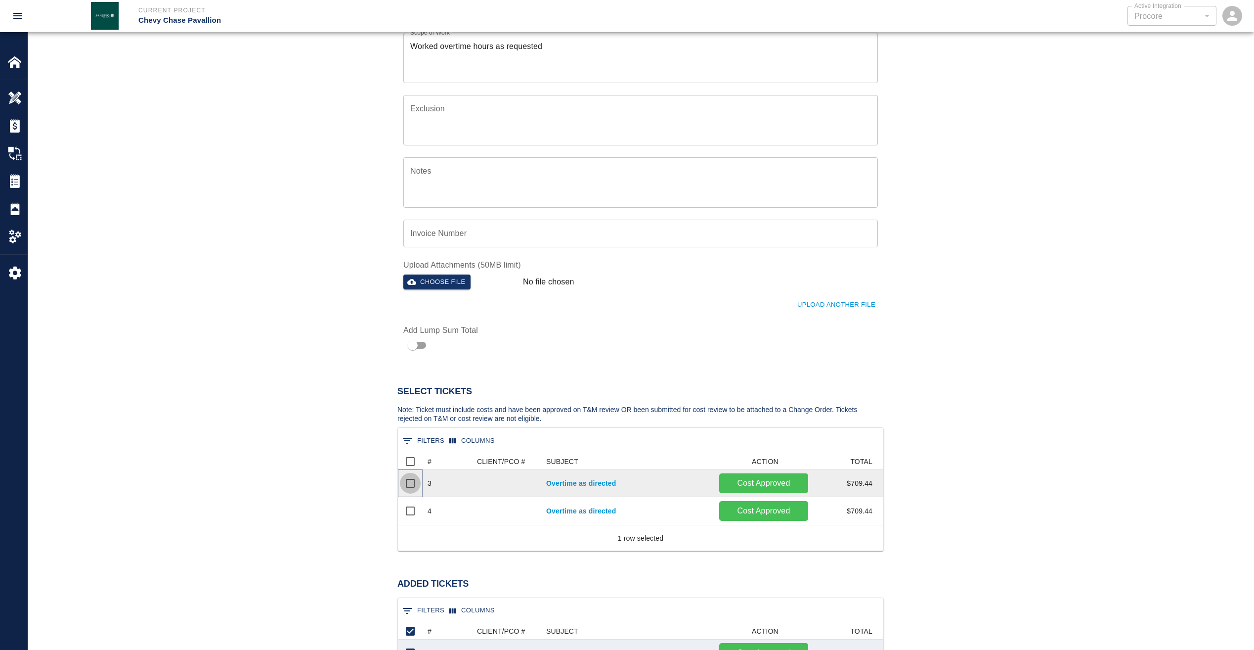
click at [412, 482] on input "Select row" at bounding box center [410, 483] width 21 height 21
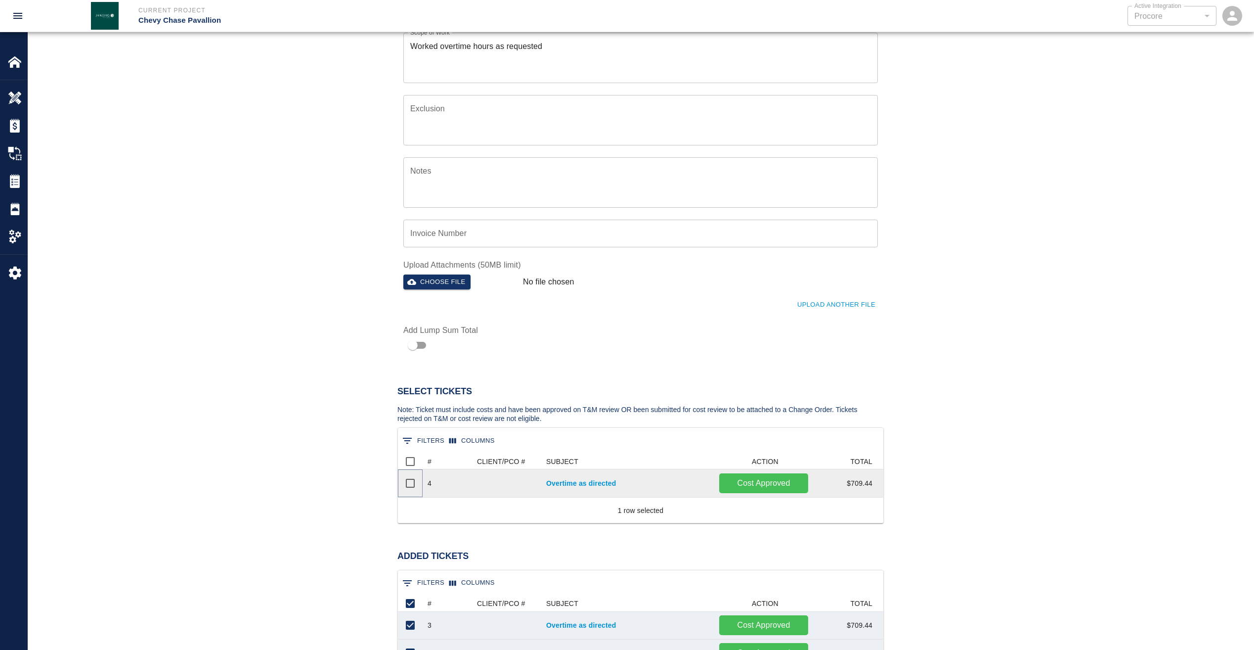
click at [412, 485] on input "Select row" at bounding box center [410, 483] width 21 height 21
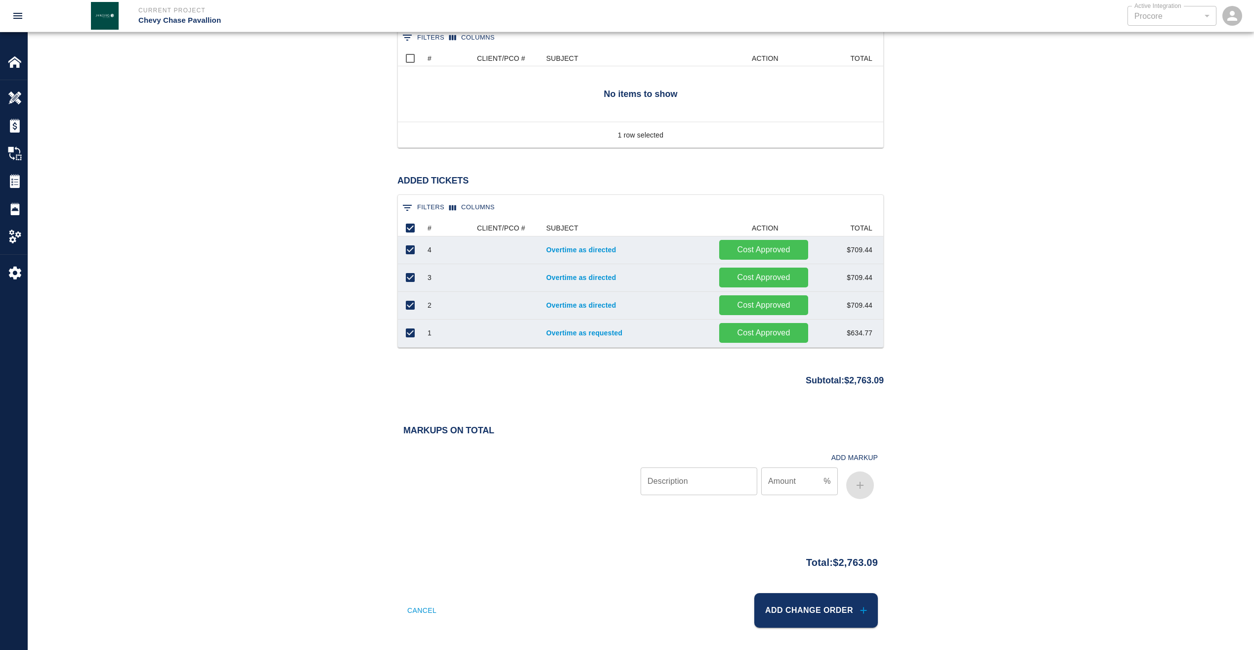
scroll to position [602, 0]
click at [826, 606] on button "Add Change Order" at bounding box center [817, 608] width 124 height 35
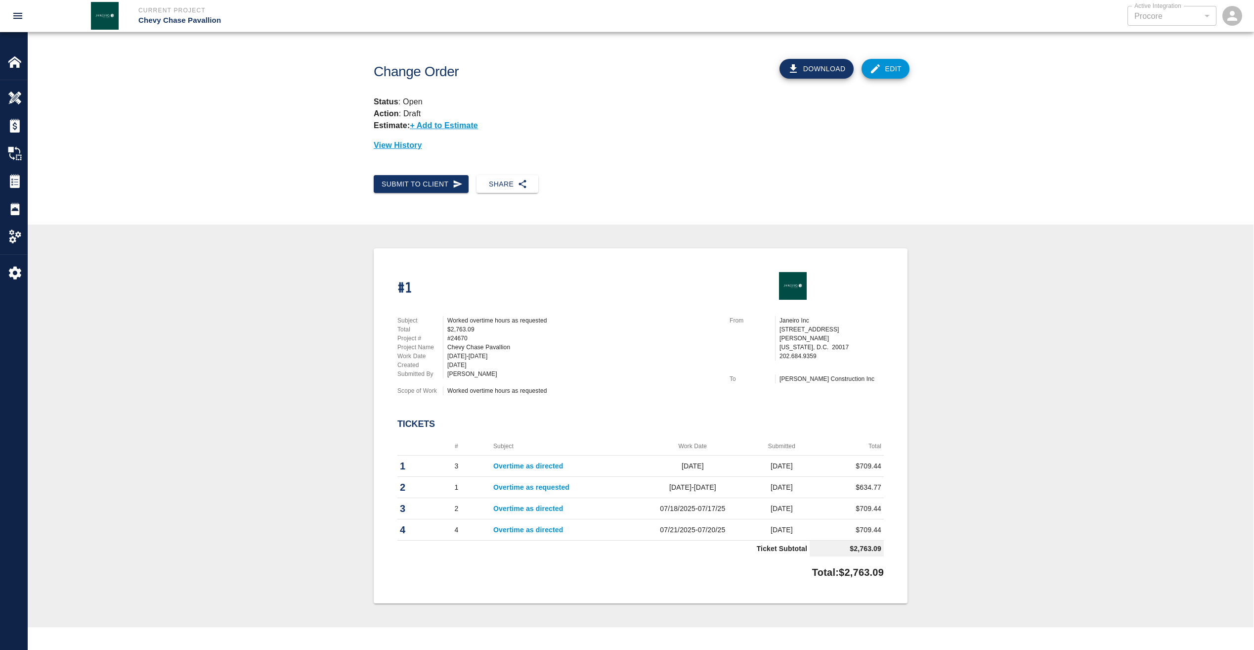
click at [820, 71] on button "Download" at bounding box center [817, 69] width 74 height 20
click at [12, 178] on img at bounding box center [15, 181] width 14 height 14
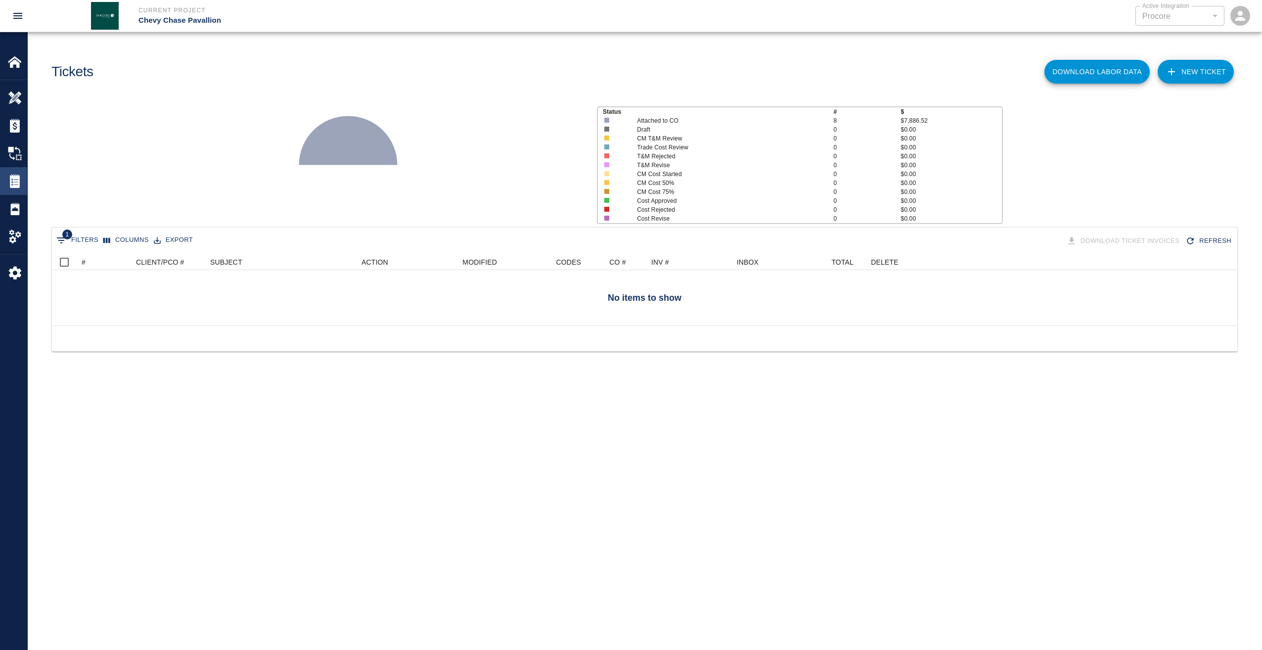
scroll to position [64, 1178]
click at [14, 146] on div "Change Orders" at bounding box center [13, 153] width 27 height 28
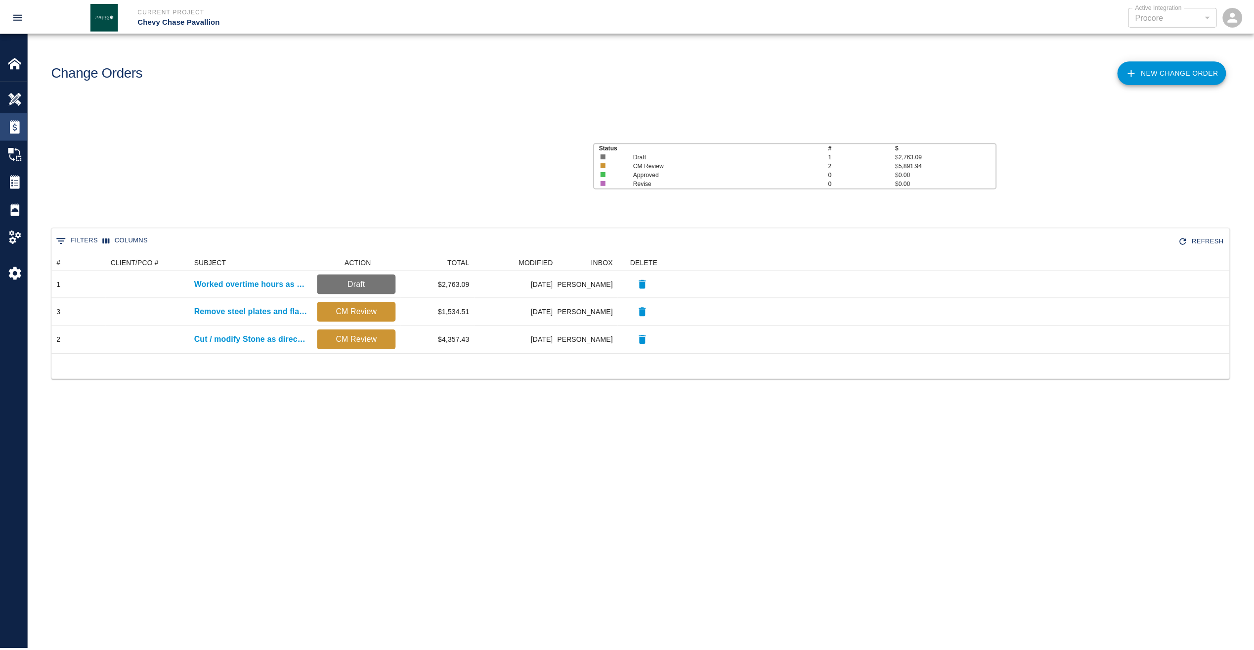
scroll to position [91, 1178]
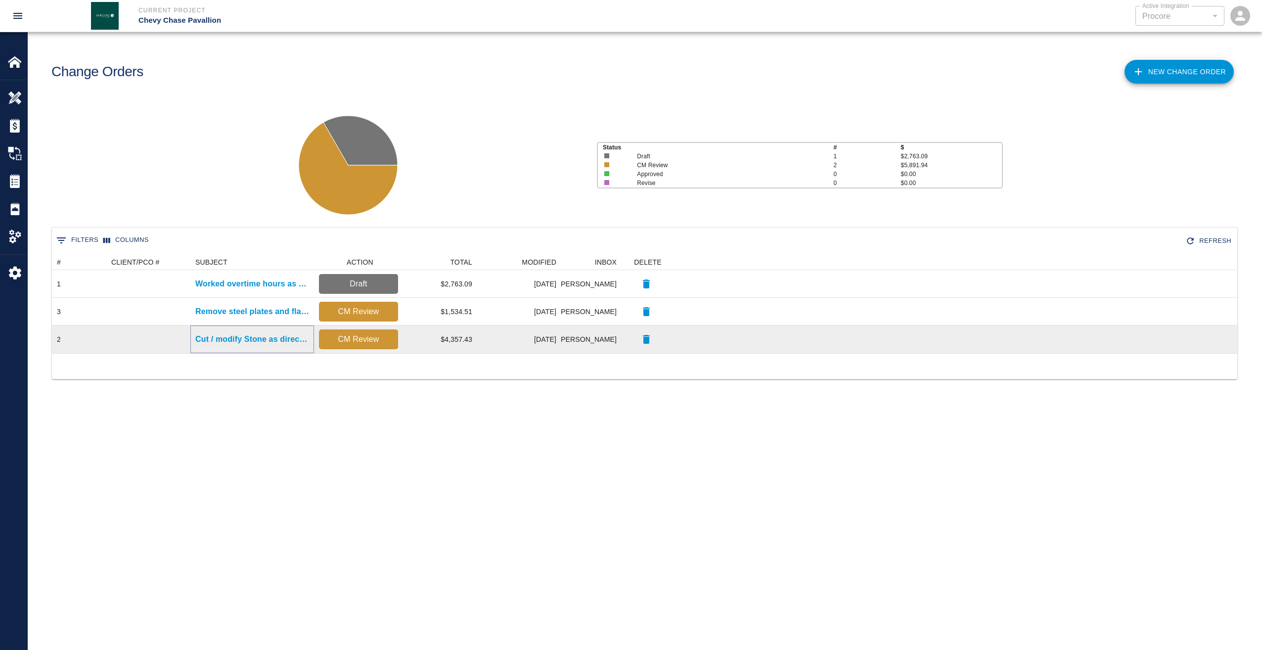
click at [251, 336] on p "Cut / modify Stone as directed" at bounding box center [252, 339] width 114 height 12
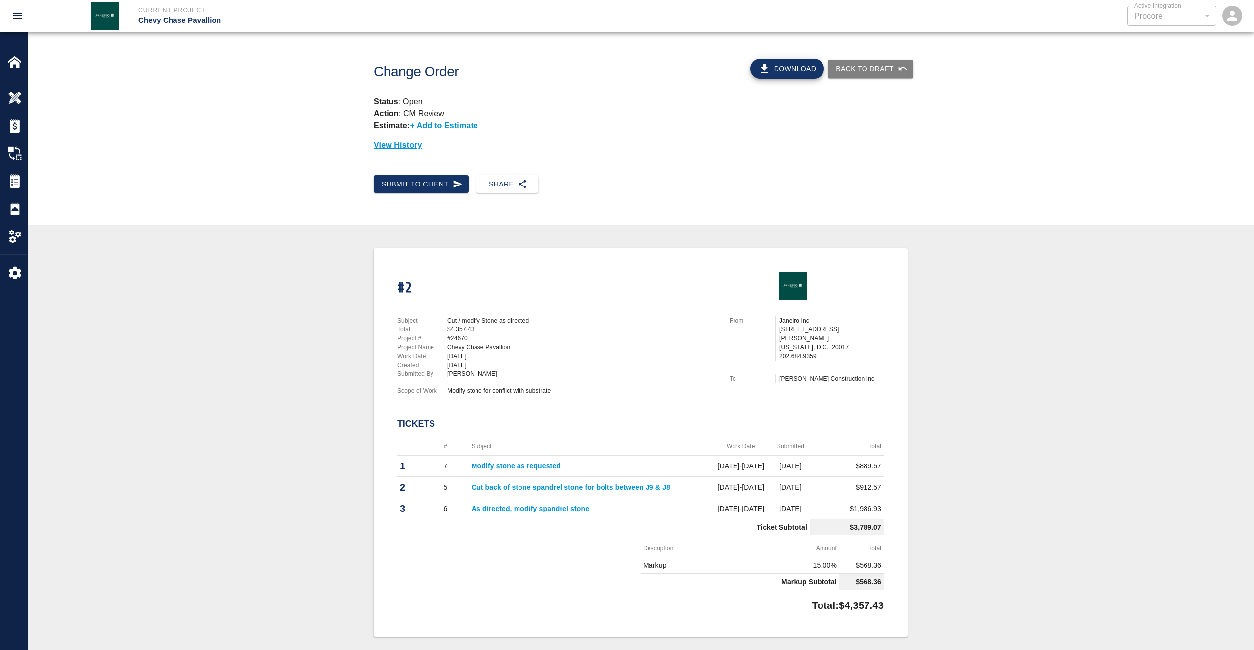
click at [797, 68] on button "Download" at bounding box center [788, 69] width 74 height 20
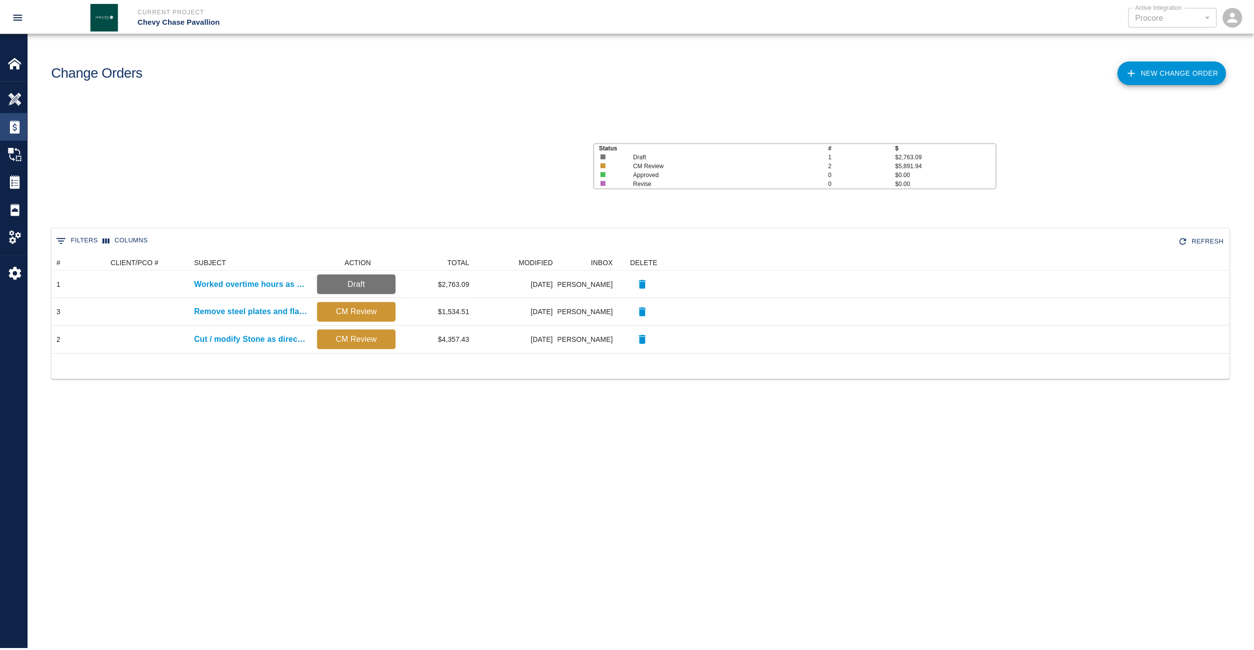
scroll to position [91, 1178]
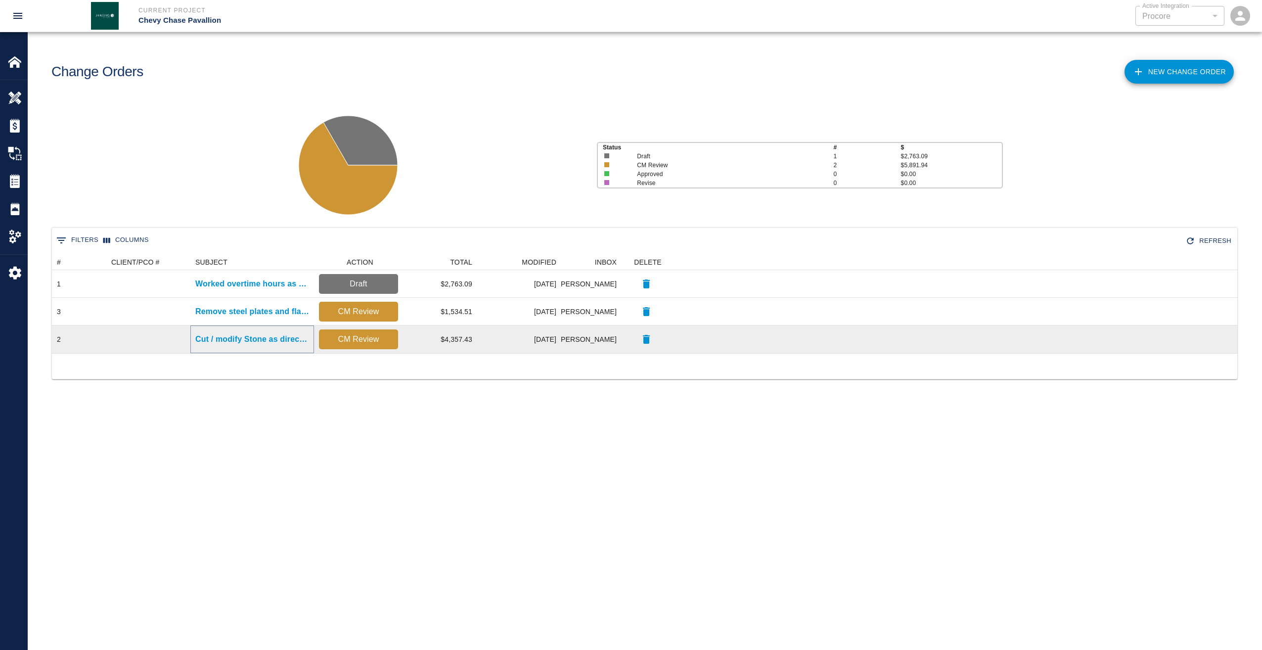
click at [289, 341] on p "Cut / modify Stone as directed" at bounding box center [252, 339] width 114 height 12
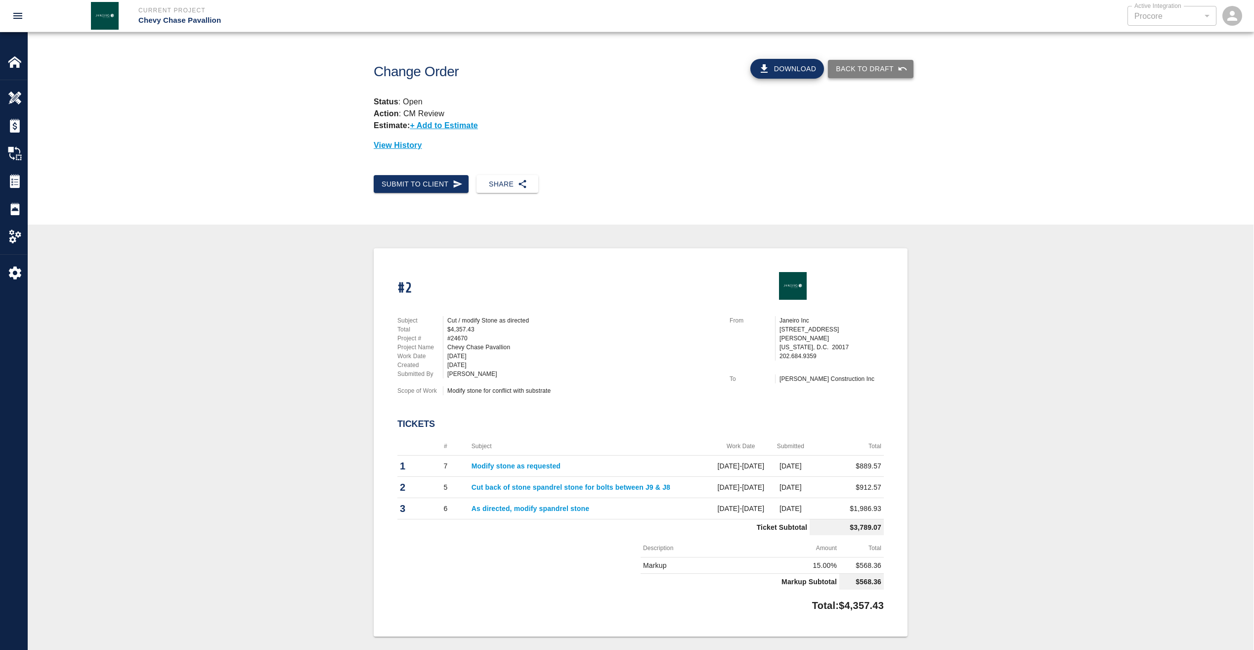
click at [885, 67] on button "Back to Draft" at bounding box center [871, 69] width 86 height 18
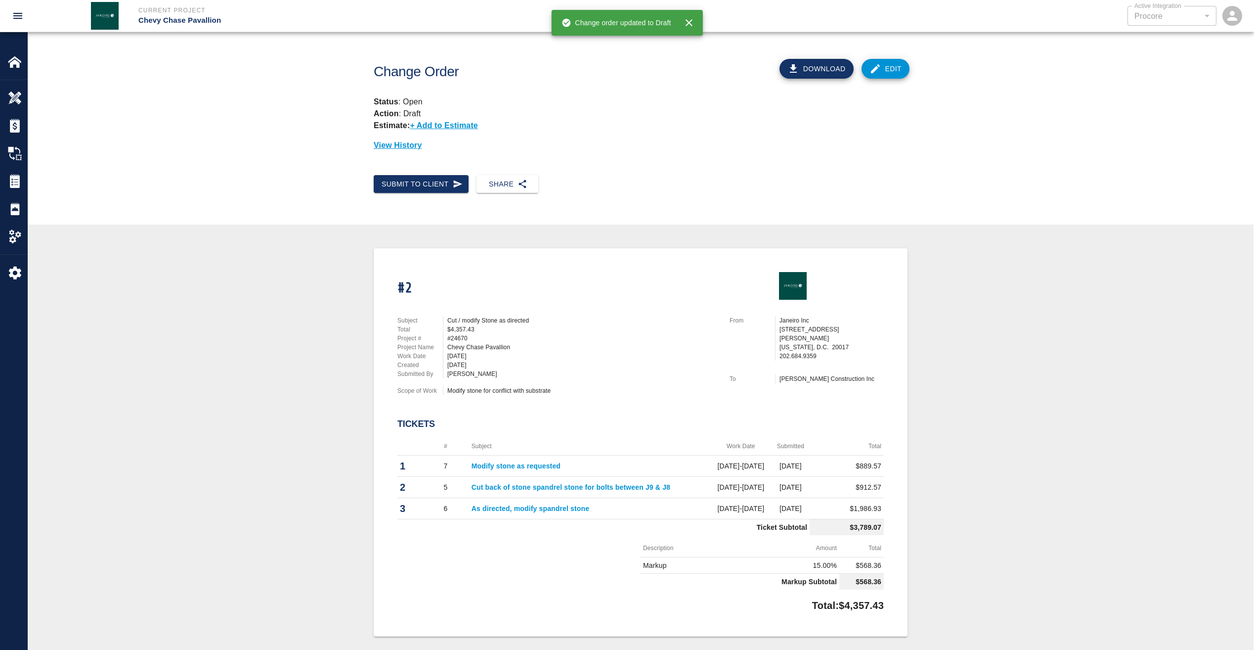
click at [887, 68] on link "Edit" at bounding box center [886, 69] width 48 height 20
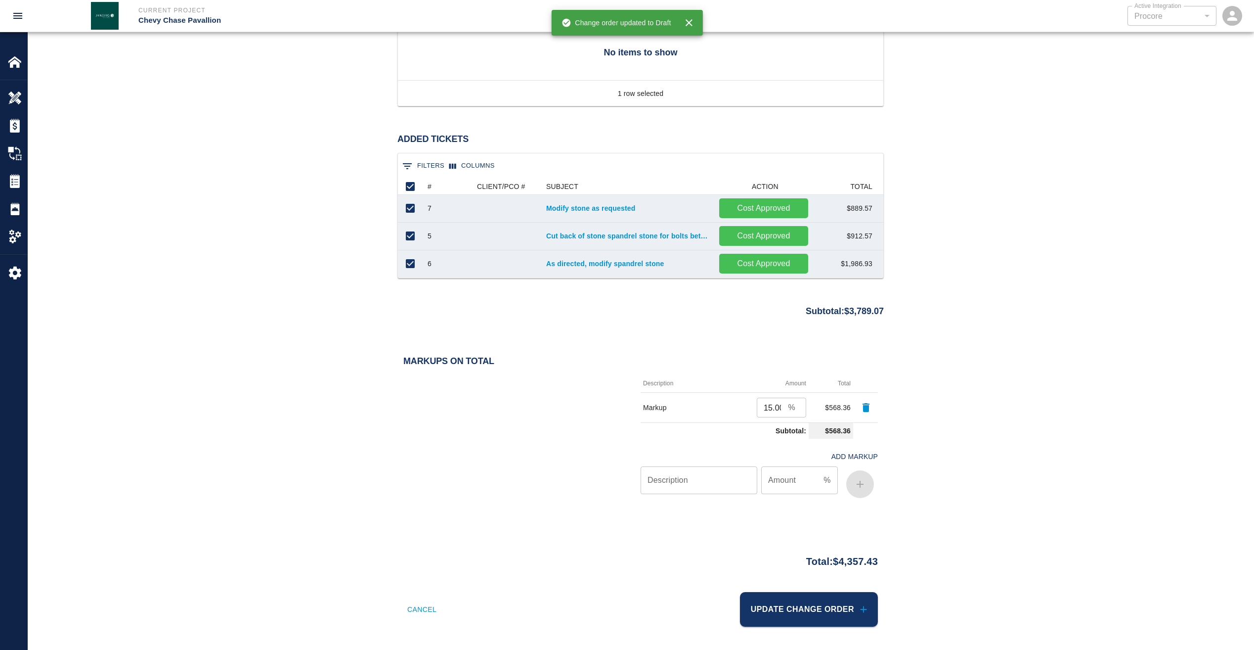
scroll to position [643, 0]
click at [869, 409] on icon "button" at bounding box center [866, 406] width 7 height 9
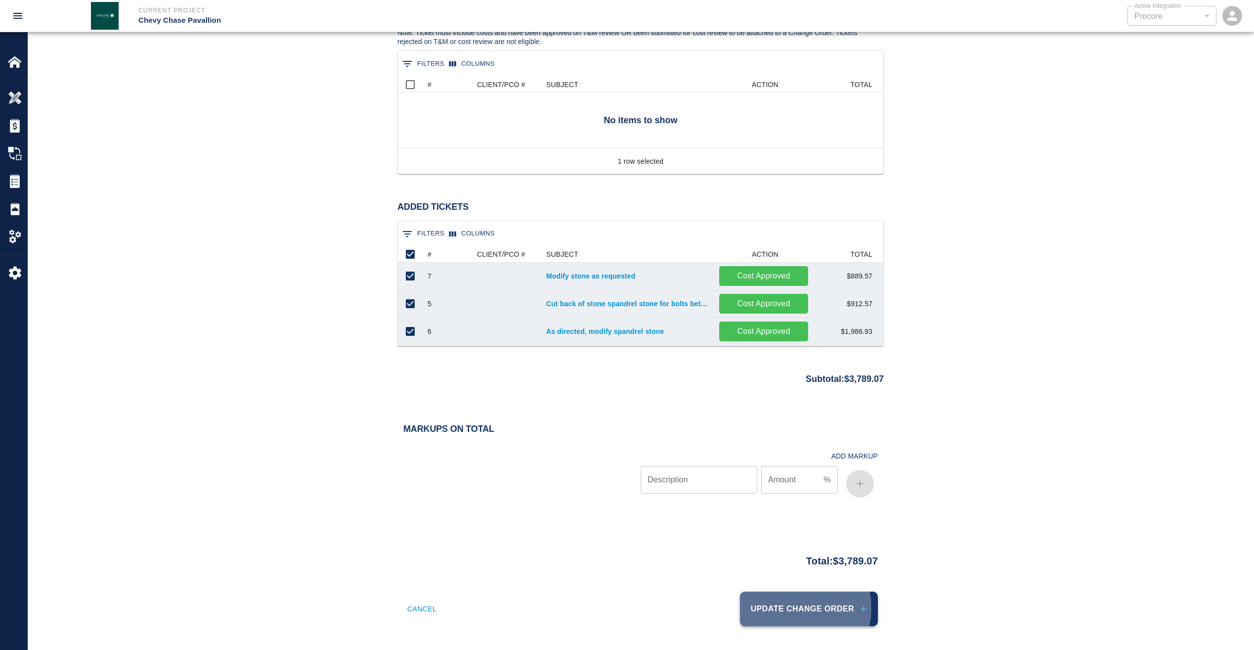
click at [792, 608] on button "Update Change Order" at bounding box center [809, 608] width 138 height 35
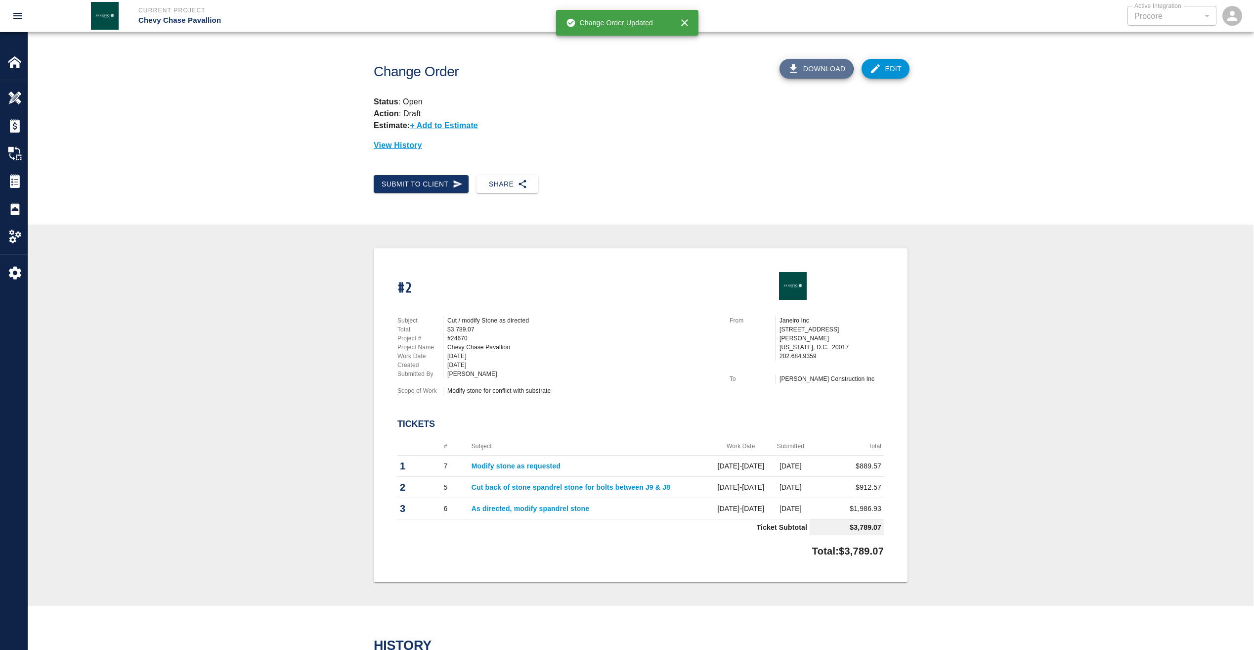
click at [818, 65] on button "Download" at bounding box center [817, 69] width 74 height 20
click at [17, 181] on img at bounding box center [15, 181] width 14 height 14
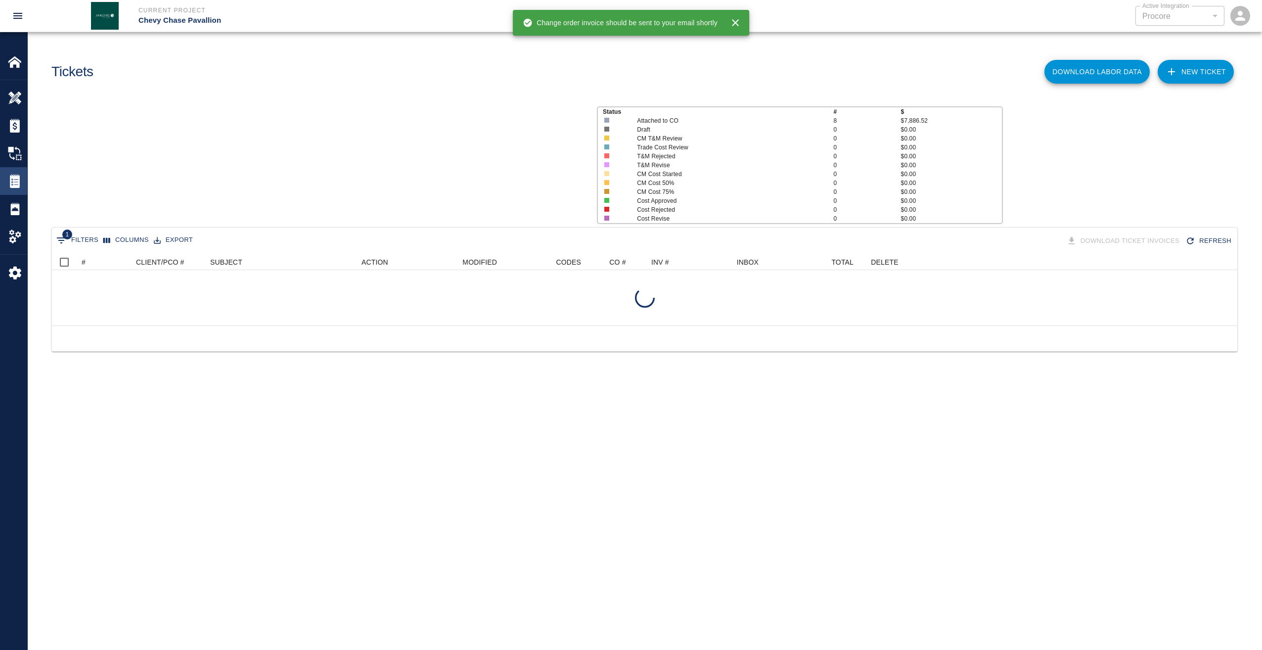
scroll to position [64, 1178]
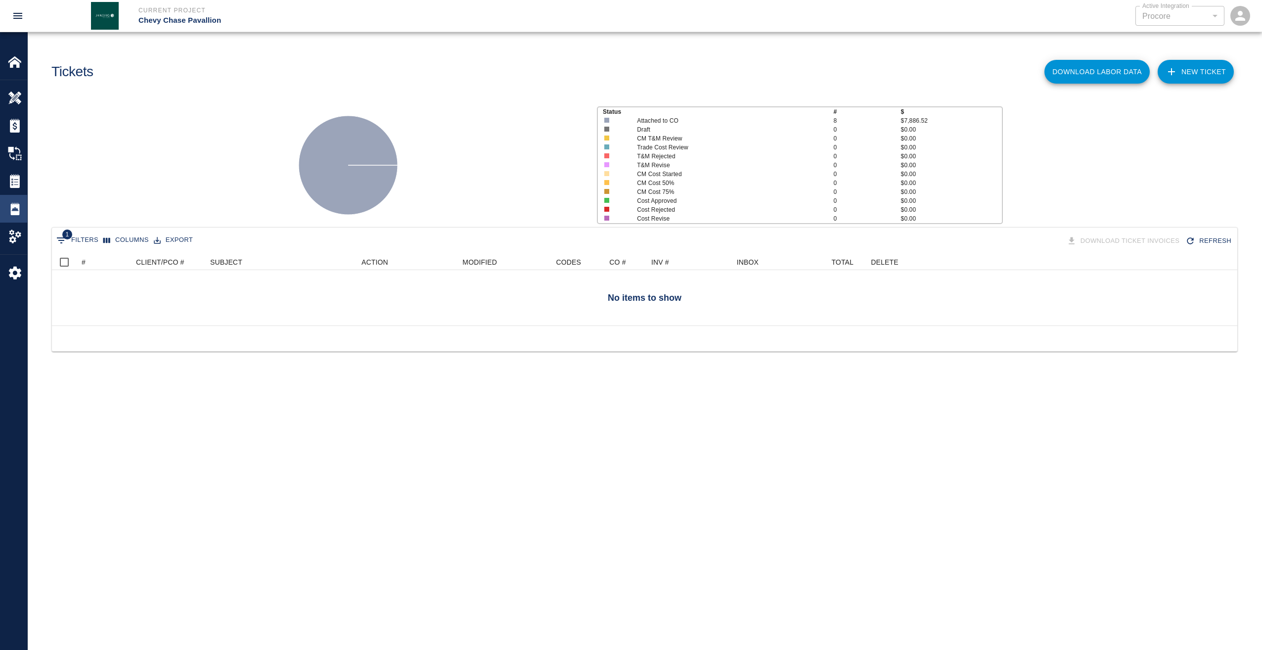
click at [14, 212] on img at bounding box center [15, 209] width 14 height 14
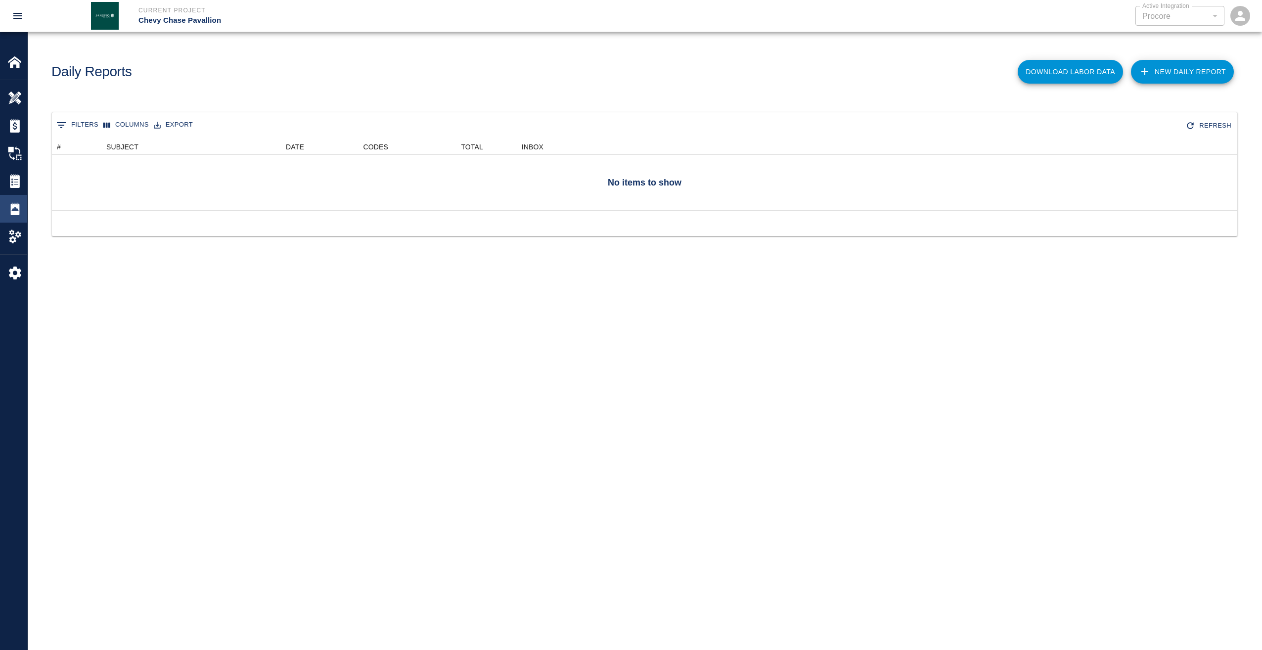
scroll to position [64, 1178]
click at [11, 142] on div "Change Orders" at bounding box center [13, 153] width 27 height 28
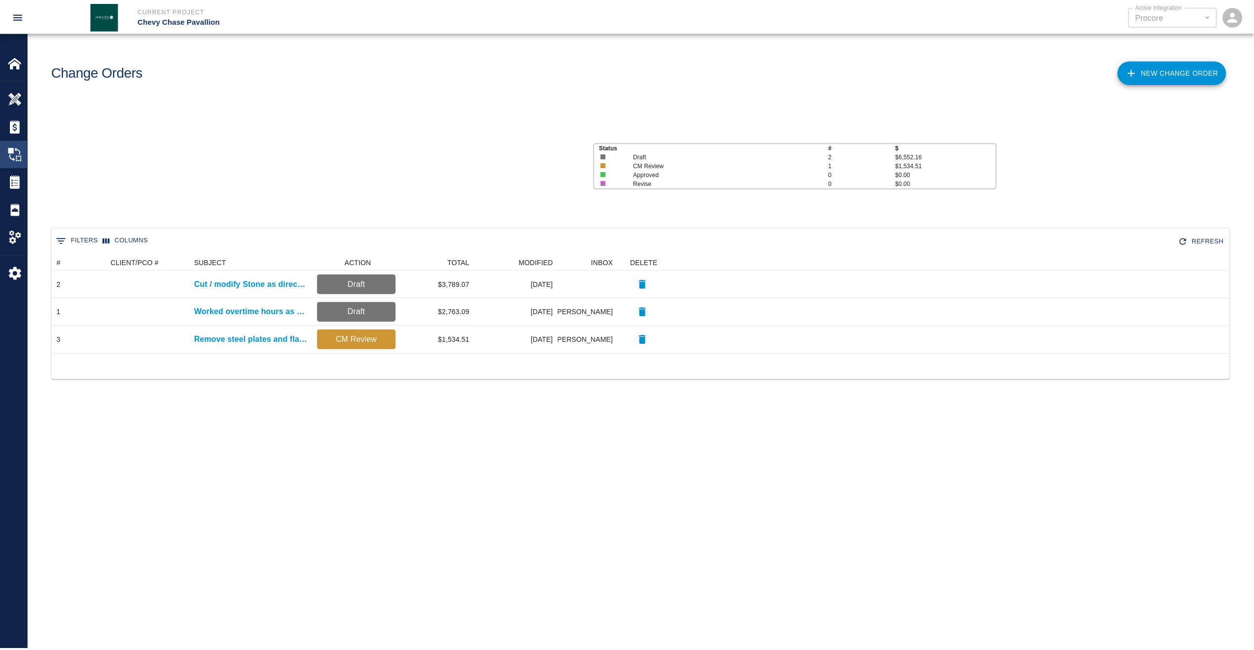
scroll to position [91, 1178]
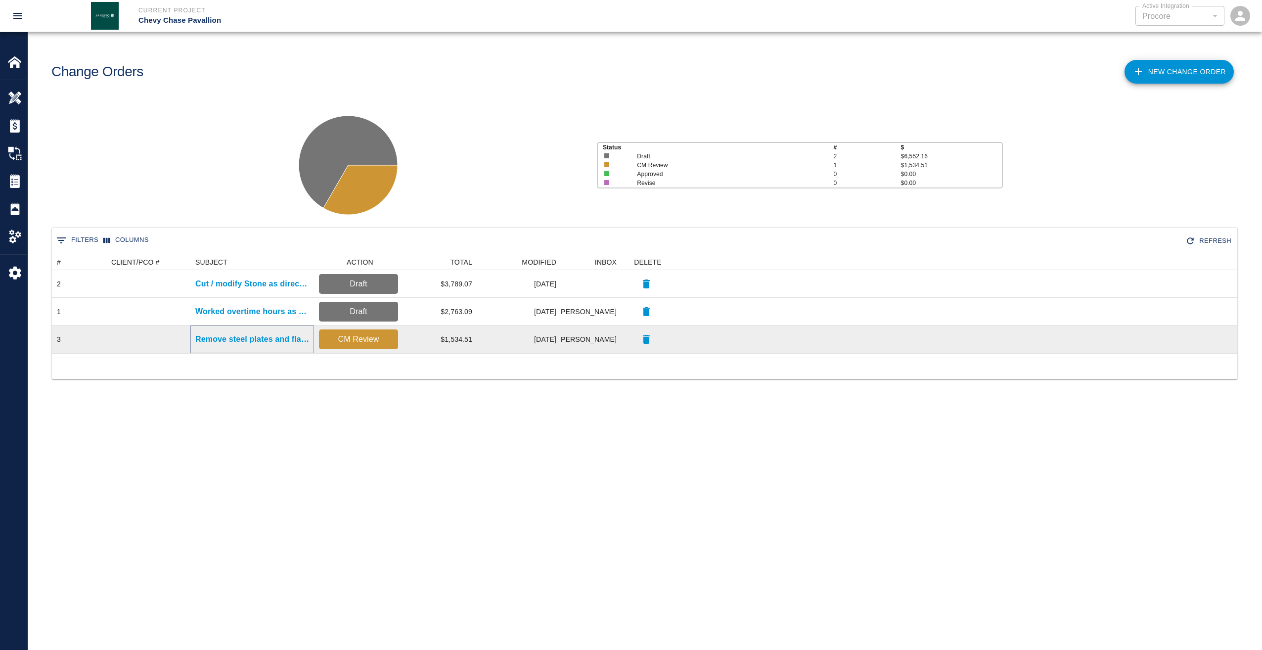
click at [249, 340] on p "Remove steel plates and flag pole" at bounding box center [252, 339] width 114 height 12
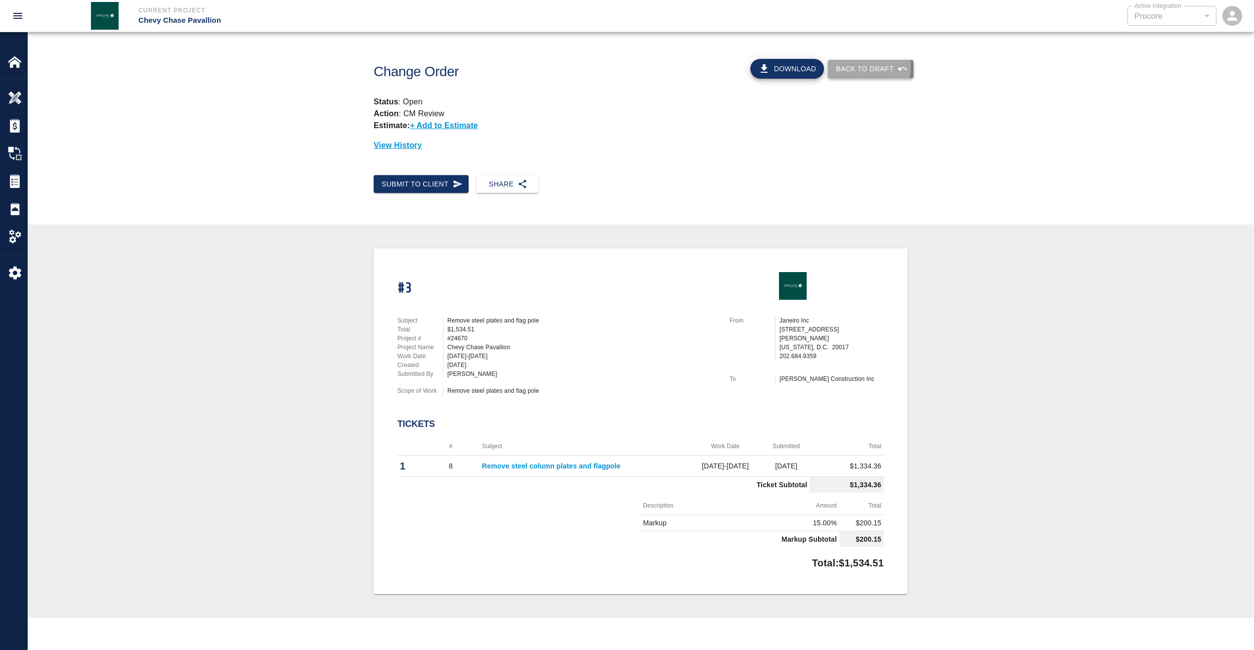
click at [866, 67] on button "Back to Draft" at bounding box center [871, 69] width 86 height 18
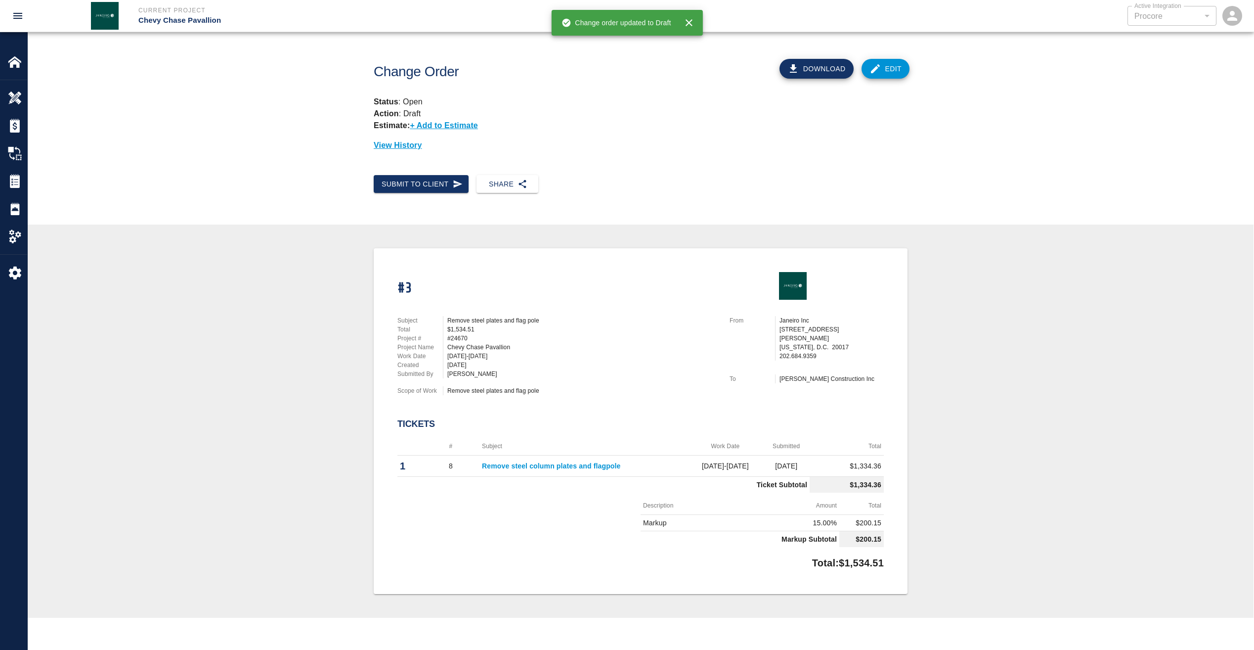
click at [893, 67] on link "Edit" at bounding box center [886, 69] width 48 height 20
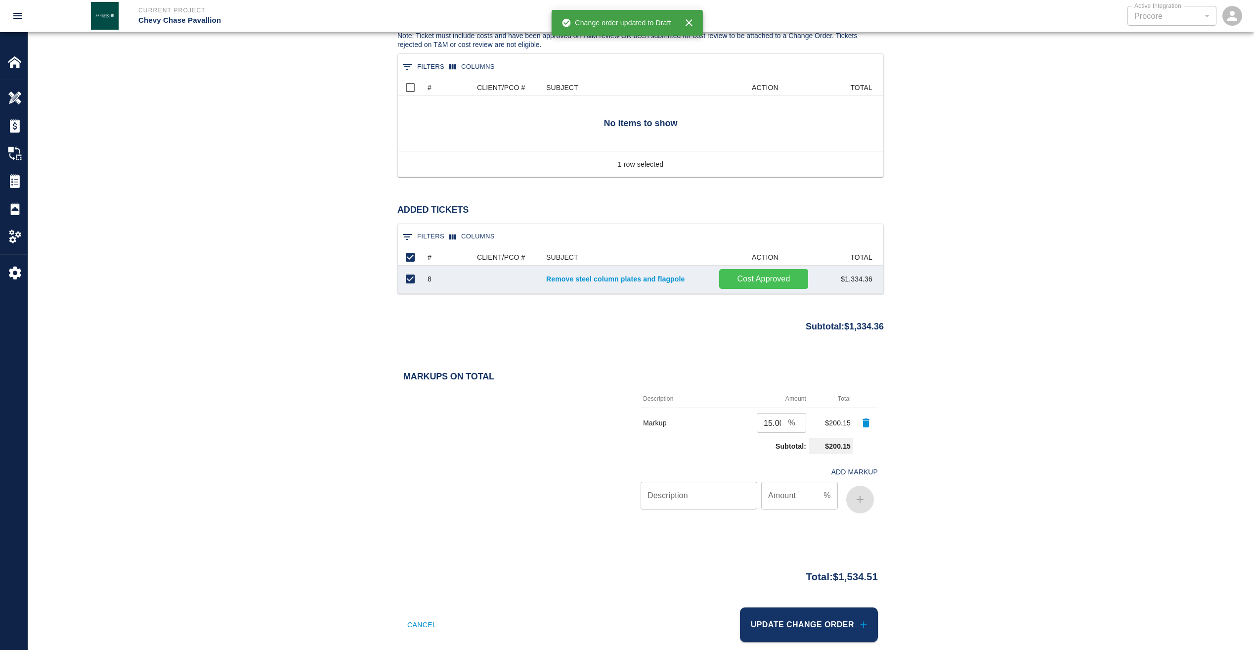
scroll to position [587, 0]
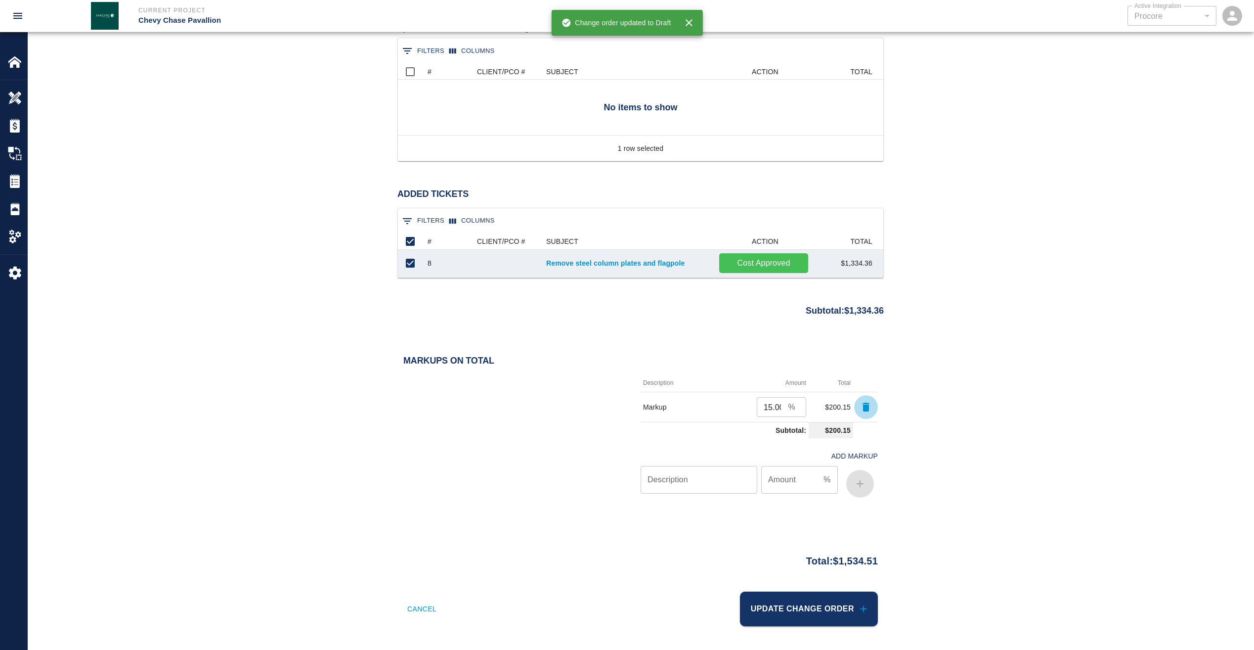
click at [864, 411] on icon "button" at bounding box center [866, 406] width 7 height 9
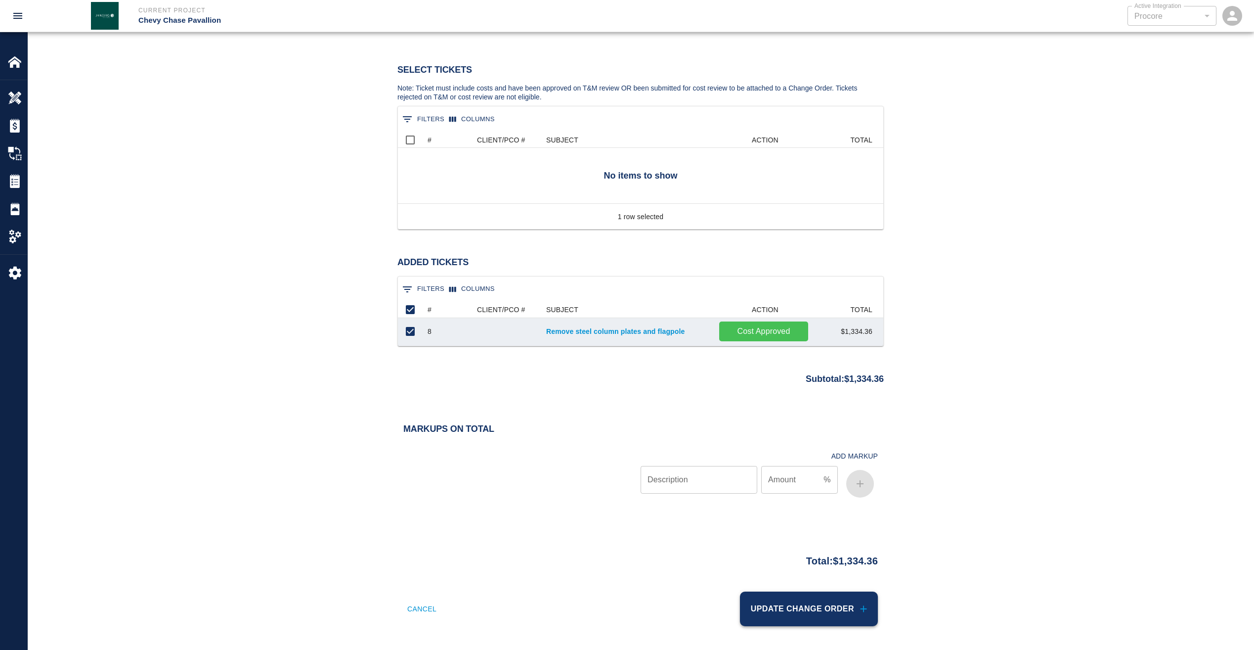
click at [826, 604] on button "Update Change Order" at bounding box center [809, 608] width 138 height 35
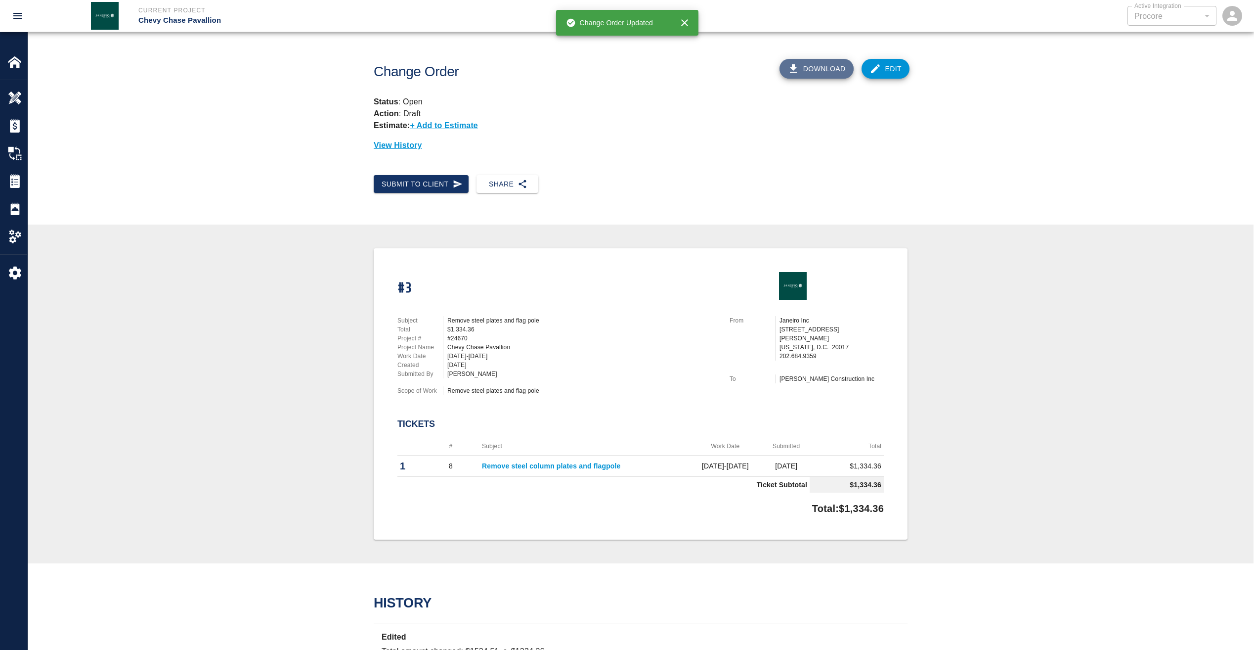
click at [828, 66] on button "Download" at bounding box center [817, 69] width 74 height 20
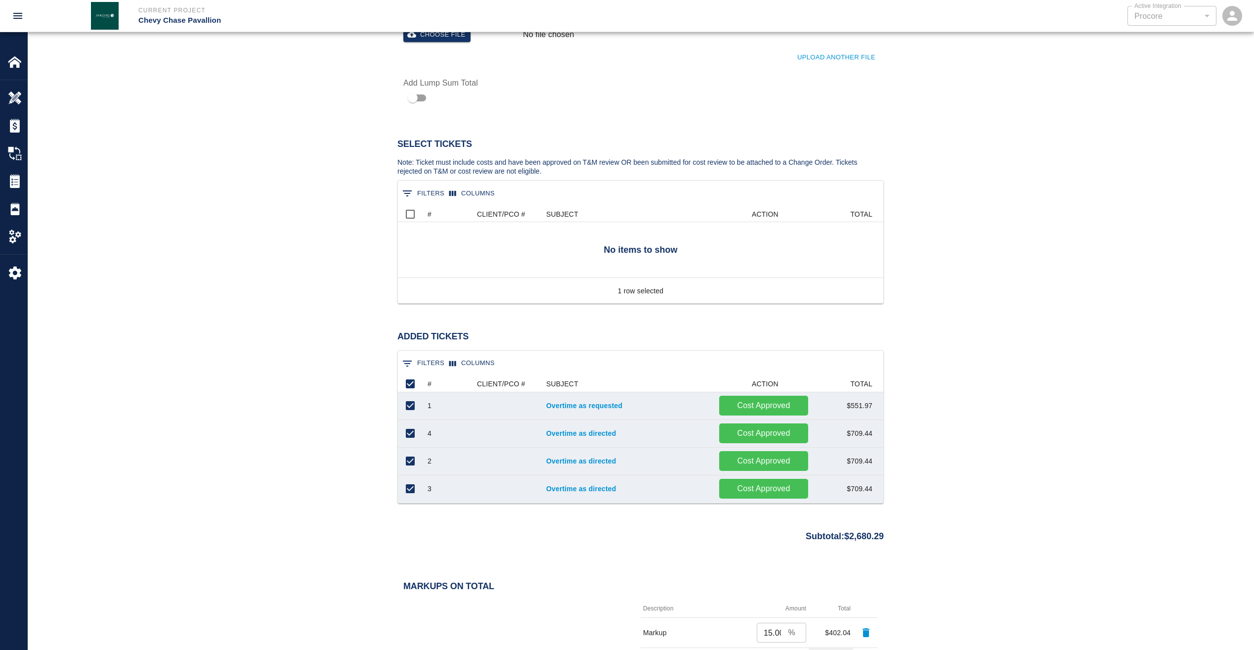
scroll to position [119, 478]
